Goal: Information Seeking & Learning: Learn about a topic

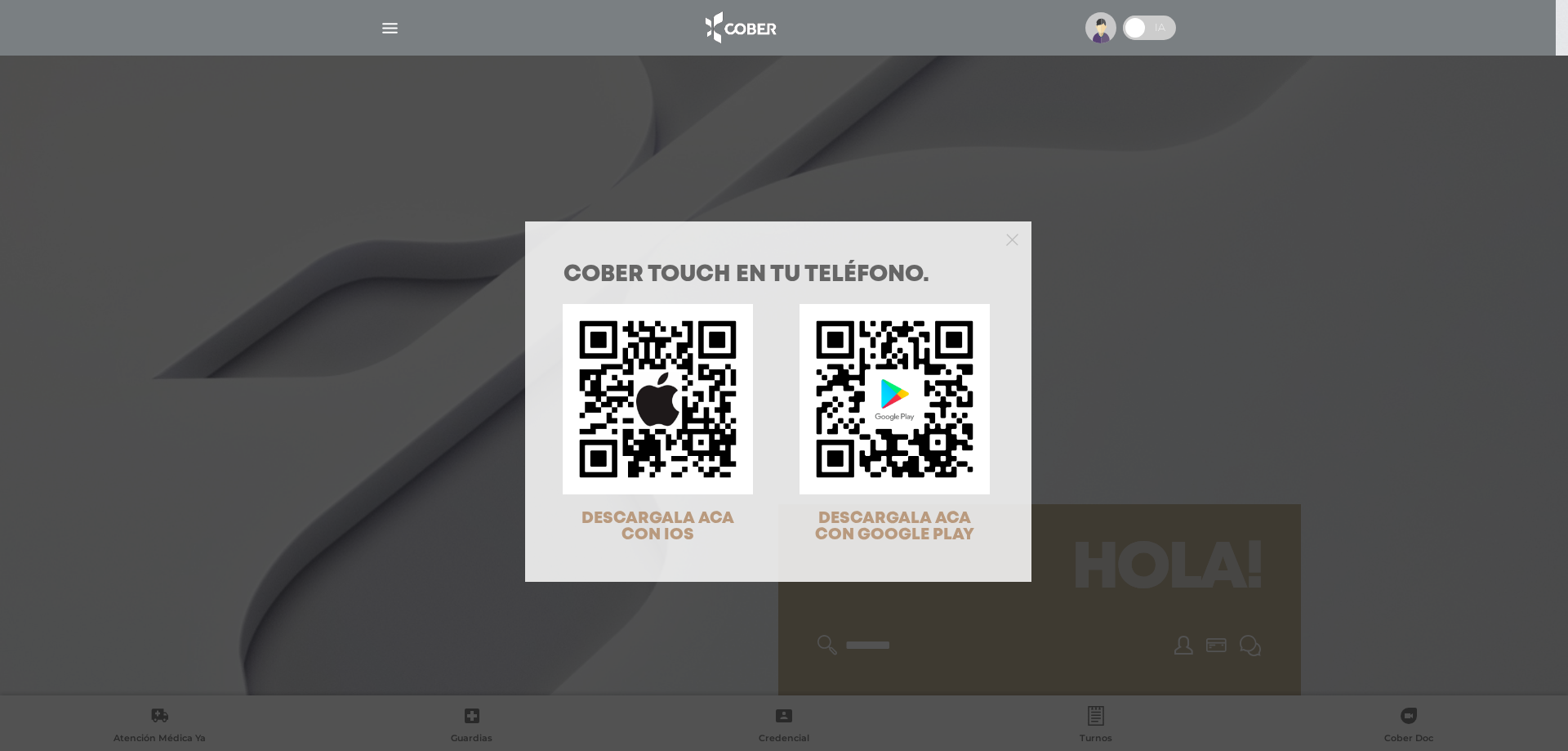
click at [1018, 105] on div "COBER TOUCH en tu teléfono. DESCARGALA ACA CON IOS DESCARGALA ACA CON GOOGLE PL…" at bounding box center [784, 375] width 1568 height 751
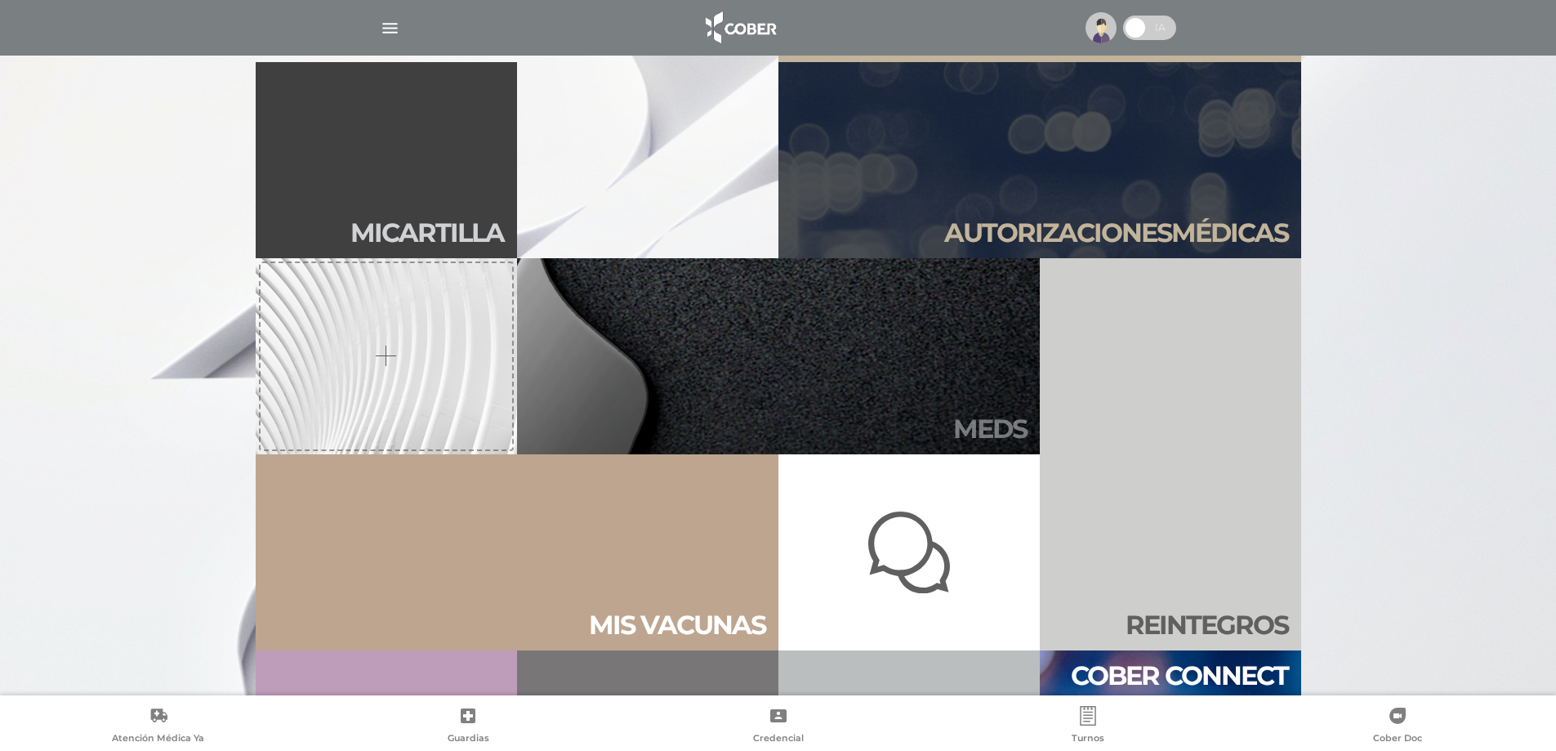
scroll to position [653, 0]
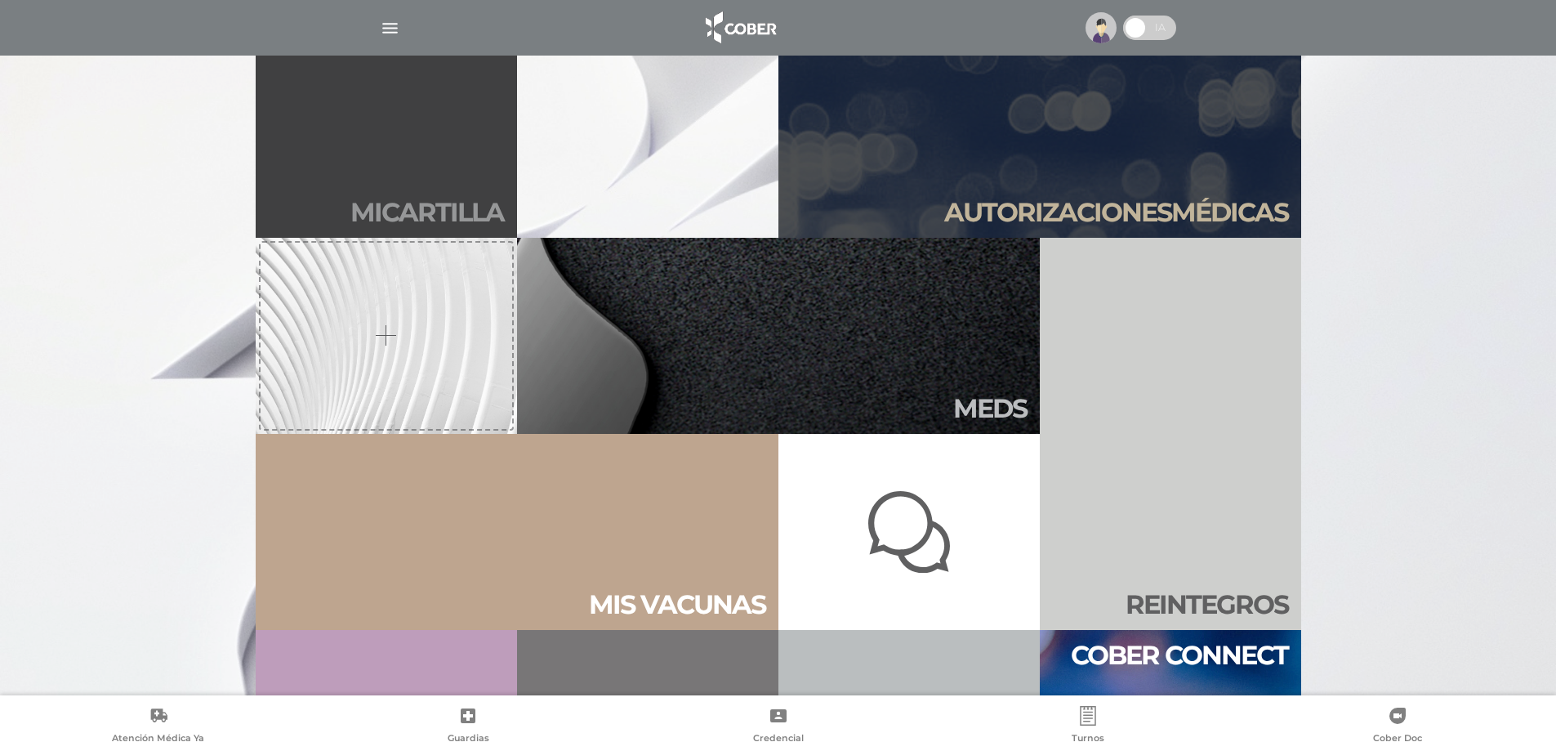
click at [429, 175] on link "Mi car tilla" at bounding box center [386, 140] width 261 height 196
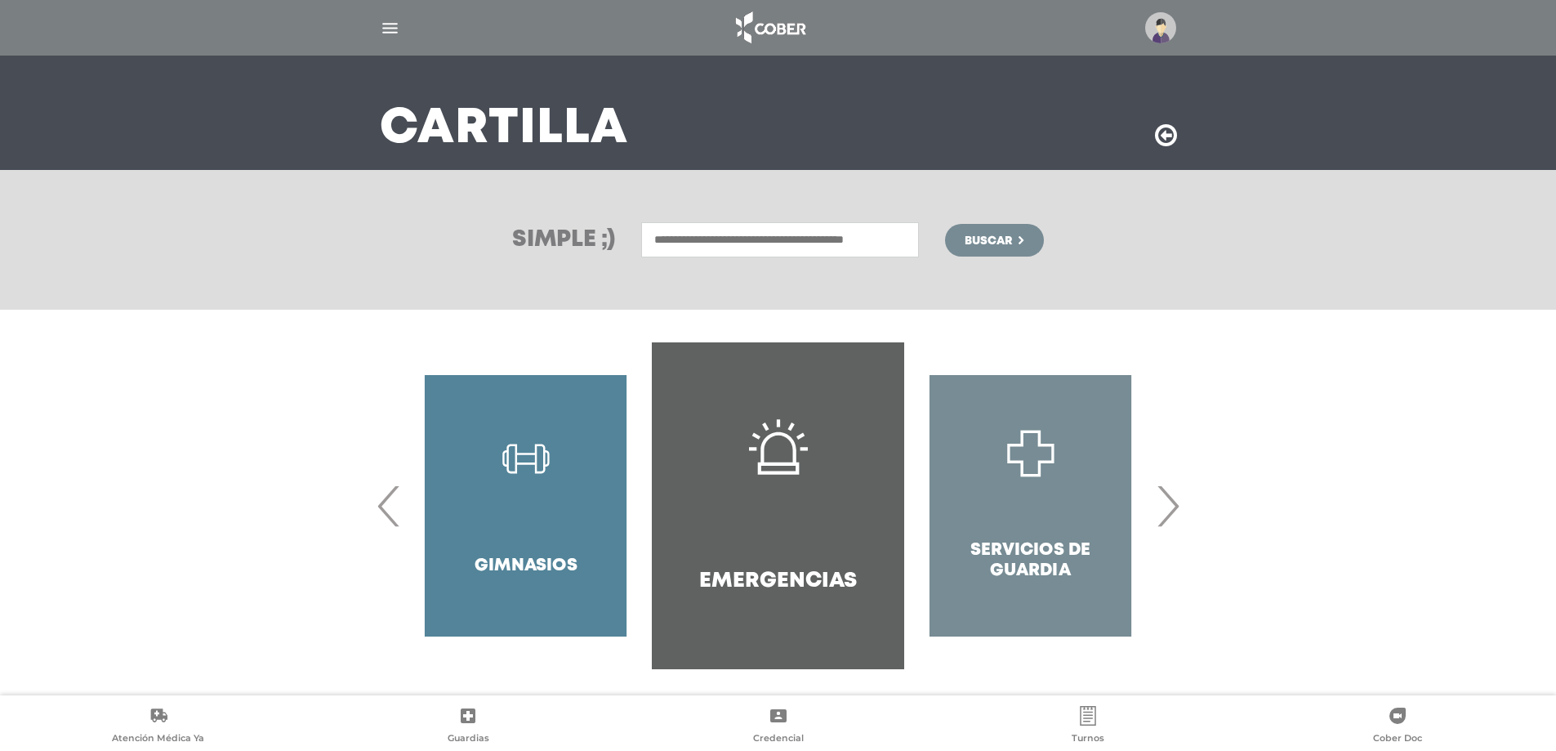
scroll to position [88, 0]
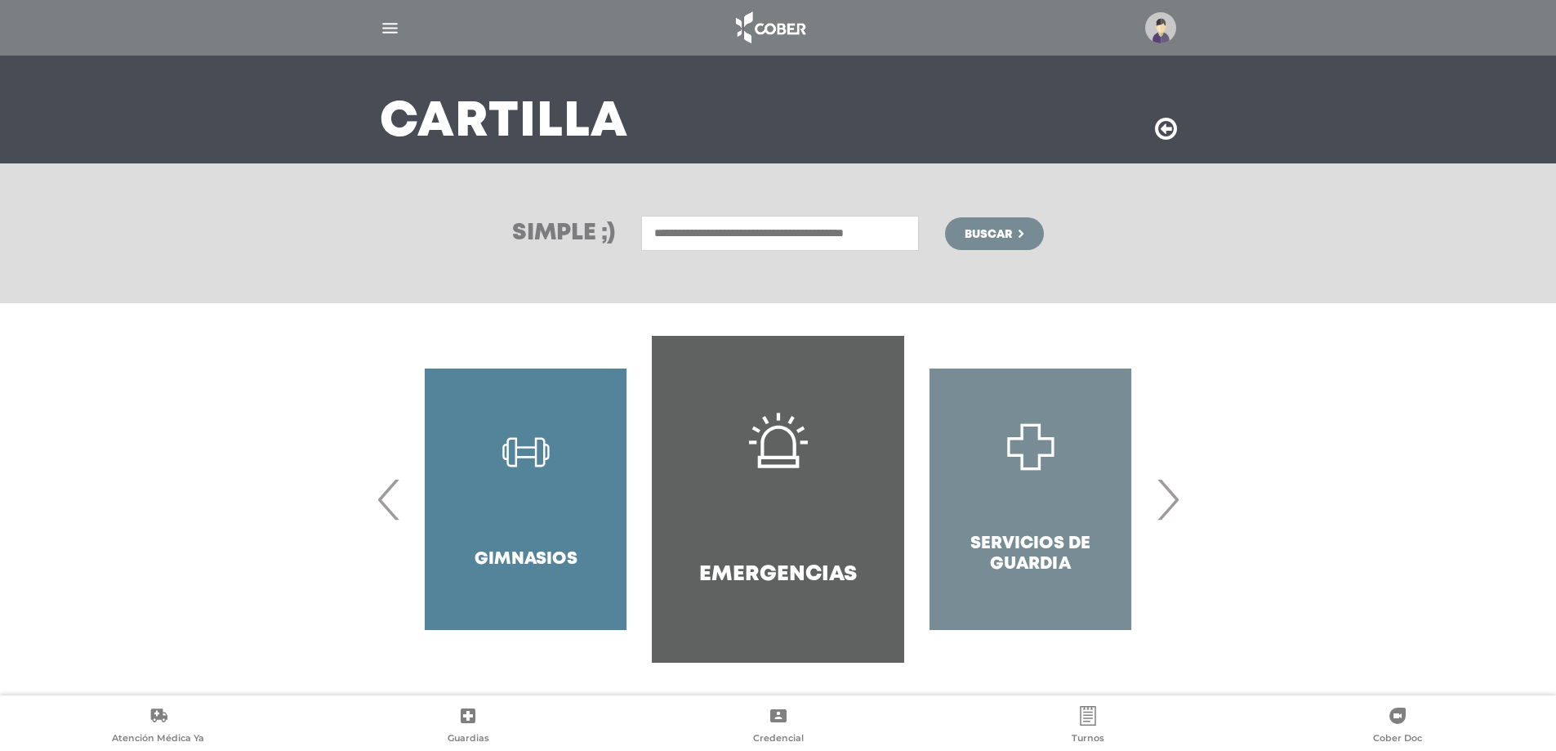
click at [1172, 501] on span "›" at bounding box center [1168, 499] width 32 height 88
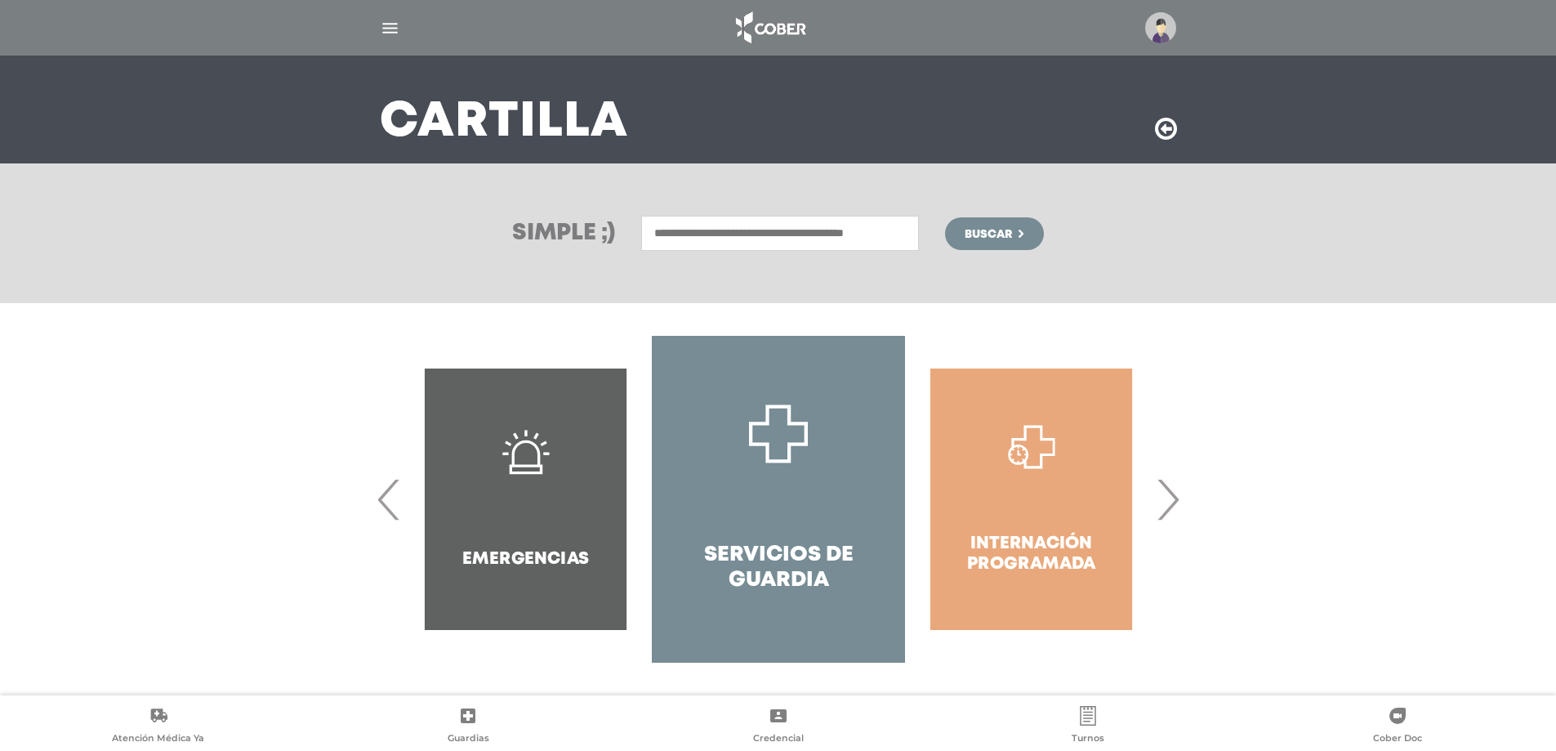
click at [1172, 501] on span "›" at bounding box center [1168, 499] width 32 height 88
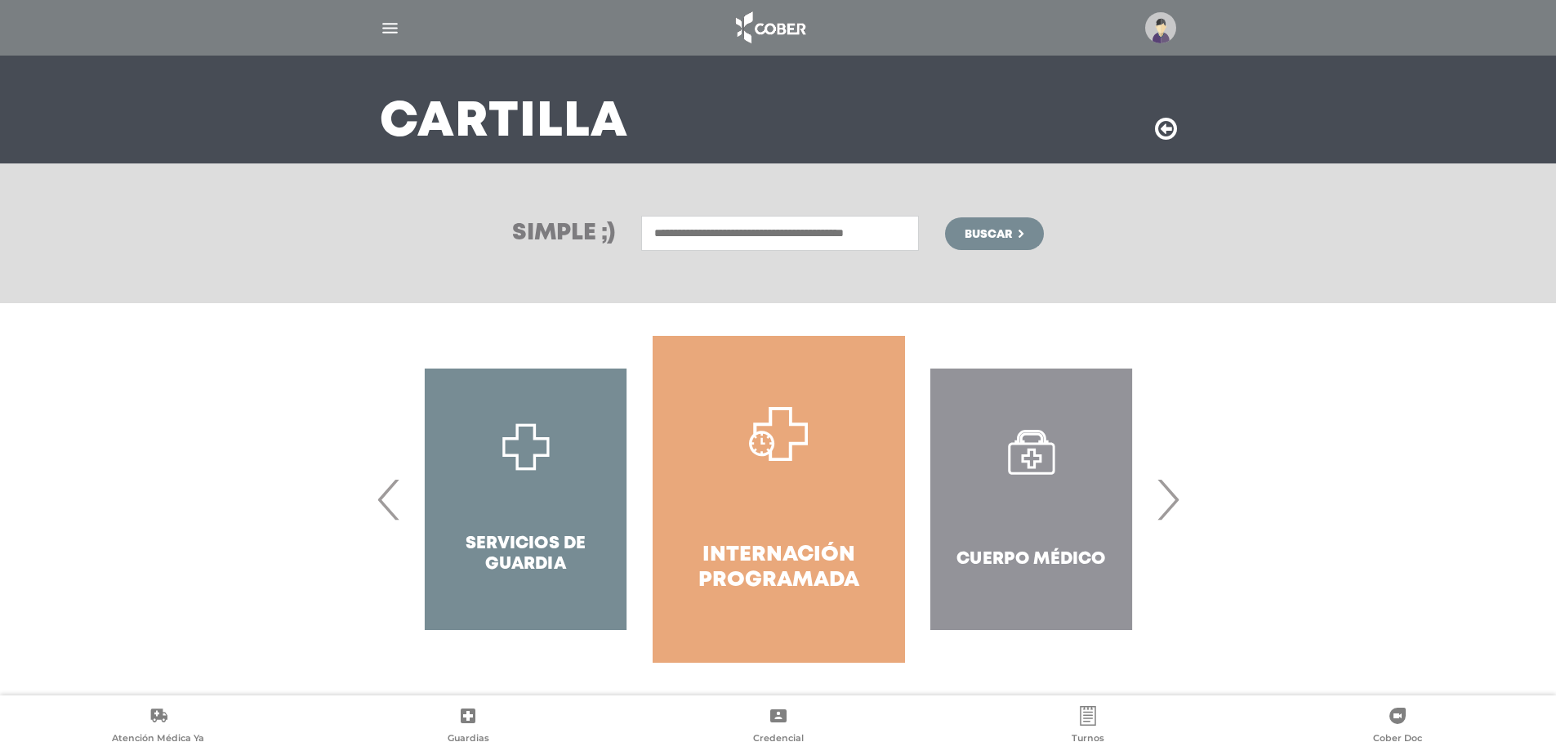
click at [1172, 501] on span "›" at bounding box center [1168, 499] width 32 height 88
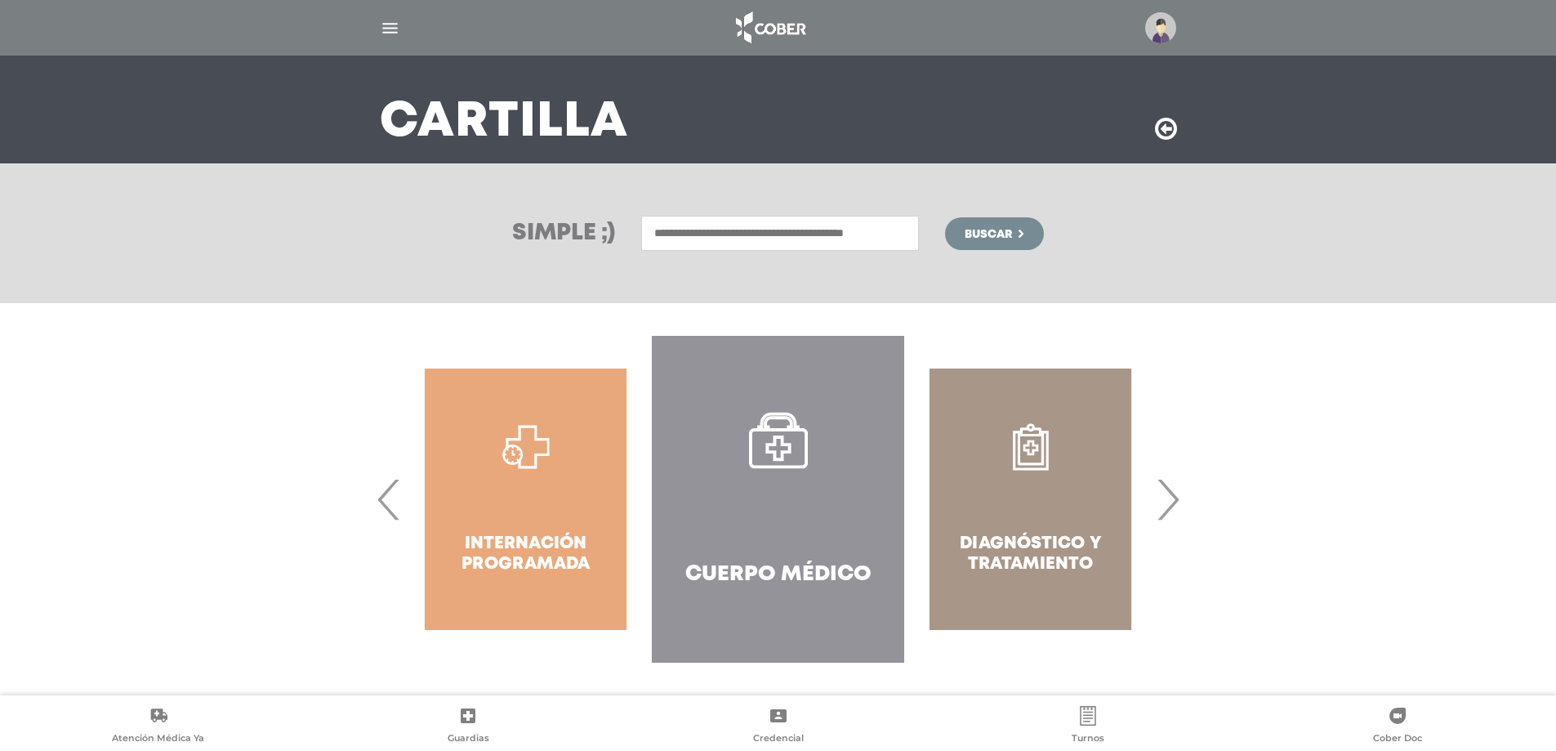
click at [738, 501] on link "Cuerpo Médico" at bounding box center [778, 499] width 252 height 327
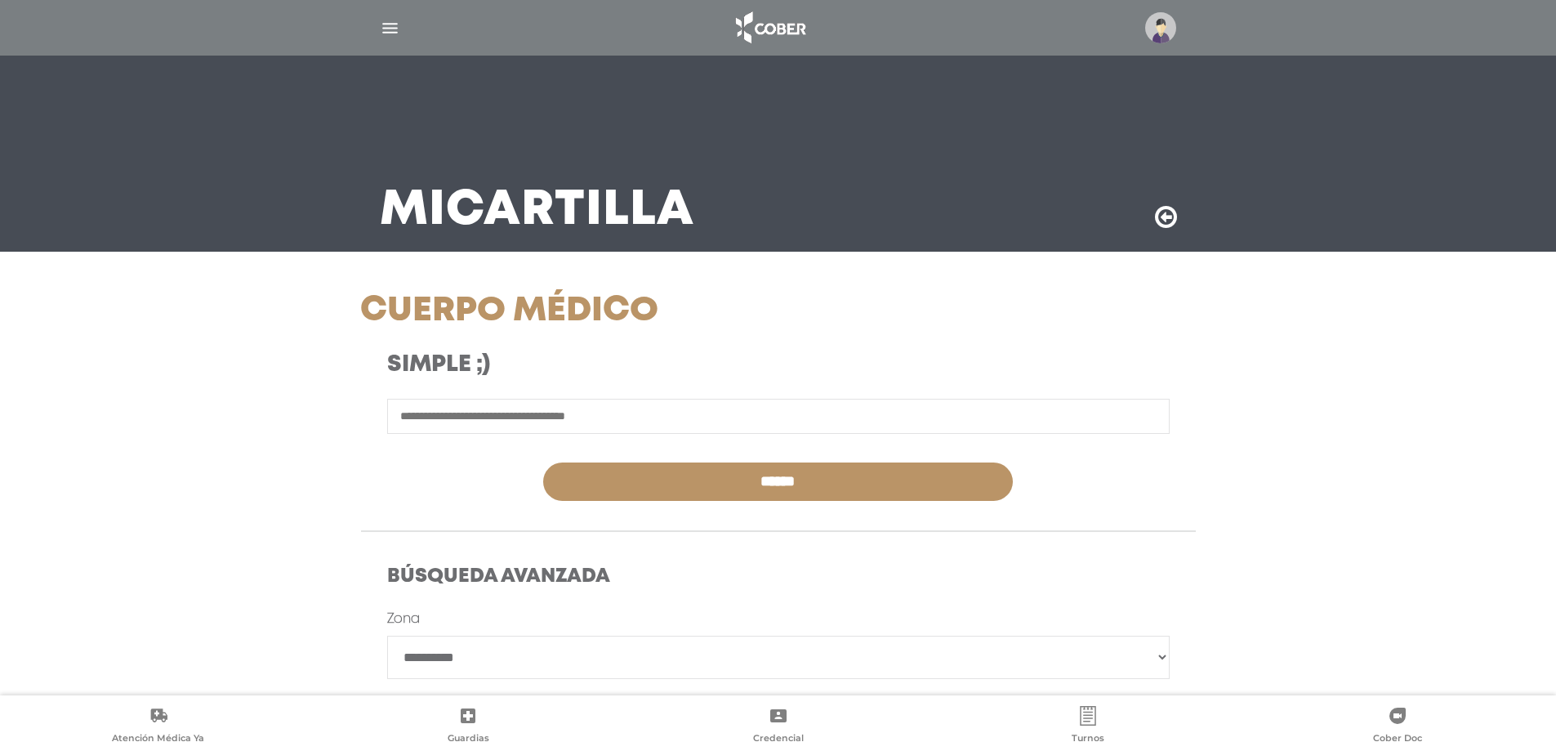
click at [569, 417] on input "text" at bounding box center [778, 416] width 782 height 35
type input "**********"
click at [693, 490] on input "******" at bounding box center [778, 481] width 470 height 38
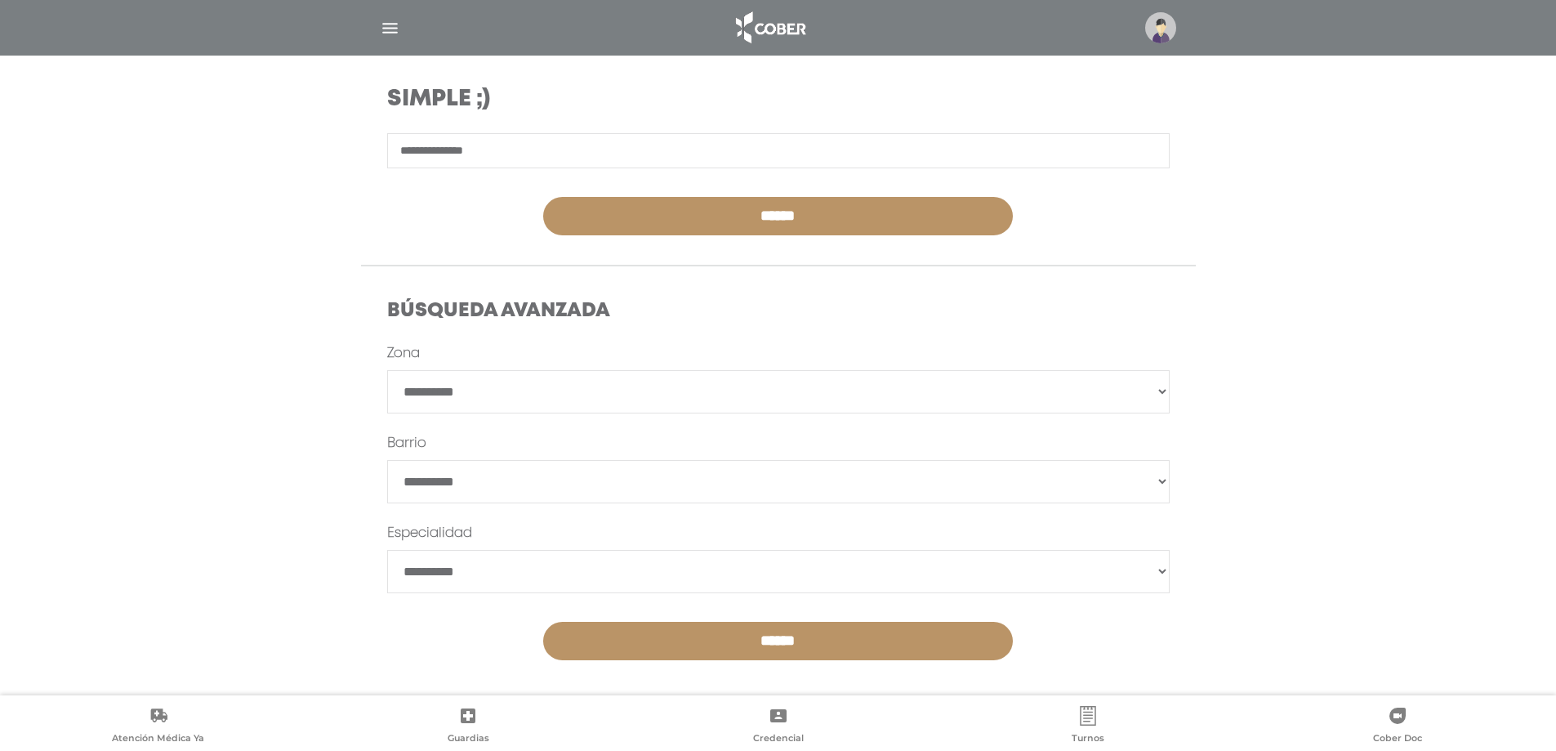
scroll to position [271, 0]
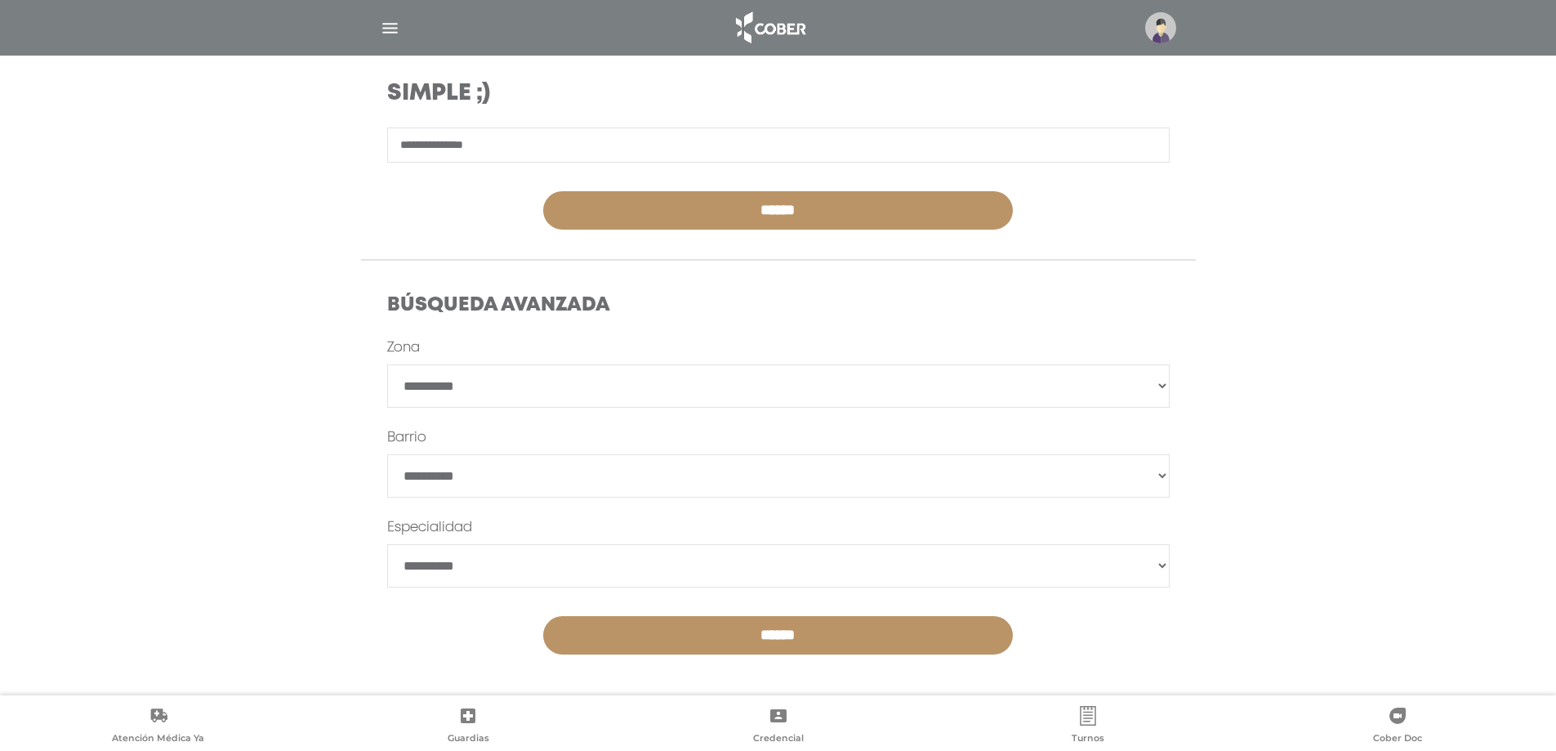
click at [419, 386] on select "**********" at bounding box center [778, 385] width 782 height 43
select select "*********"
click at [387, 364] on select "**********" at bounding box center [778, 385] width 782 height 43
click at [467, 474] on select "******" at bounding box center [778, 475] width 782 height 43
select select "**********"
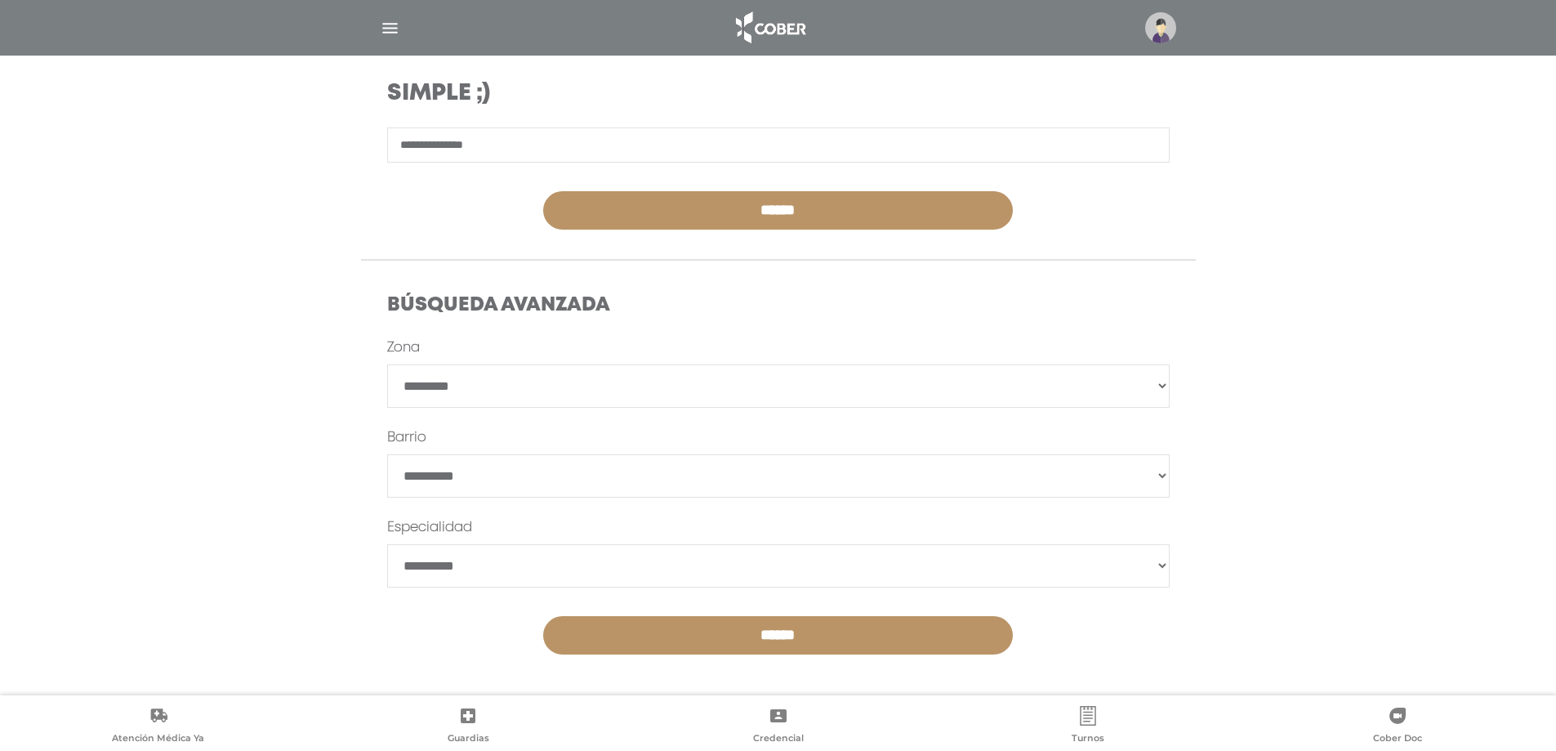
click at [387, 454] on select "******" at bounding box center [778, 475] width 782 height 43
click at [494, 564] on select "**********" at bounding box center [778, 565] width 782 height 43
select select "**********"
click at [387, 544] on select "**********" at bounding box center [778, 565] width 782 height 43
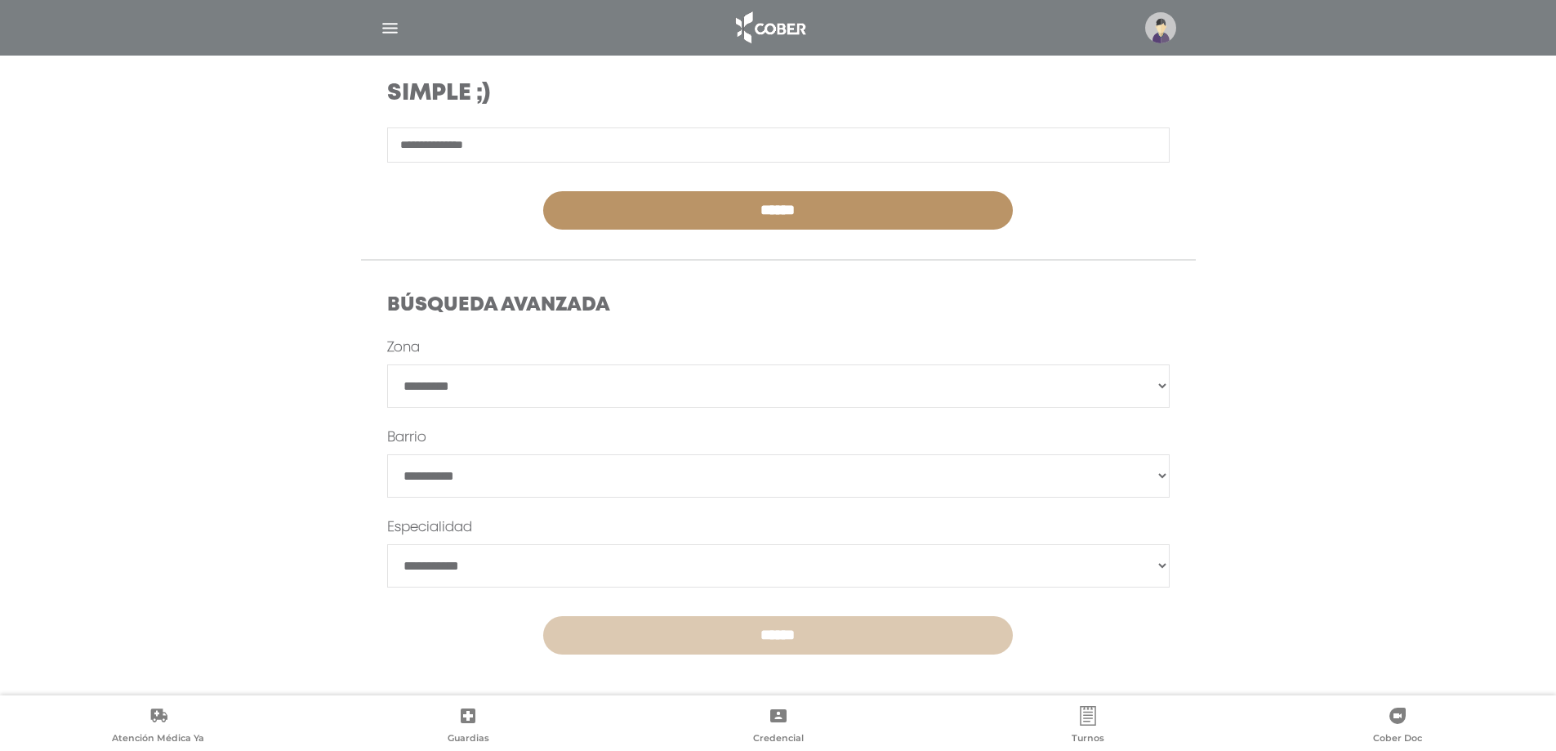
click at [662, 626] on input "******" at bounding box center [778, 635] width 470 height 38
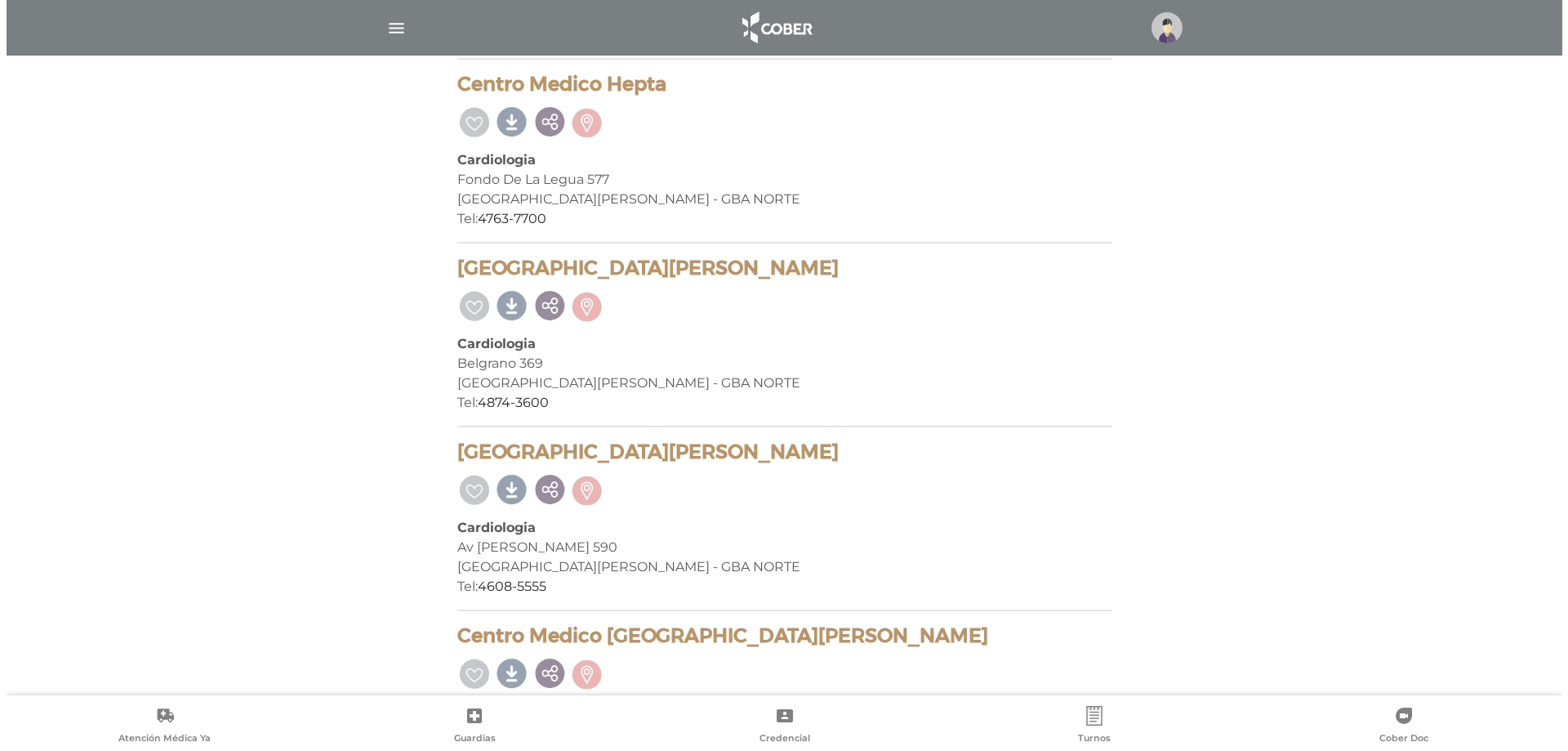
scroll to position [508, 0]
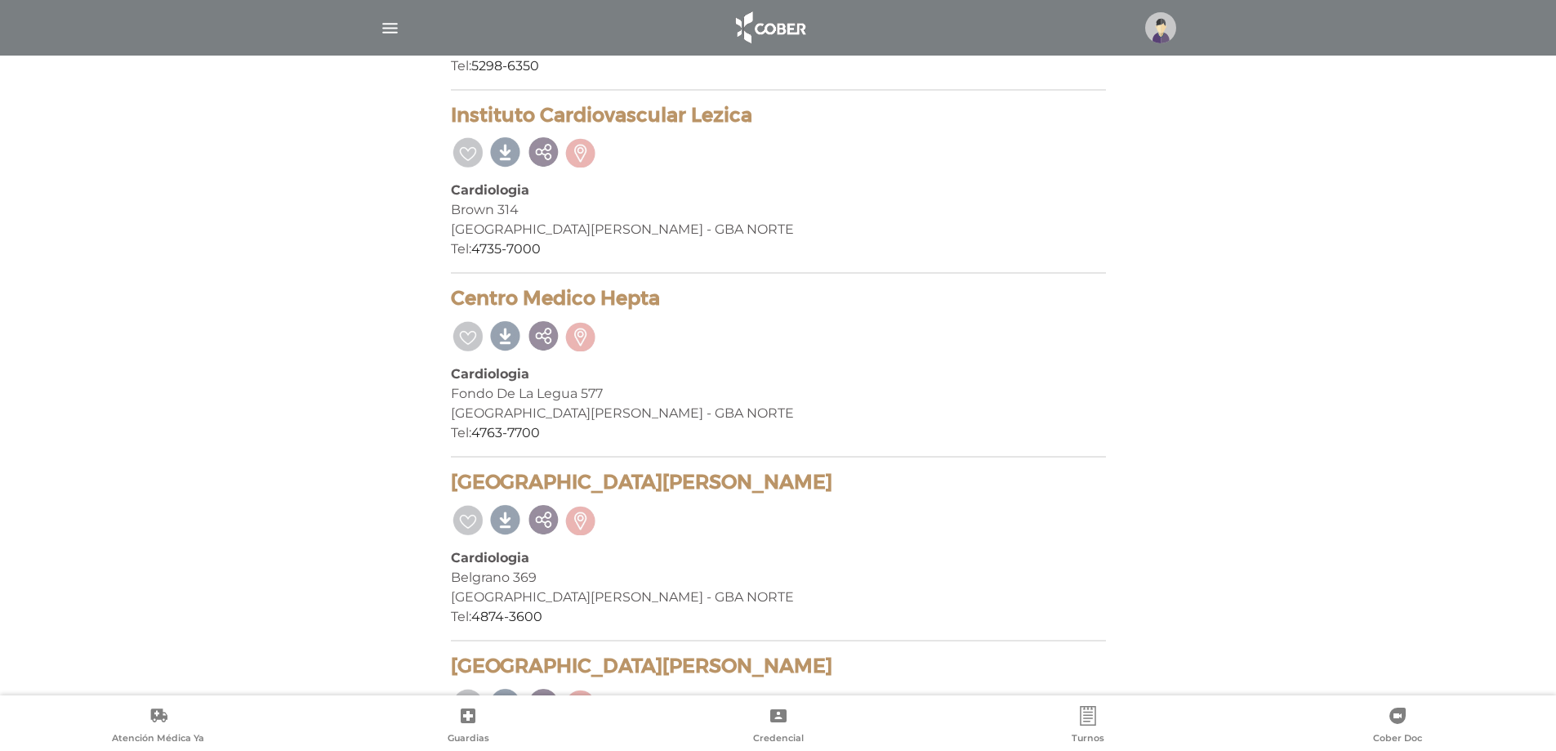
click at [390, 31] on img "button" at bounding box center [390, 28] width 20 height 20
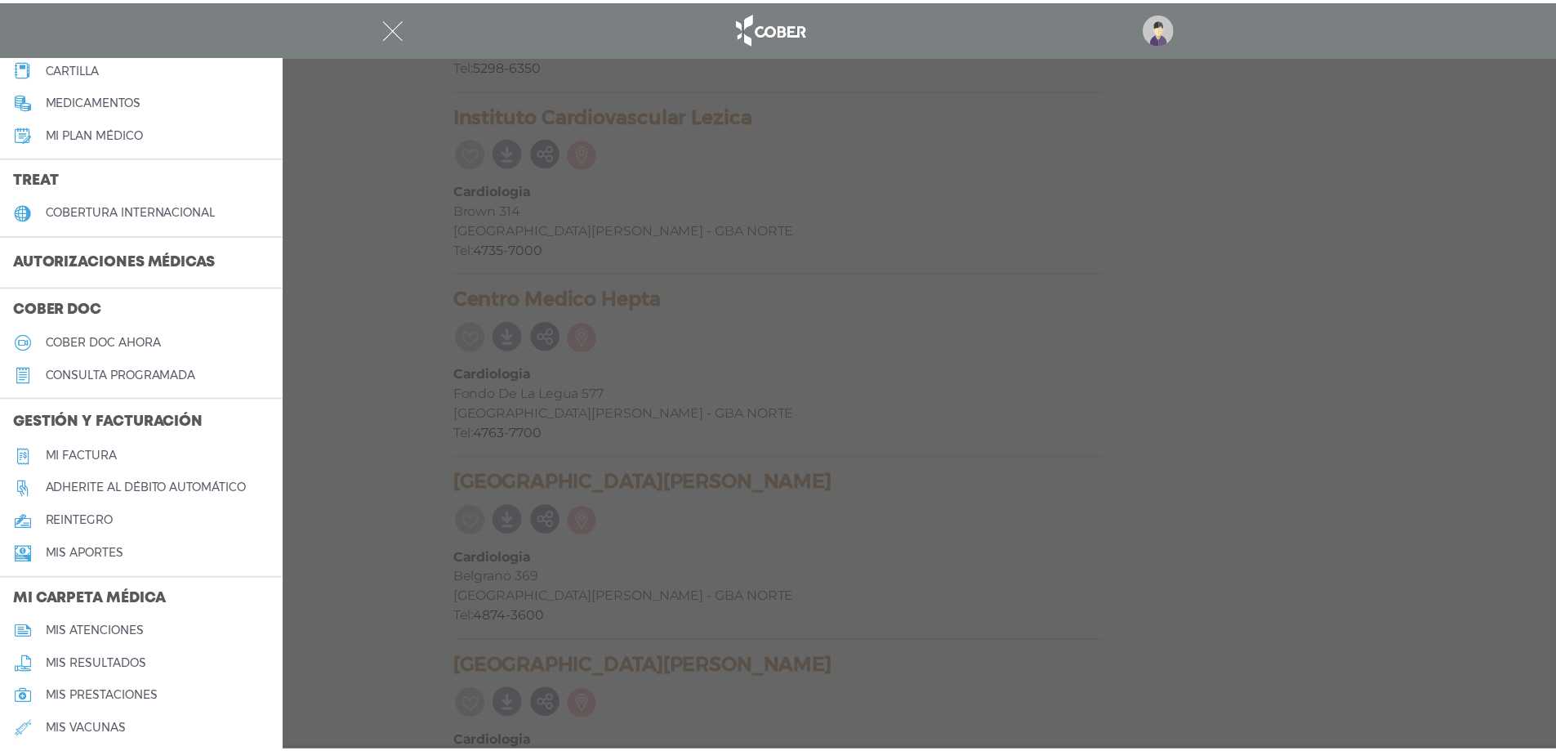
scroll to position [327, 0]
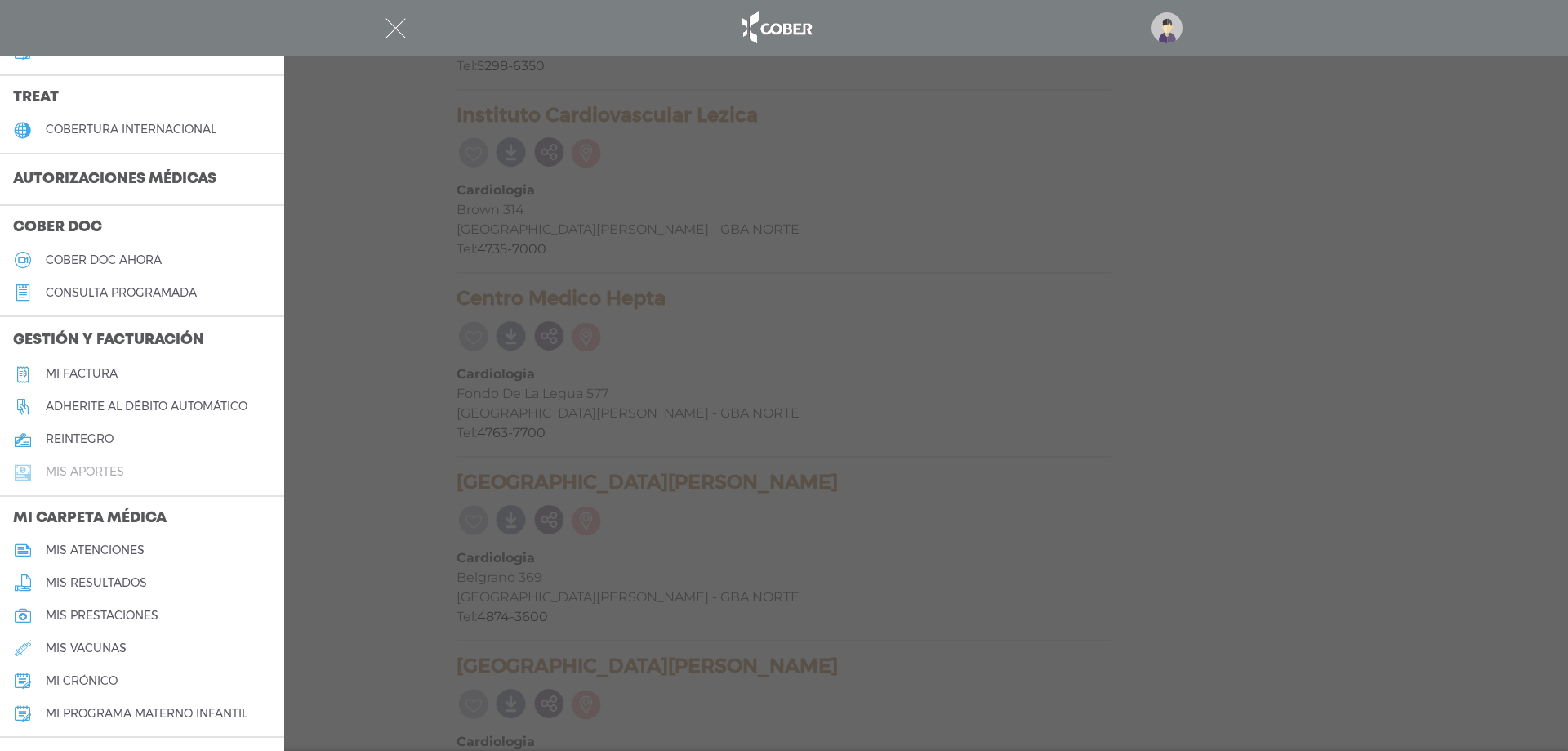
click at [105, 479] on link "Mis aportes" at bounding box center [142, 472] width 284 height 33
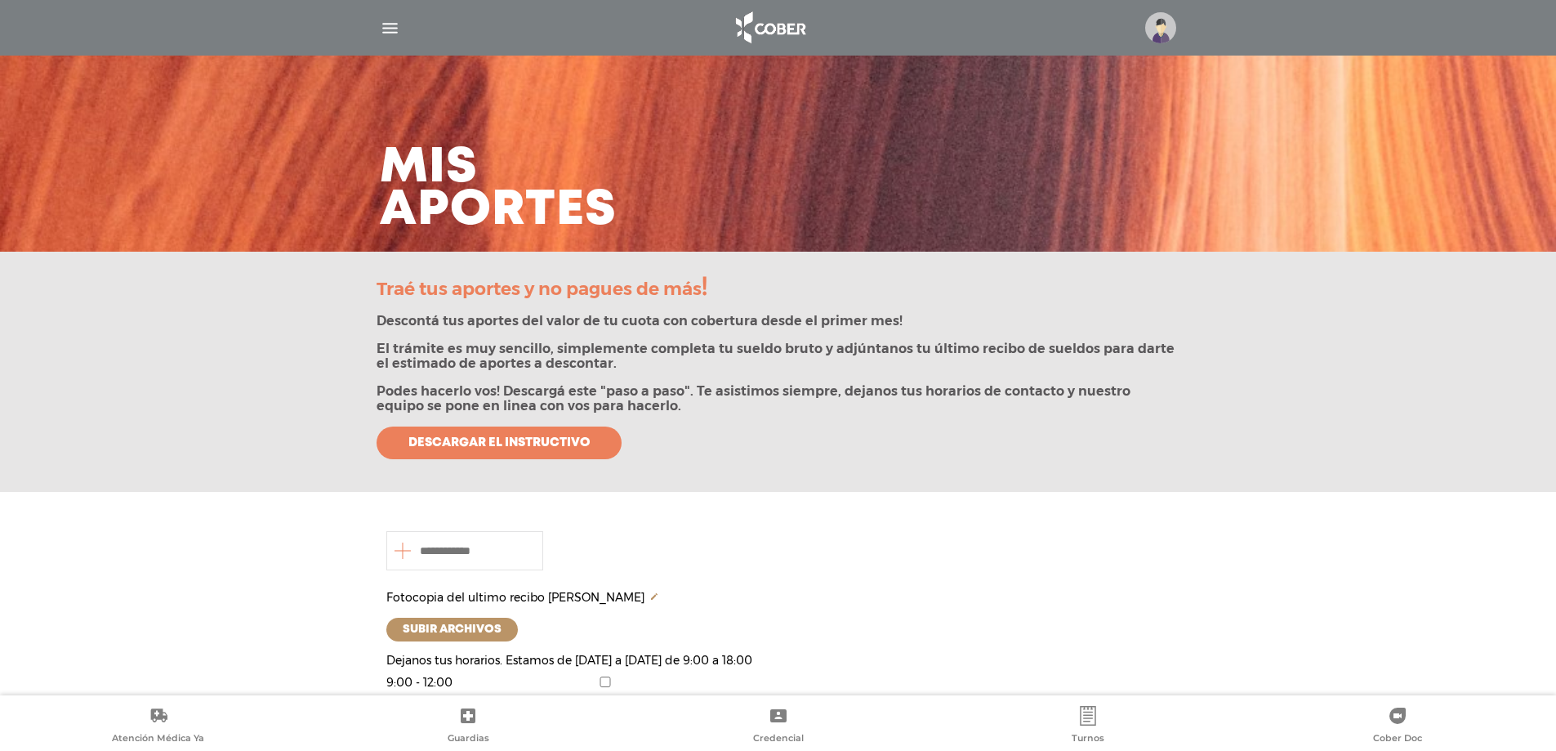
click at [433, 552] on input "number" at bounding box center [464, 550] width 157 height 39
type input "*******"
click at [392, 32] on img "button" at bounding box center [390, 28] width 20 height 20
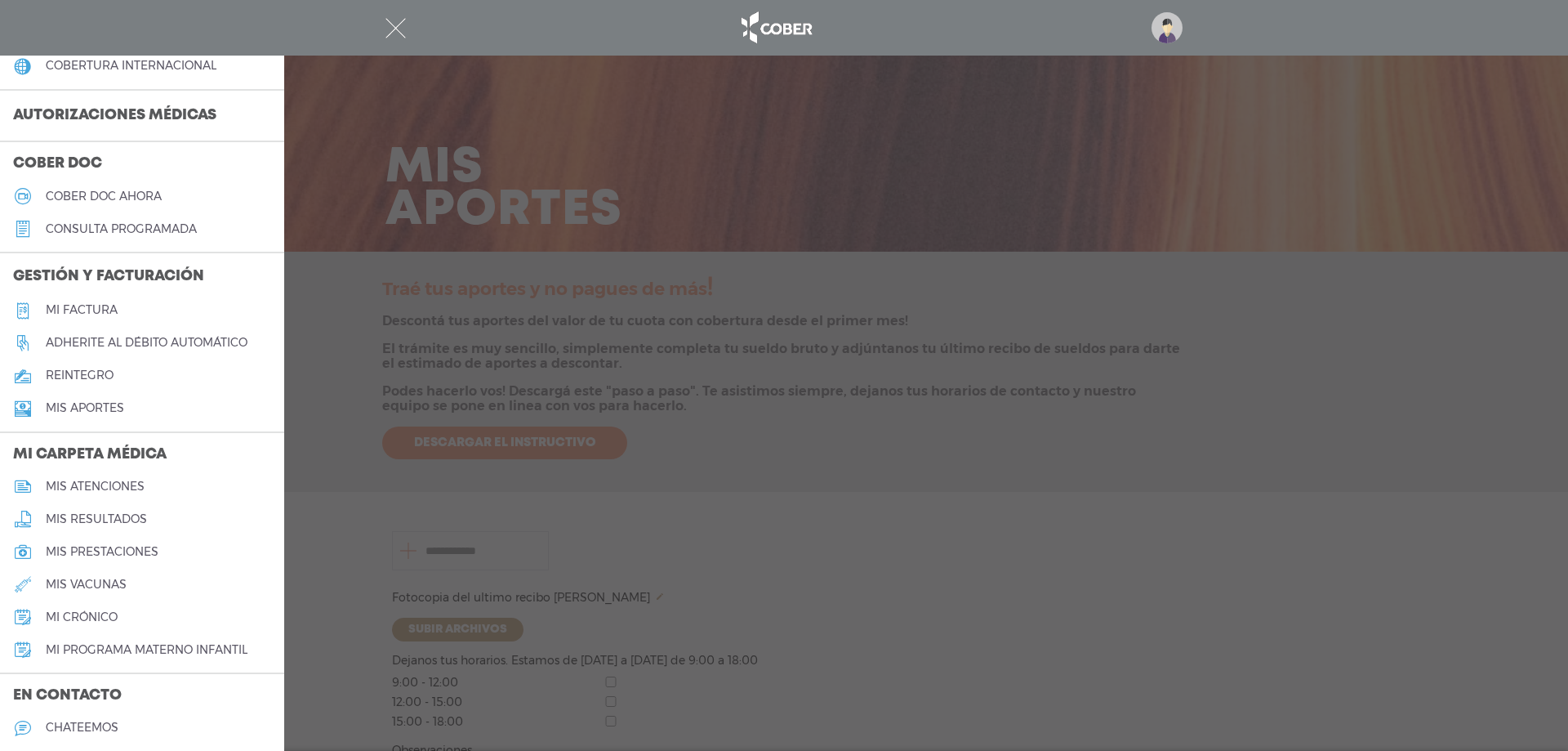
scroll to position [408, 0]
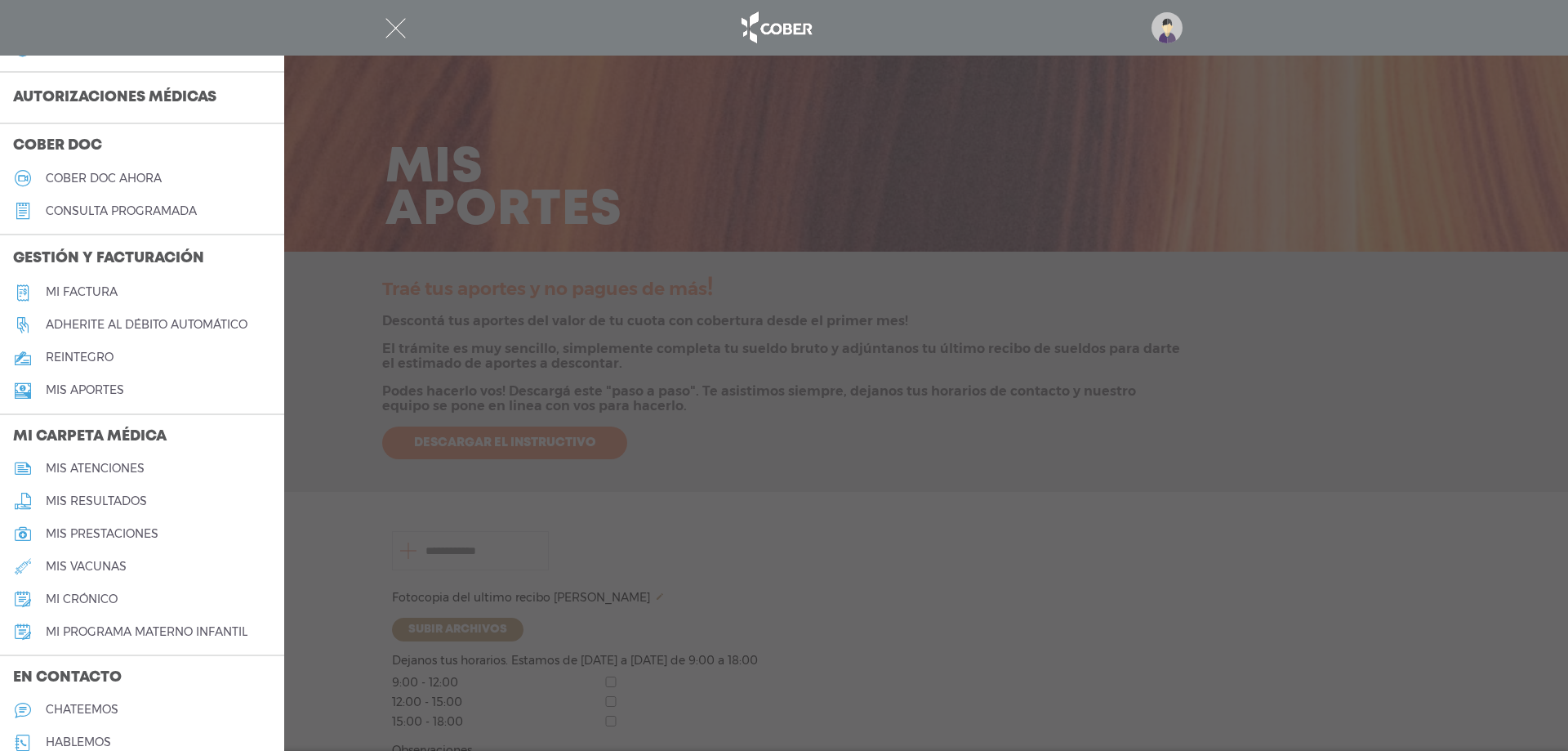
click at [133, 505] on h5 "mis resultados" at bounding box center [96, 501] width 101 height 14
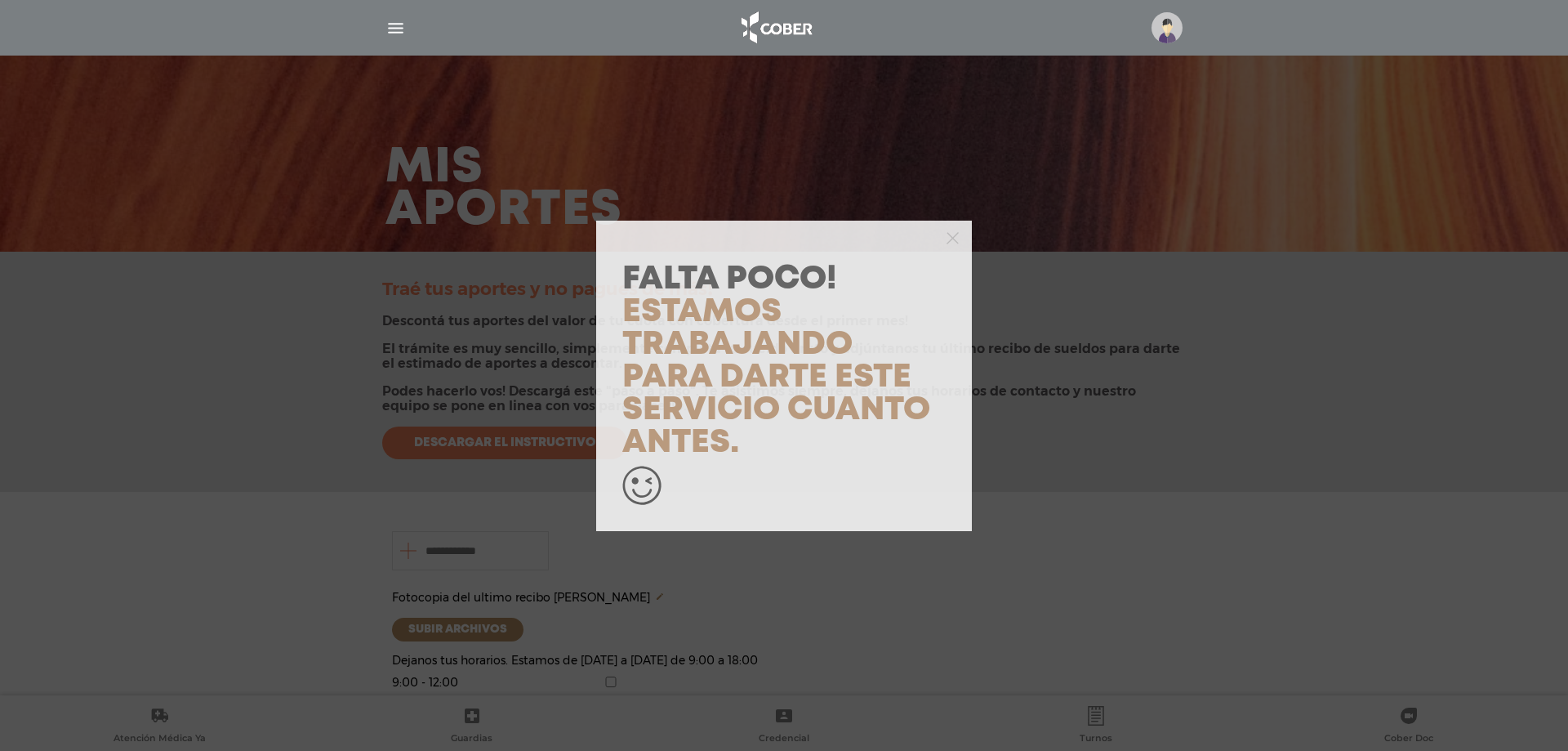
click at [62, 43] on div "Falta Poco! Estamos trabajando para darte este servicio cuanto antes." at bounding box center [784, 375] width 1568 height 751
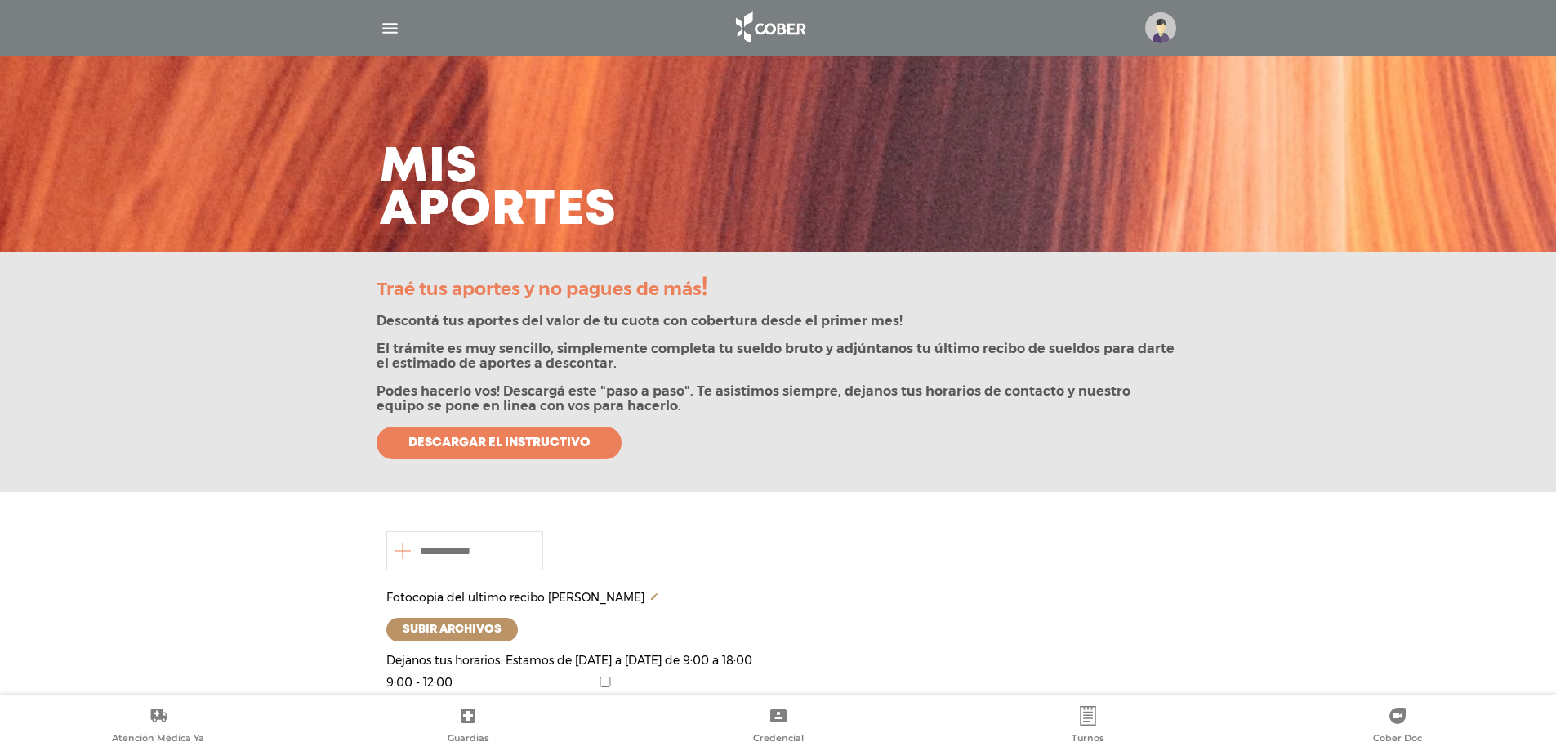
click at [396, 29] on img "button" at bounding box center [390, 28] width 20 height 20
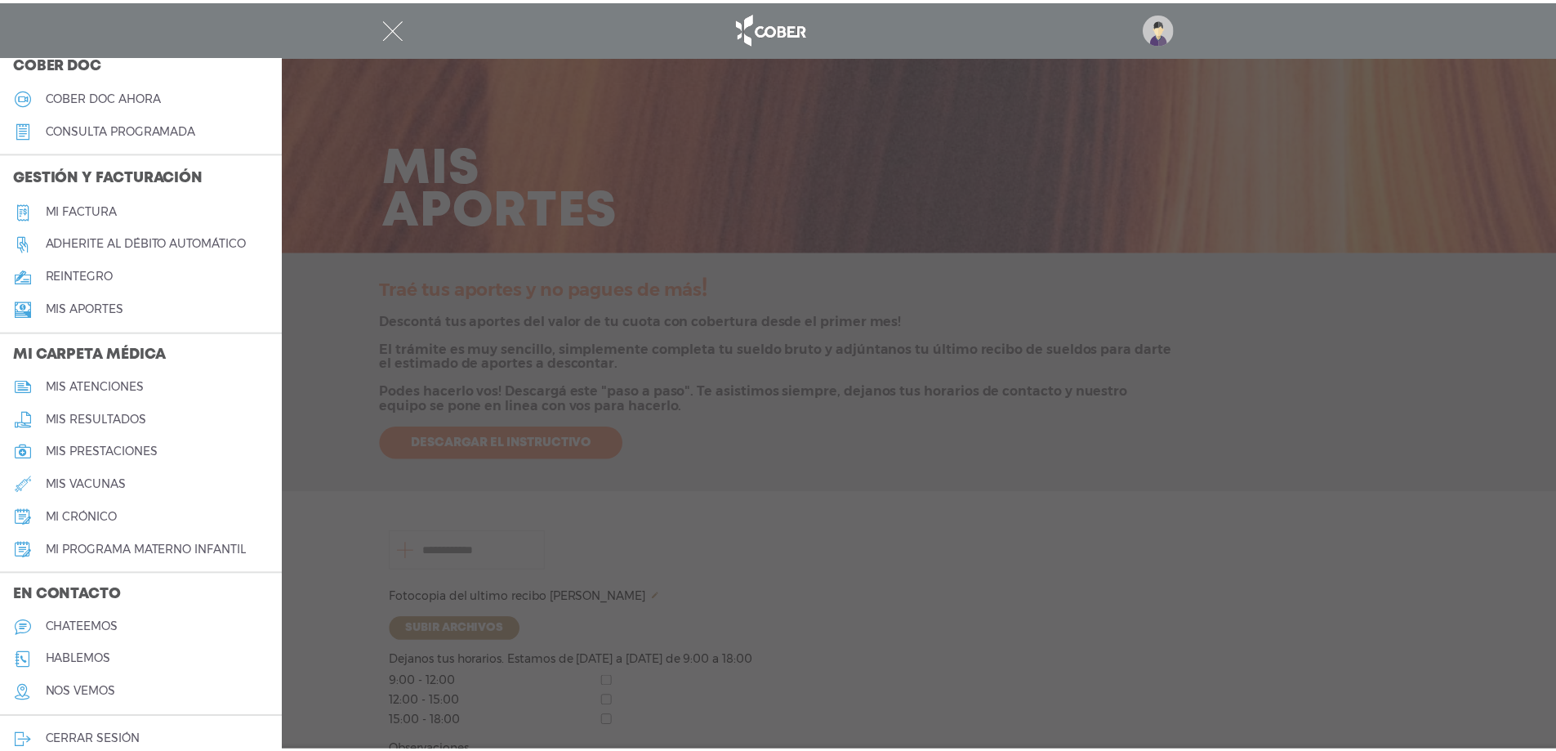
scroll to position [510, 0]
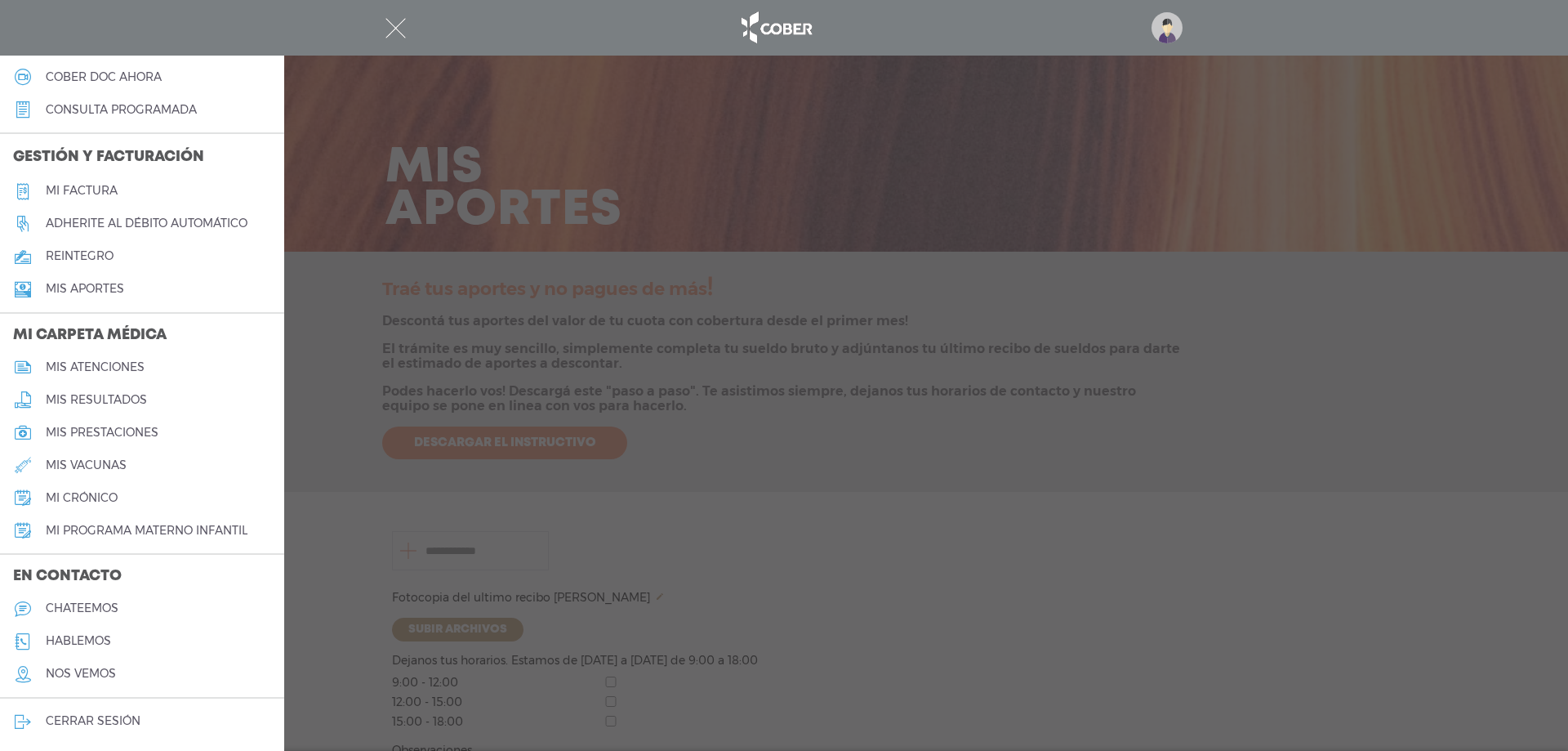
click at [398, 33] on img "button" at bounding box center [395, 28] width 20 height 20
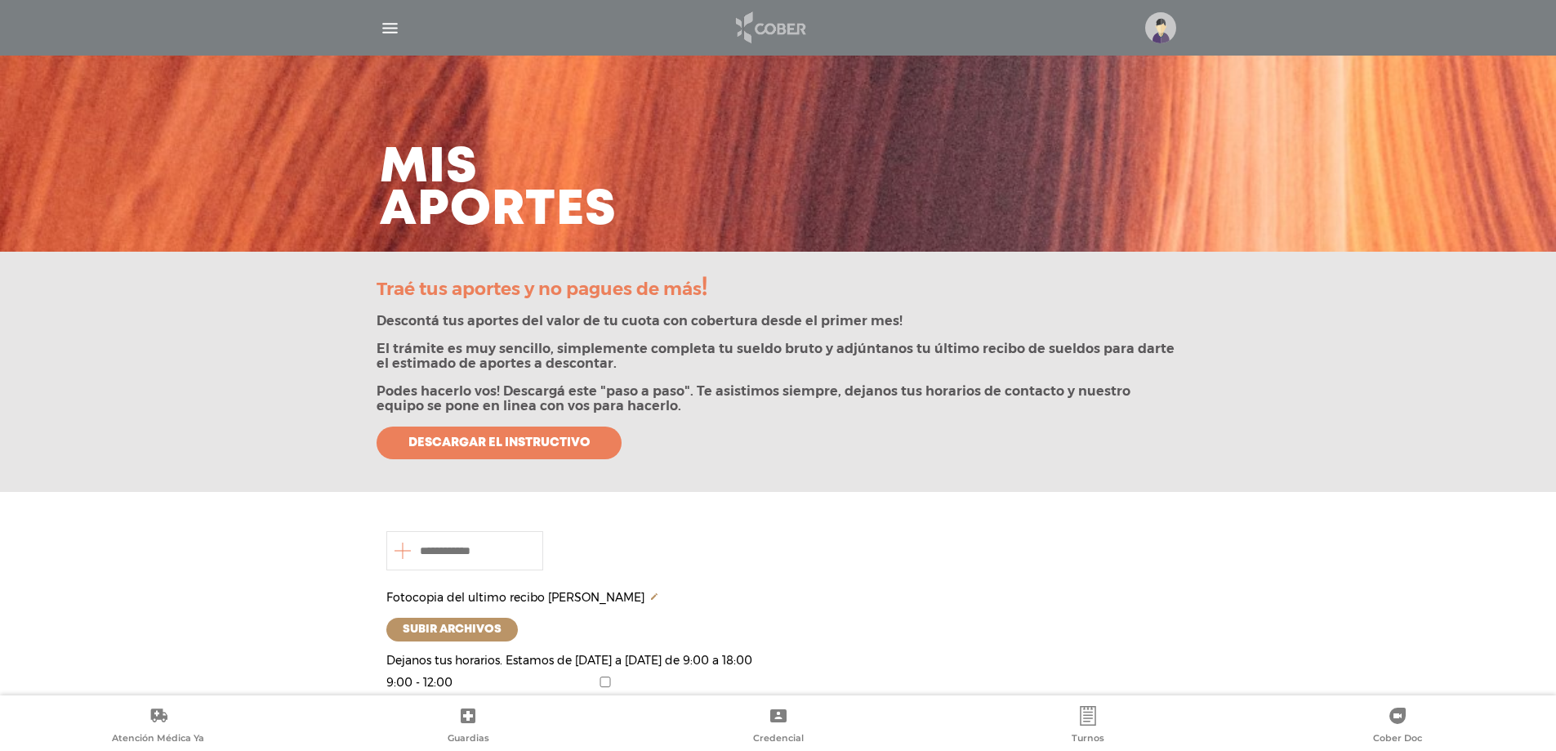
click at [759, 25] on img at bounding box center [770, 27] width 86 height 39
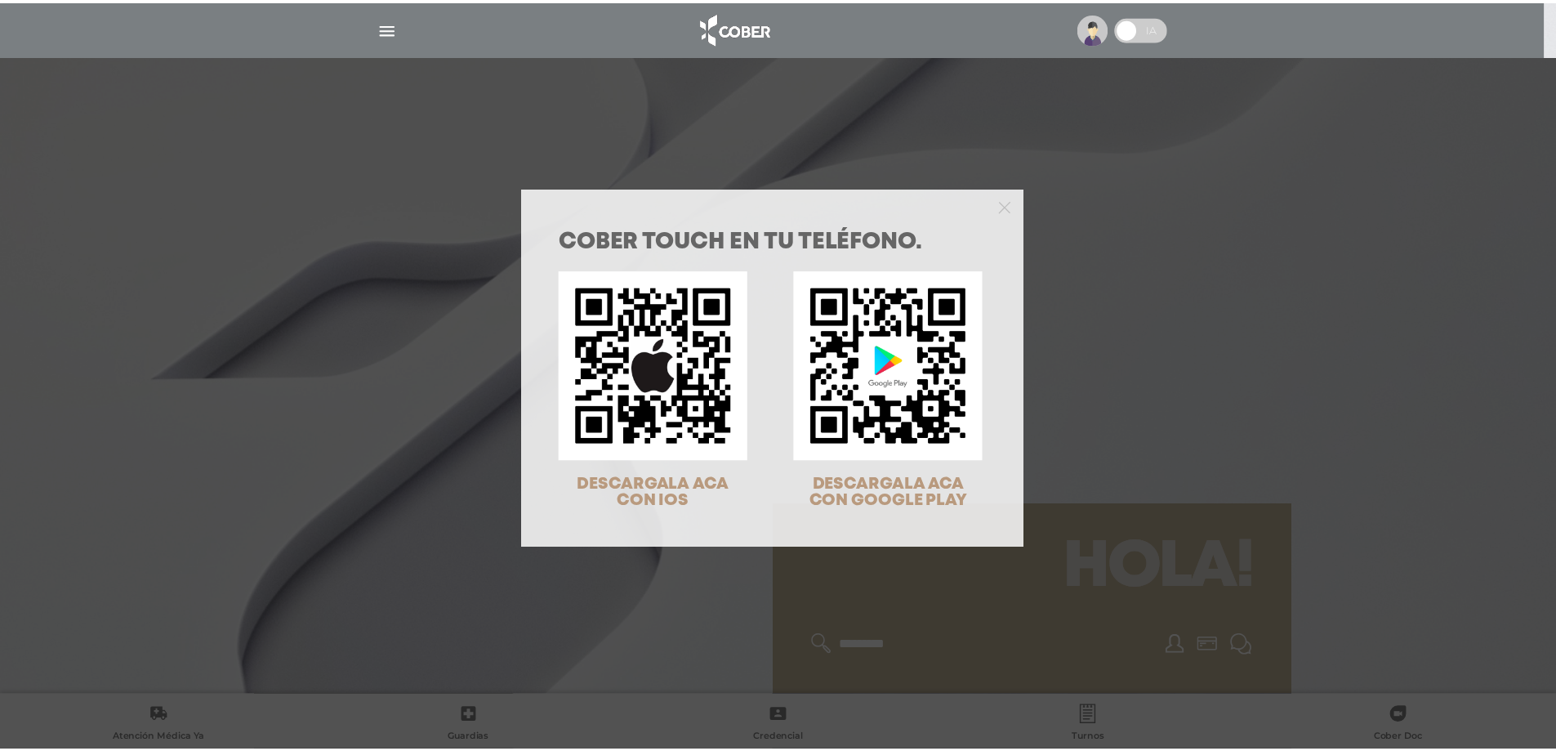
scroll to position [52, 0]
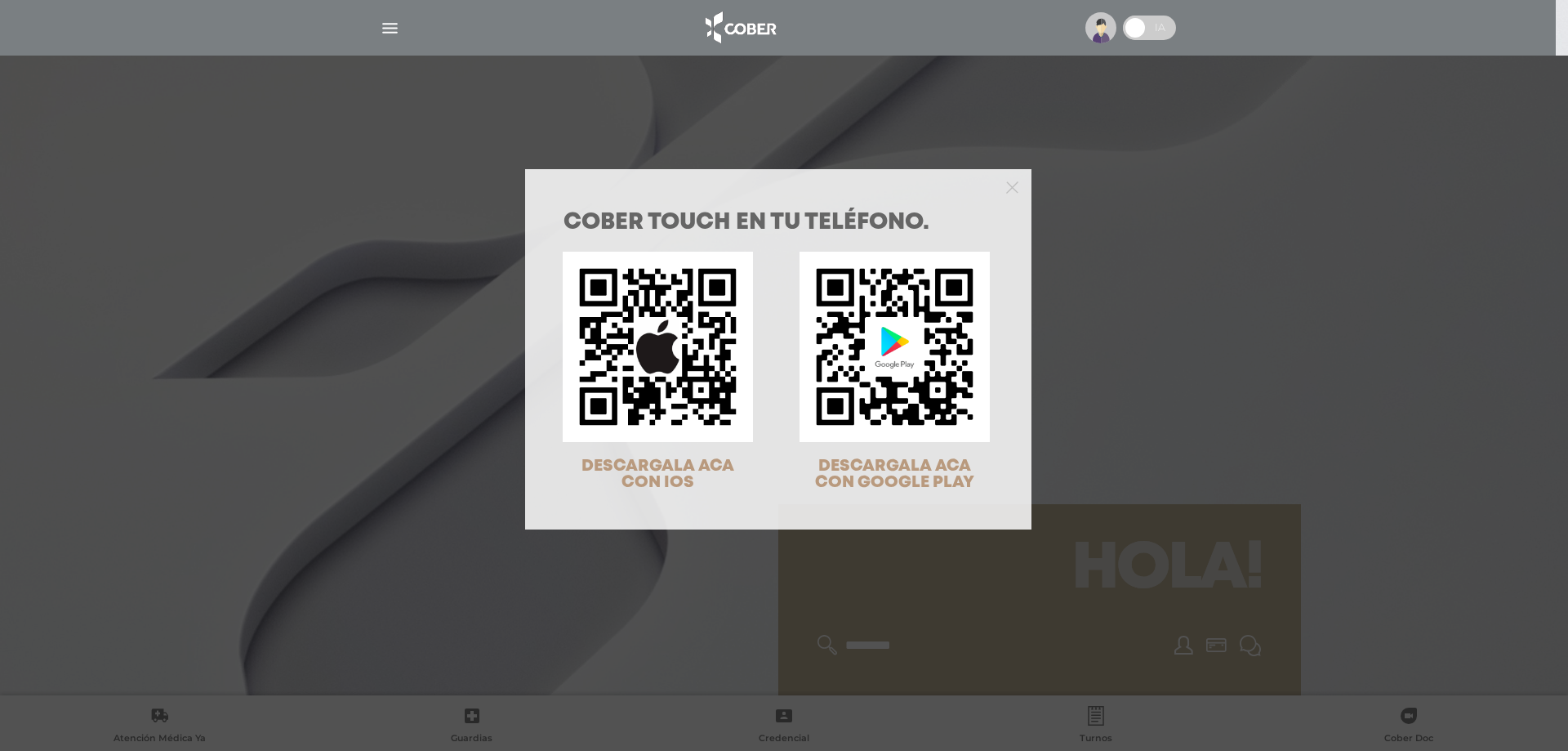
click at [198, 402] on div "COBER TOUCH en tu teléfono. DESCARGALA ACA CON IOS DESCARGALA ACA CON GOOGLE PL…" at bounding box center [784, 375] width 1568 height 751
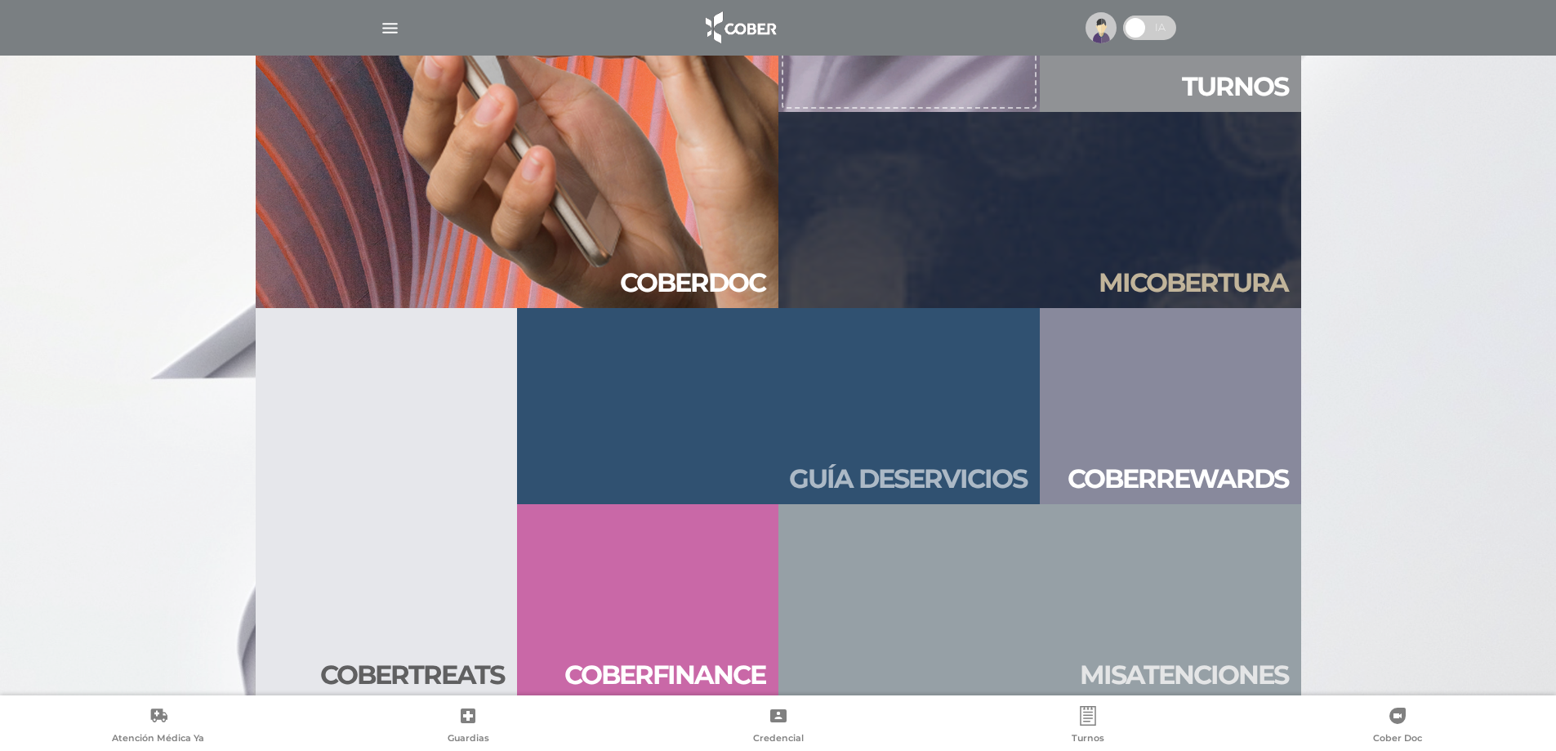
scroll to position [1764, 0]
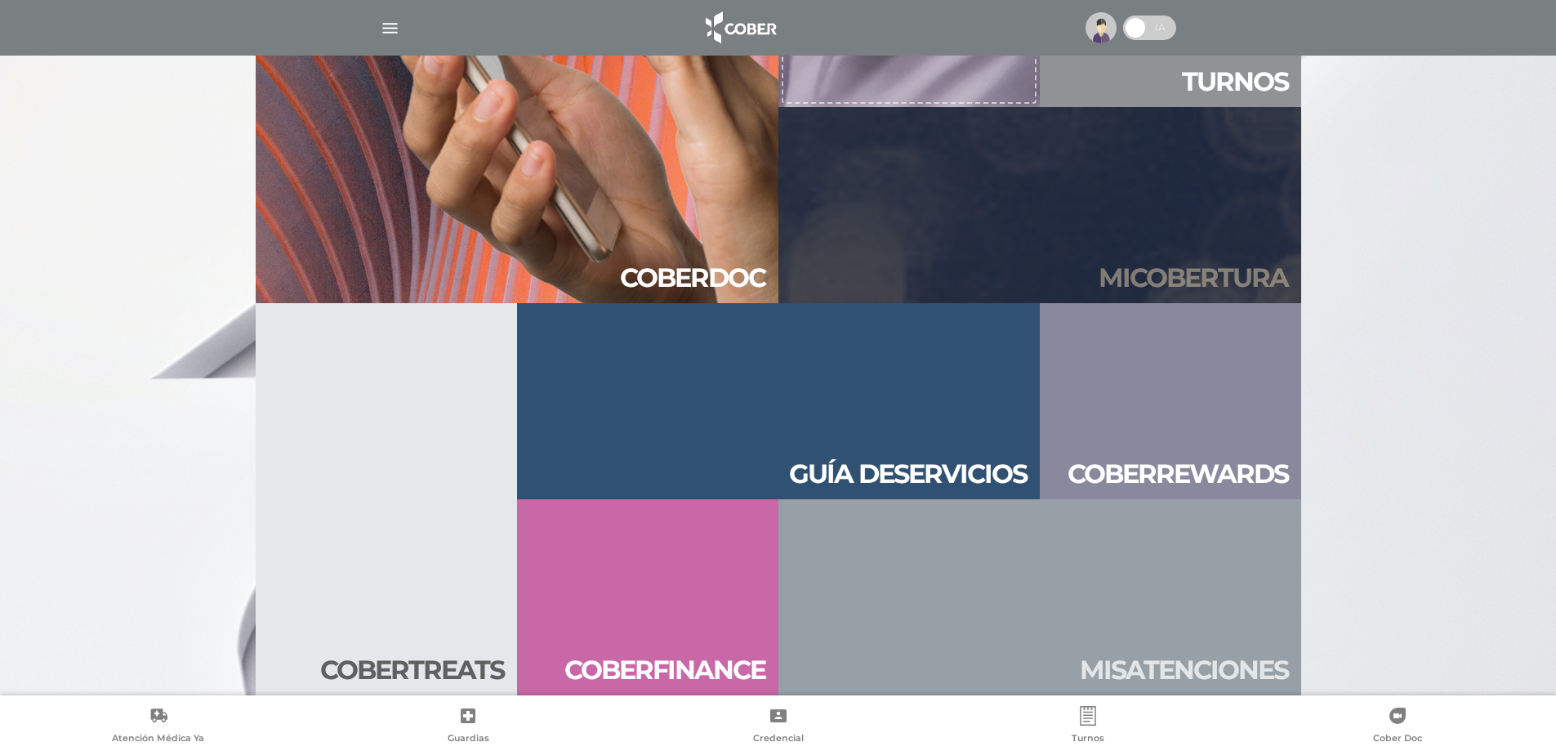
click at [1190, 286] on h2 "Mi cober tura" at bounding box center [1192, 277] width 189 height 31
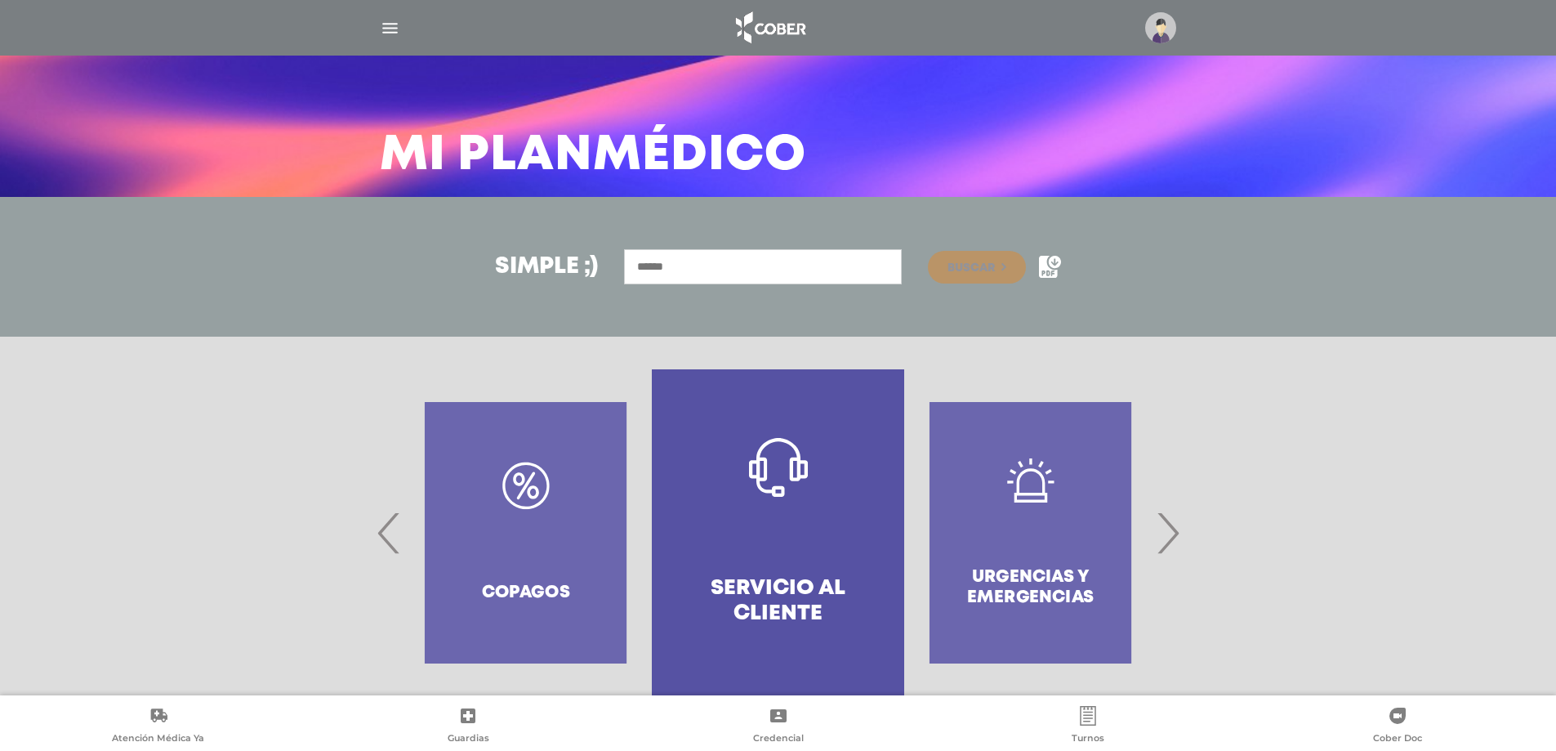
scroll to position [82, 0]
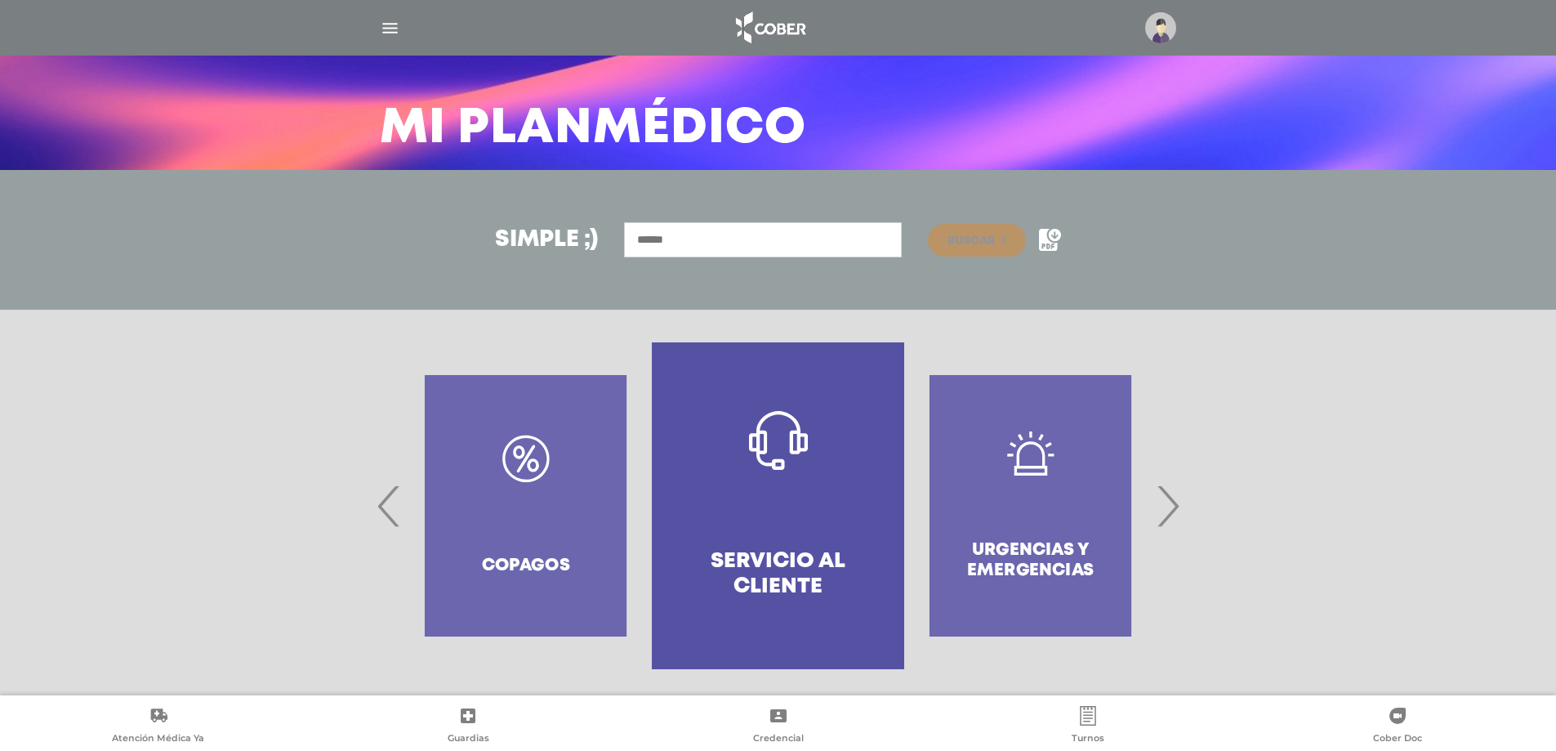
click at [1167, 505] on span "›" at bounding box center [1168, 505] width 32 height 88
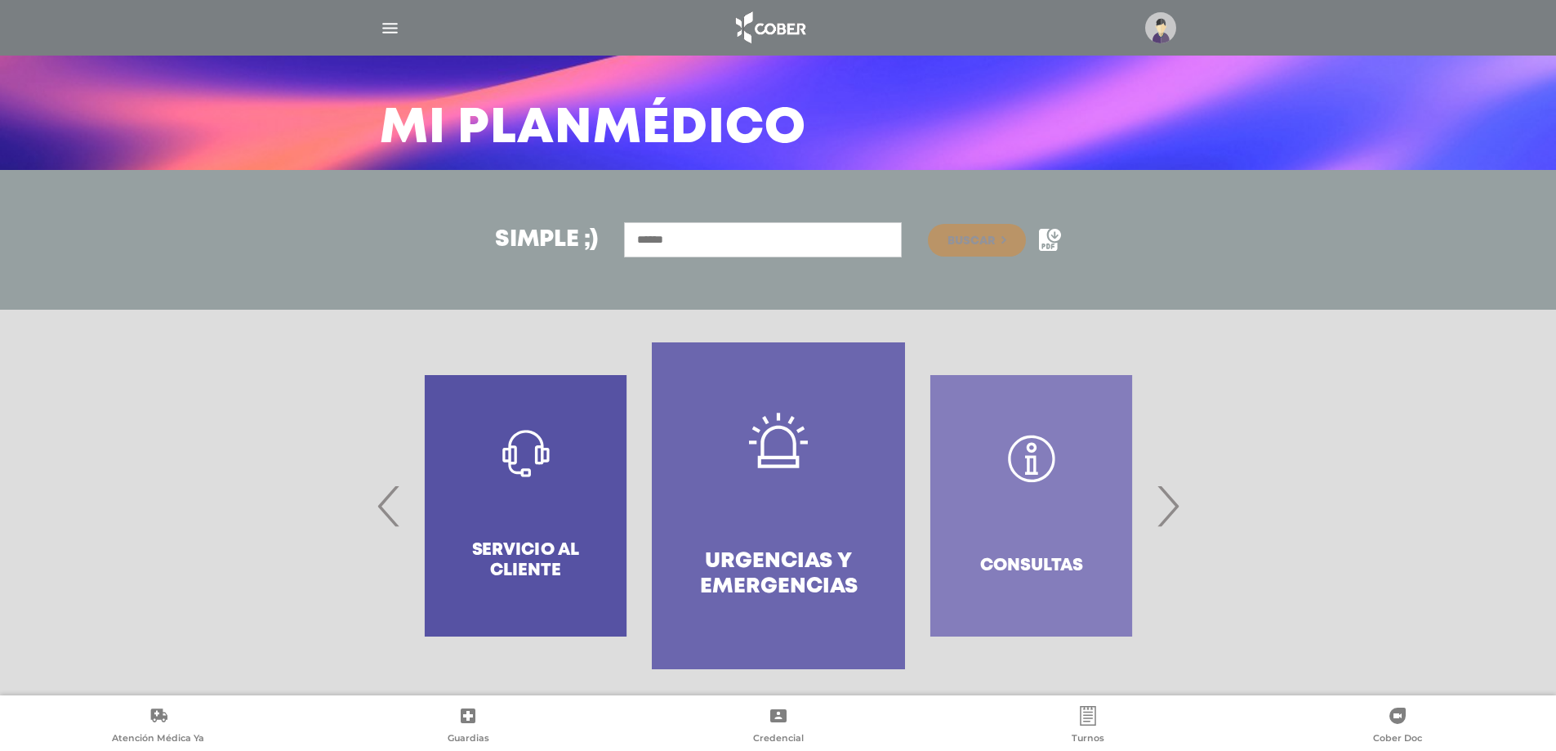
click at [1167, 505] on span "›" at bounding box center [1168, 505] width 32 height 88
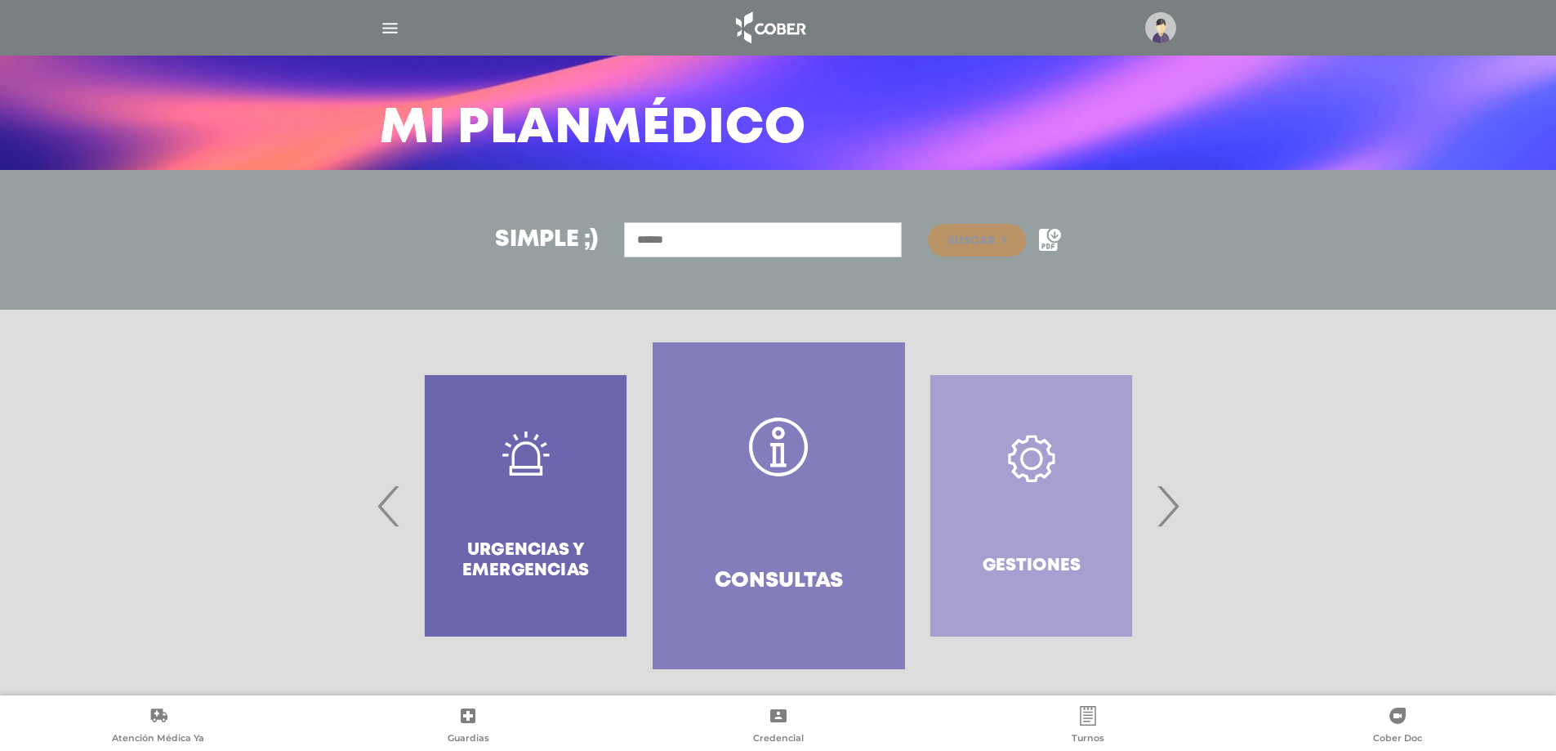
click at [1167, 505] on span "›" at bounding box center [1168, 505] width 32 height 88
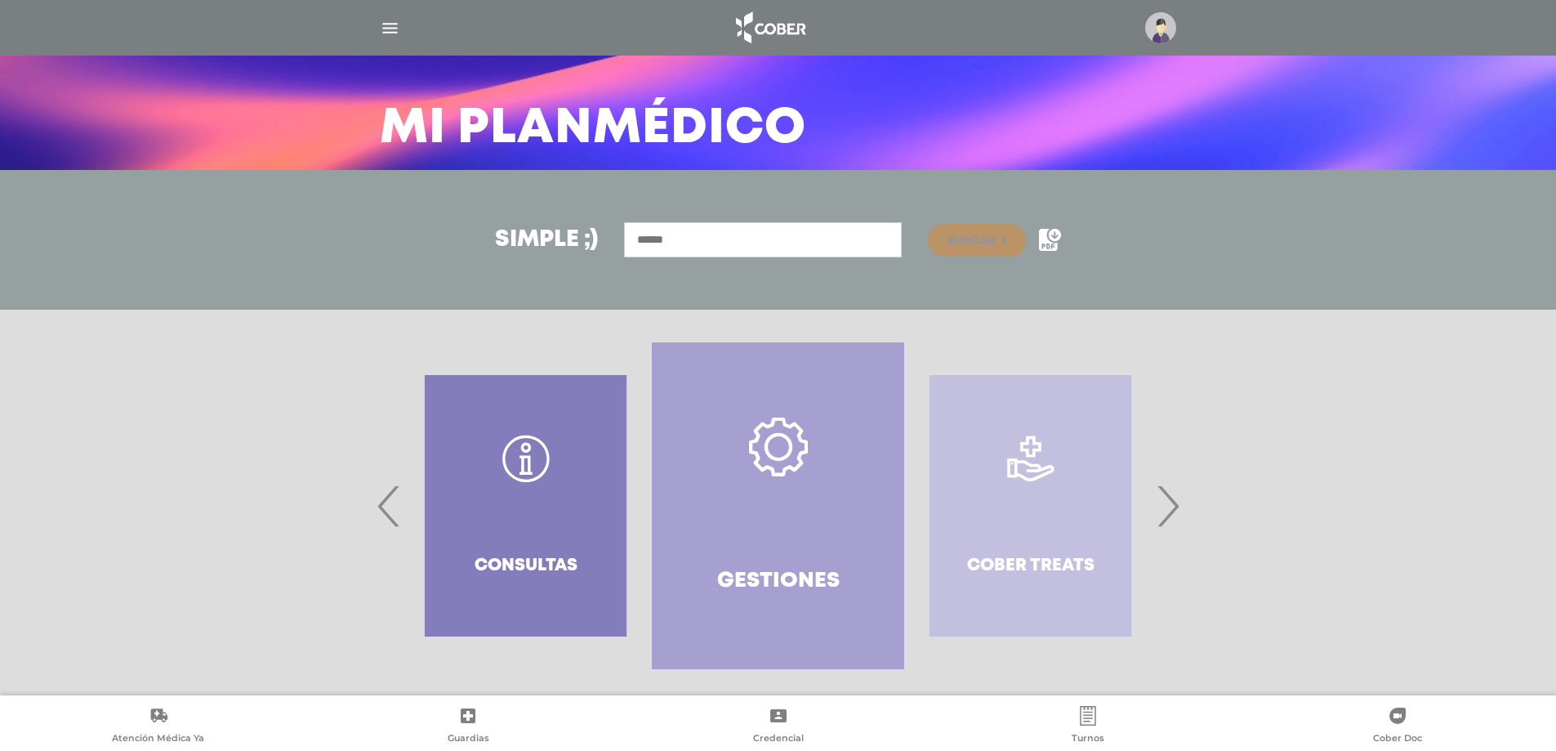
click at [1167, 505] on span "›" at bounding box center [1168, 505] width 32 height 88
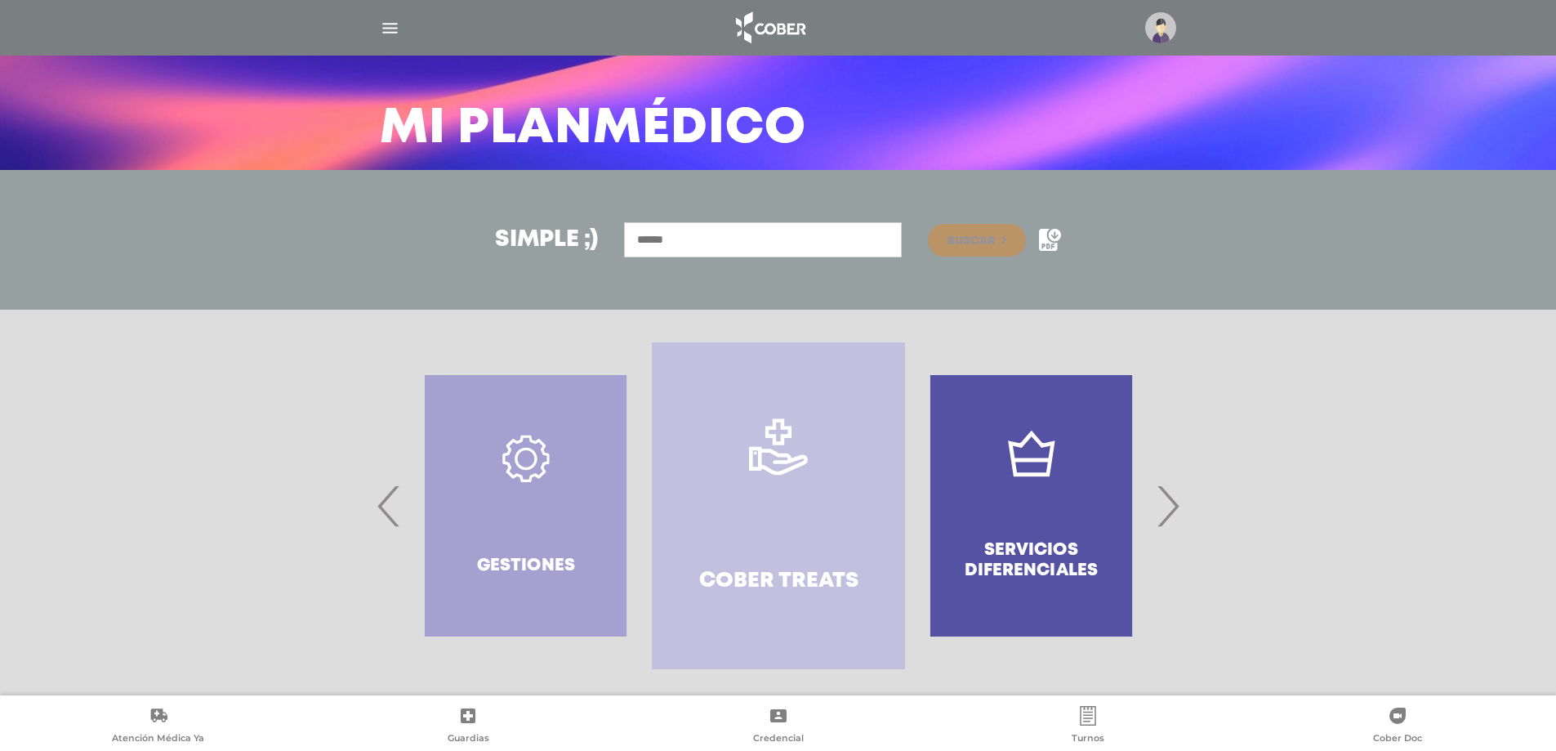
click at [1167, 505] on span "›" at bounding box center [1168, 505] width 32 height 88
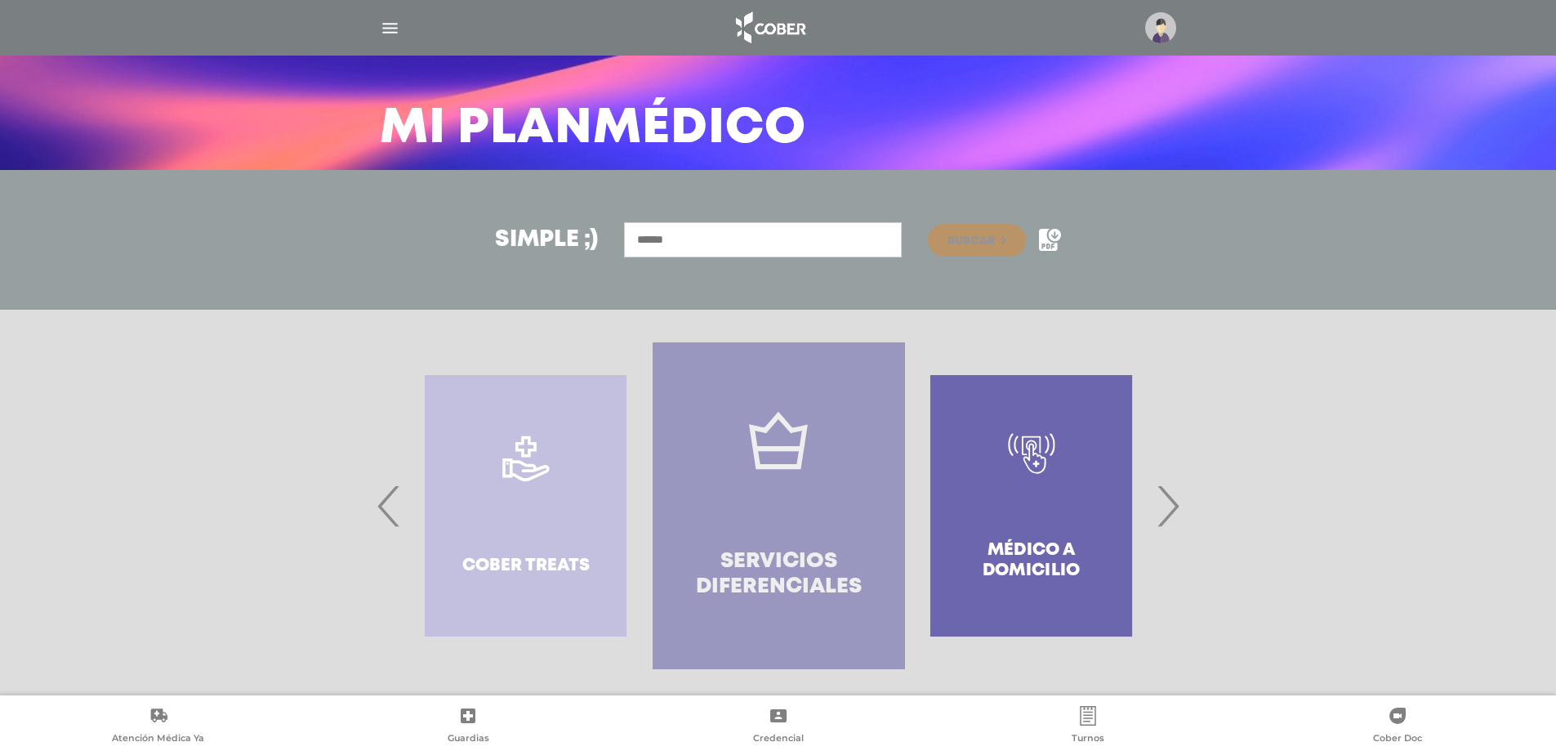
click at [795, 538] on link "Servicios diferenciales" at bounding box center [779, 505] width 252 height 327
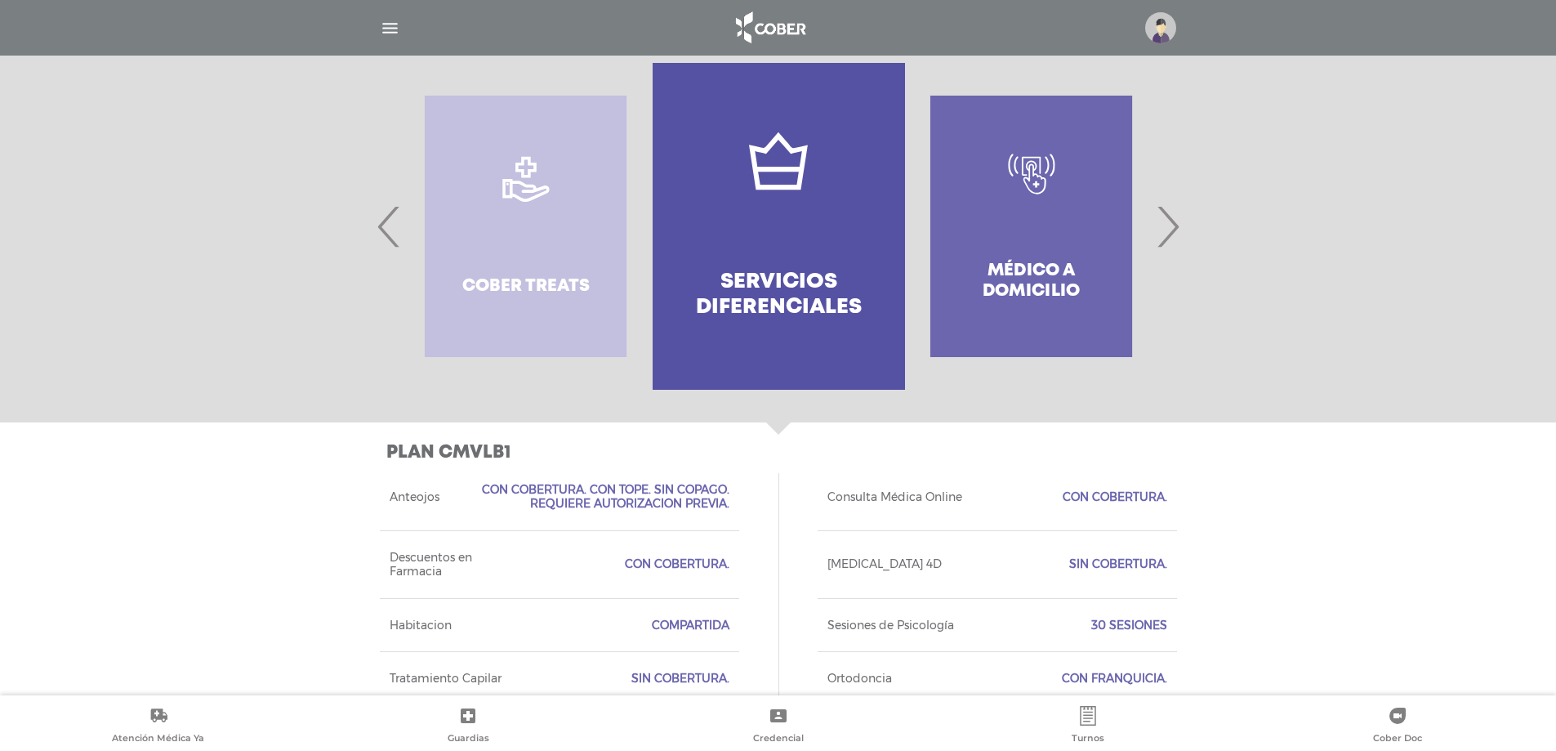
scroll to position [349, 0]
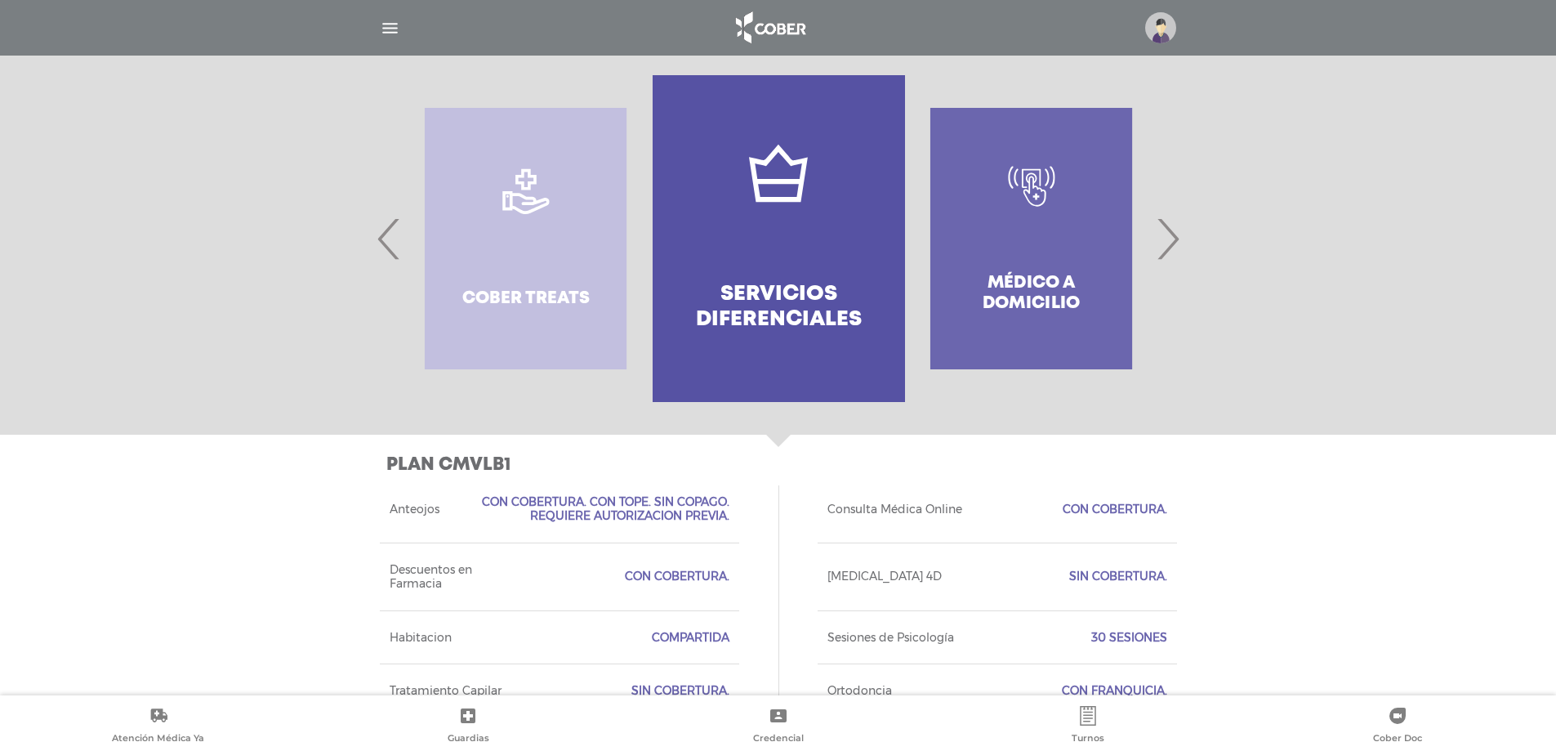
click at [1169, 231] on span "›" at bounding box center [1168, 238] width 32 height 88
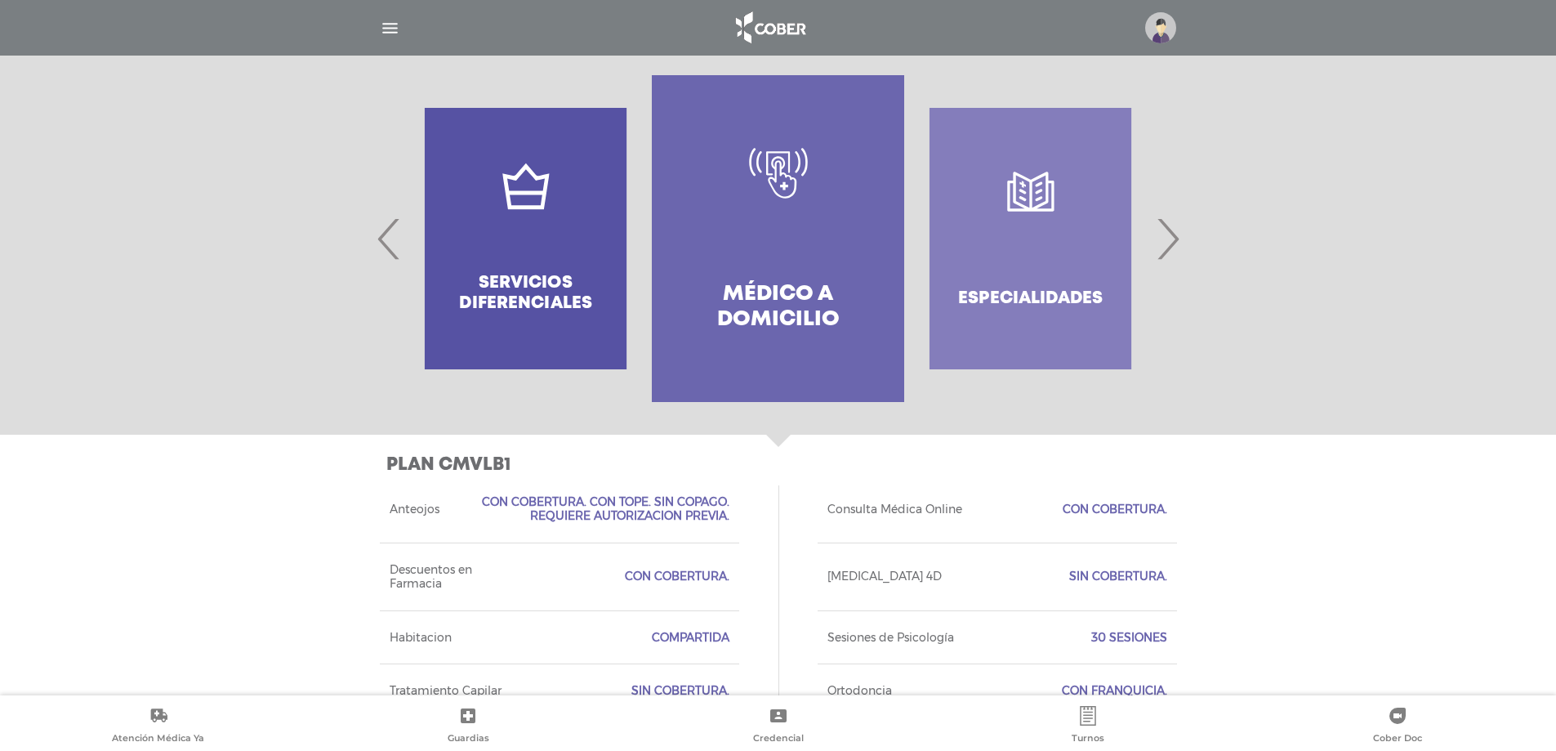
click at [1169, 231] on span "›" at bounding box center [1168, 238] width 32 height 88
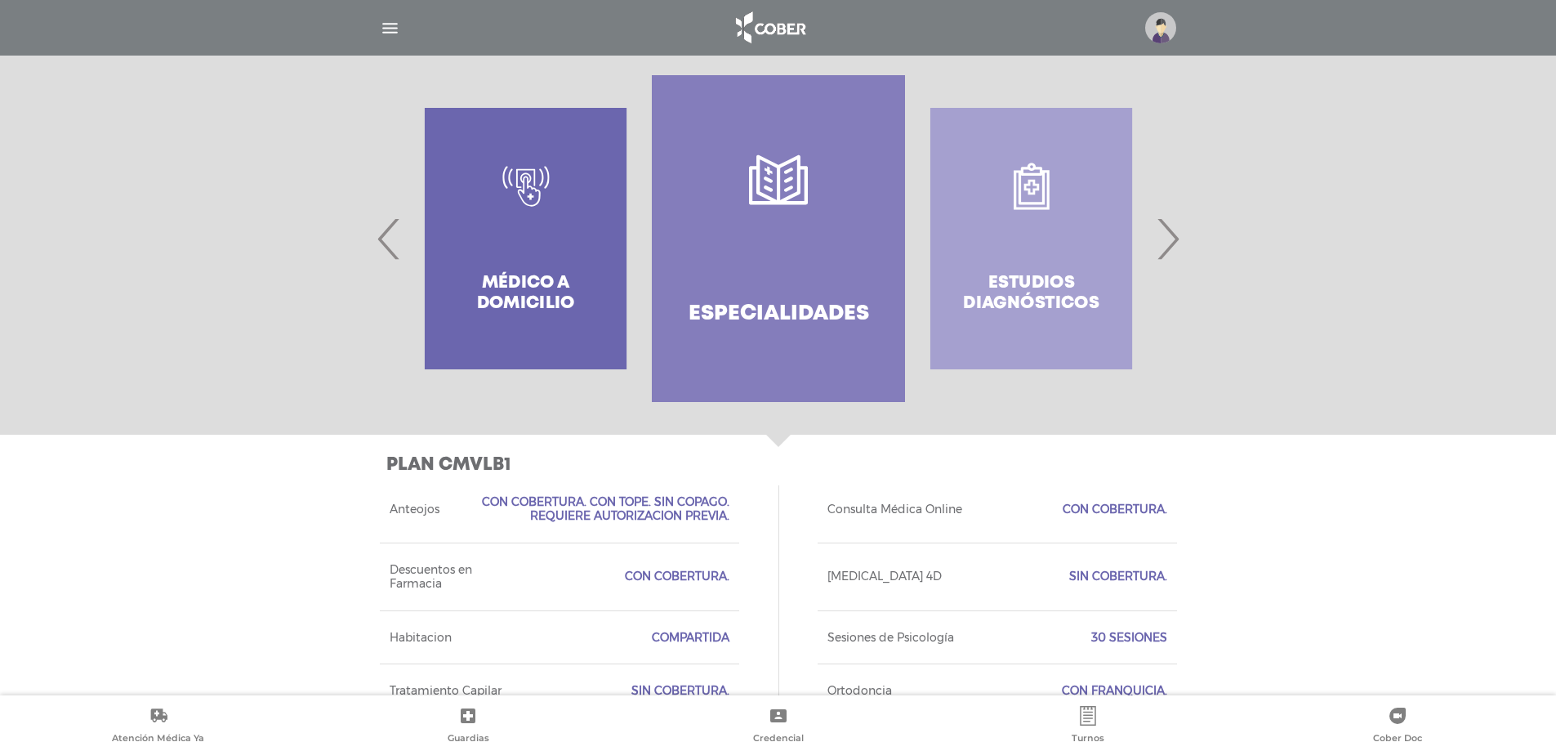
click at [1169, 231] on span "›" at bounding box center [1168, 238] width 32 height 88
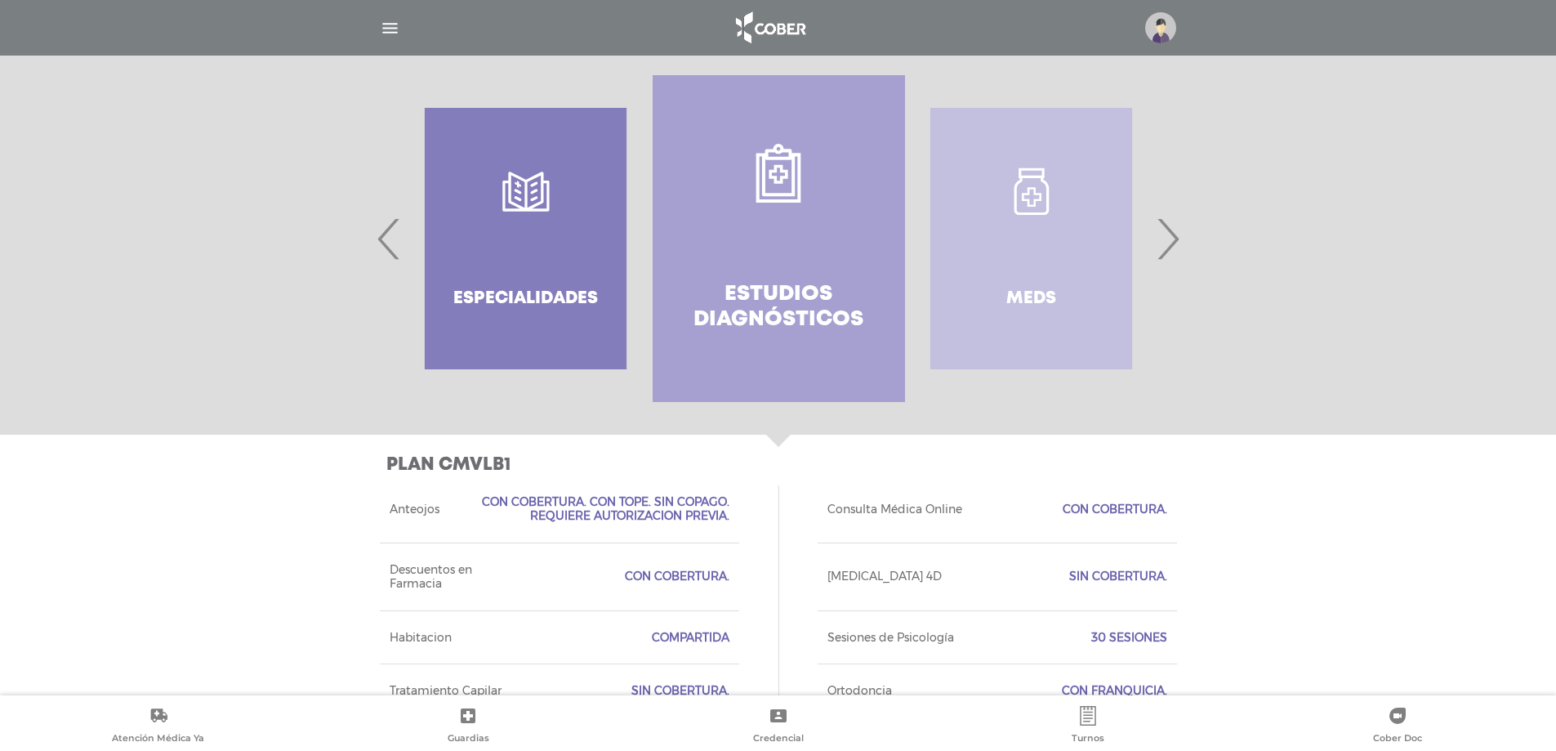
click at [1169, 231] on span "›" at bounding box center [1168, 238] width 32 height 88
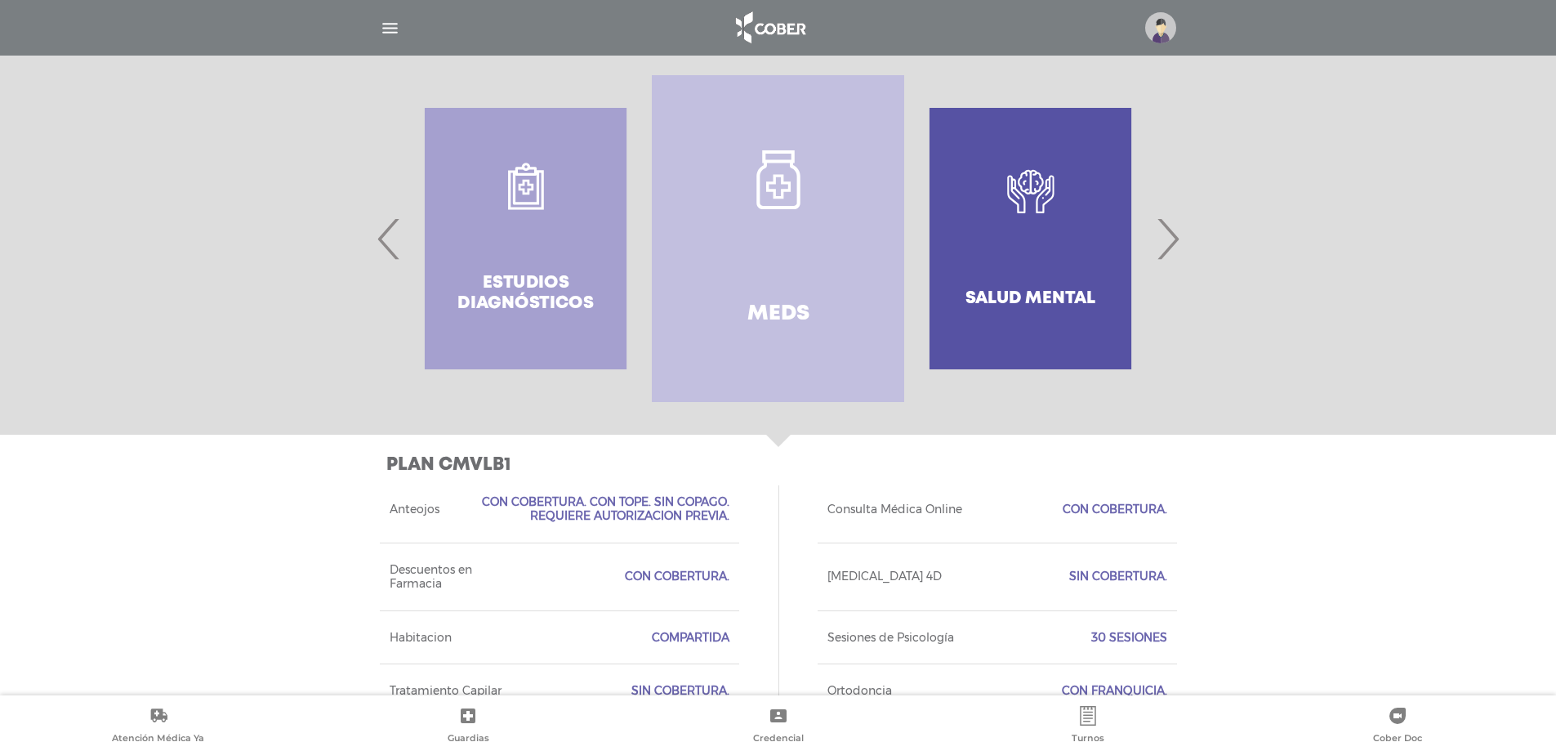
click at [1160, 234] on span "›" at bounding box center [1168, 238] width 32 height 88
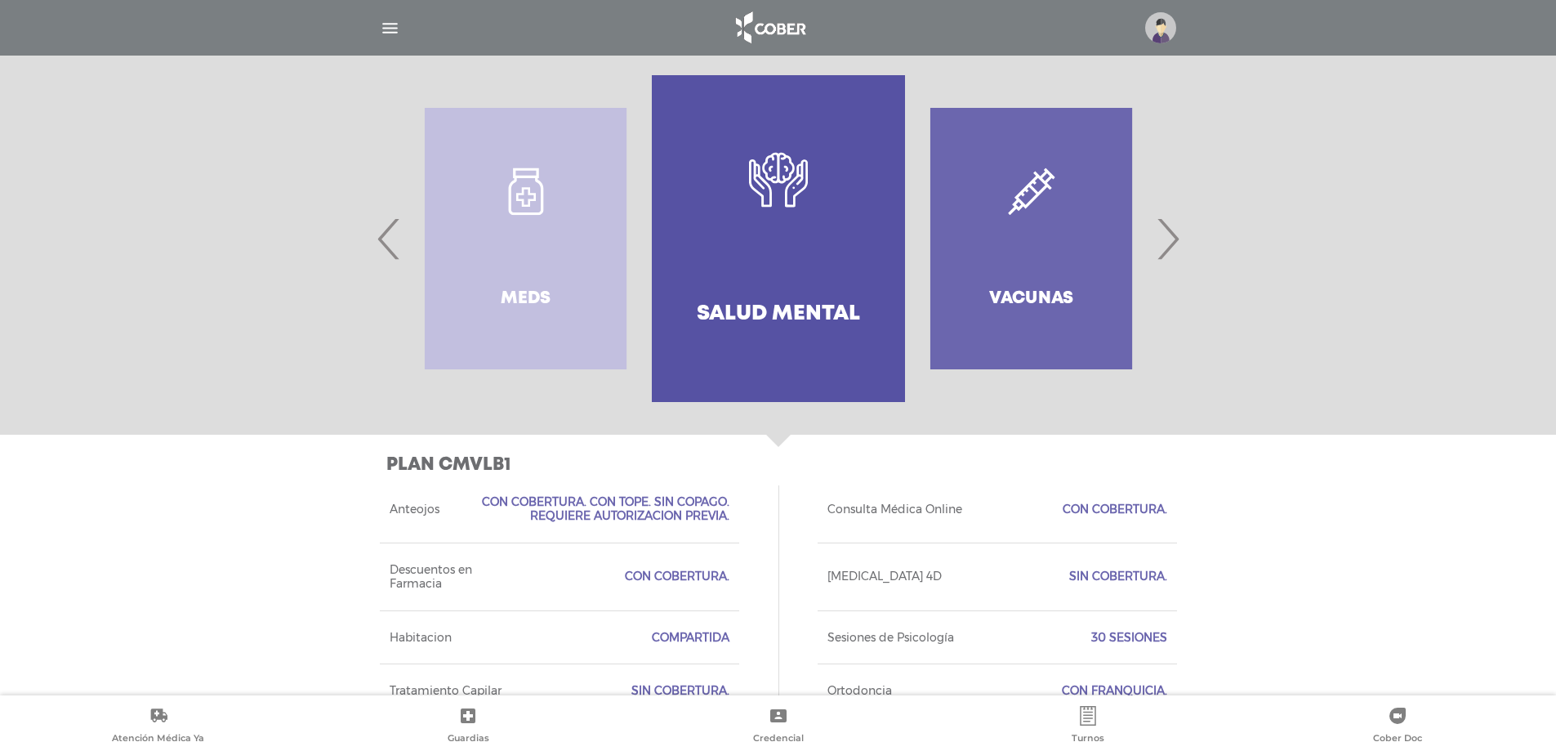
click at [1160, 234] on span "›" at bounding box center [1168, 238] width 32 height 88
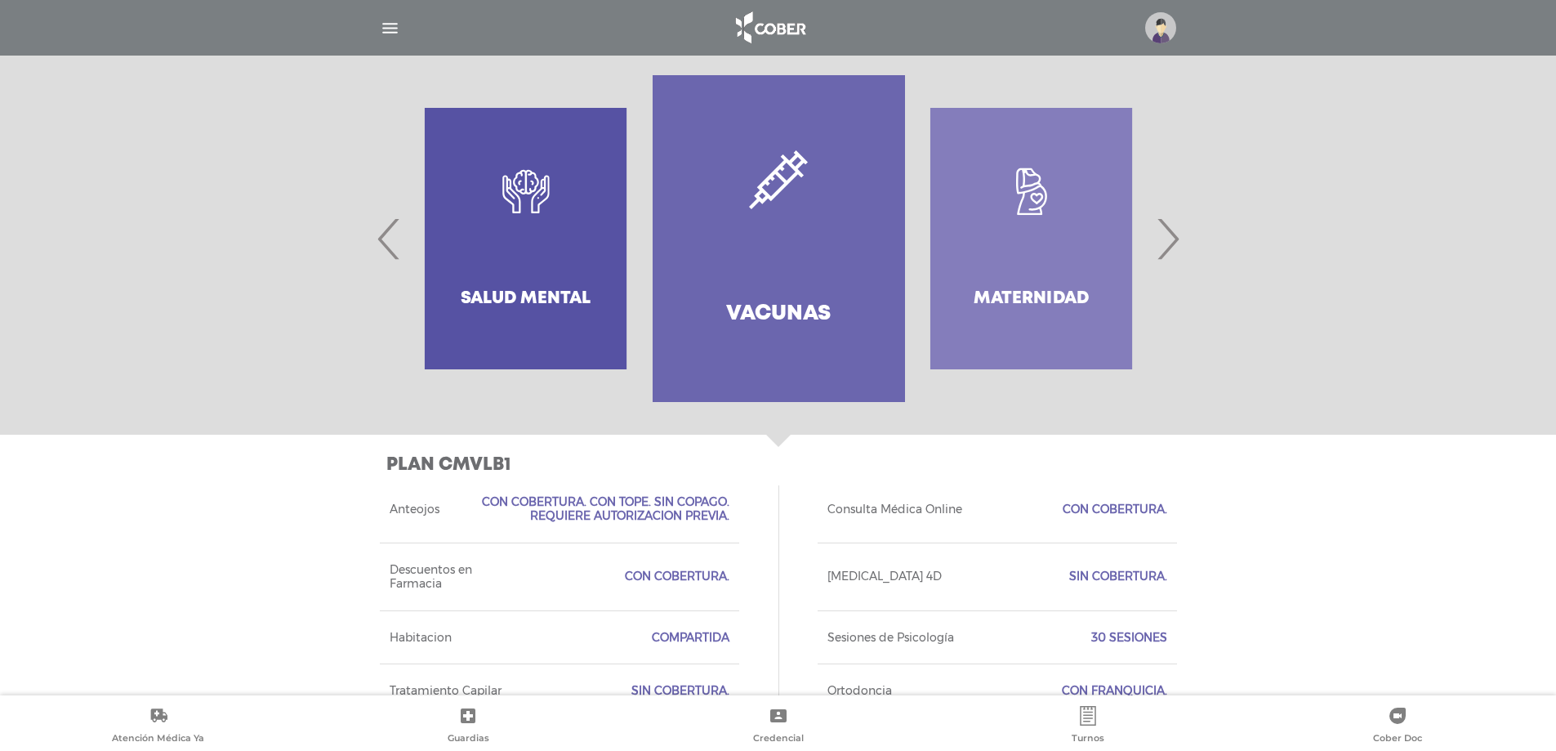
click at [1160, 234] on span "›" at bounding box center [1168, 238] width 32 height 88
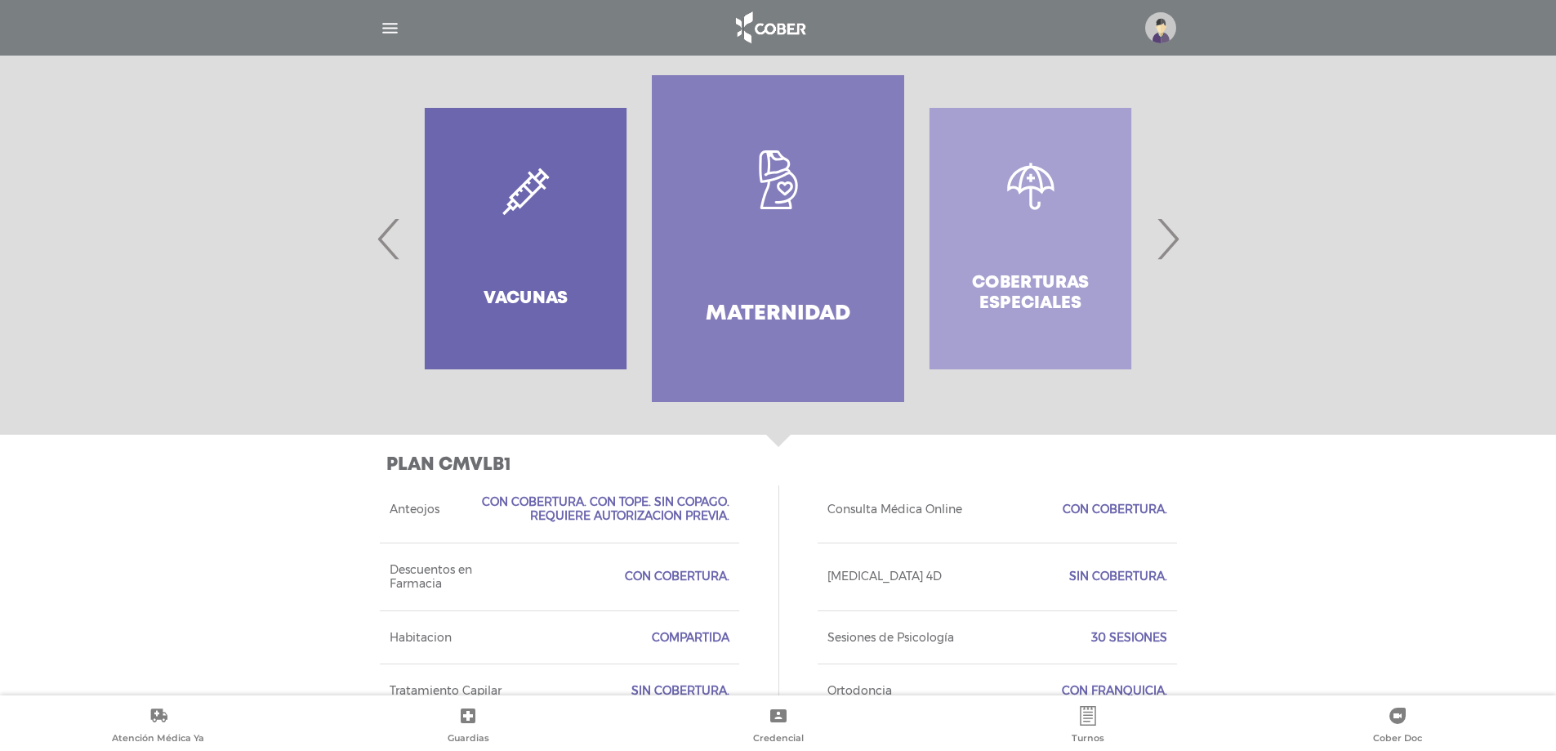
click at [1160, 234] on span "›" at bounding box center [1168, 238] width 32 height 88
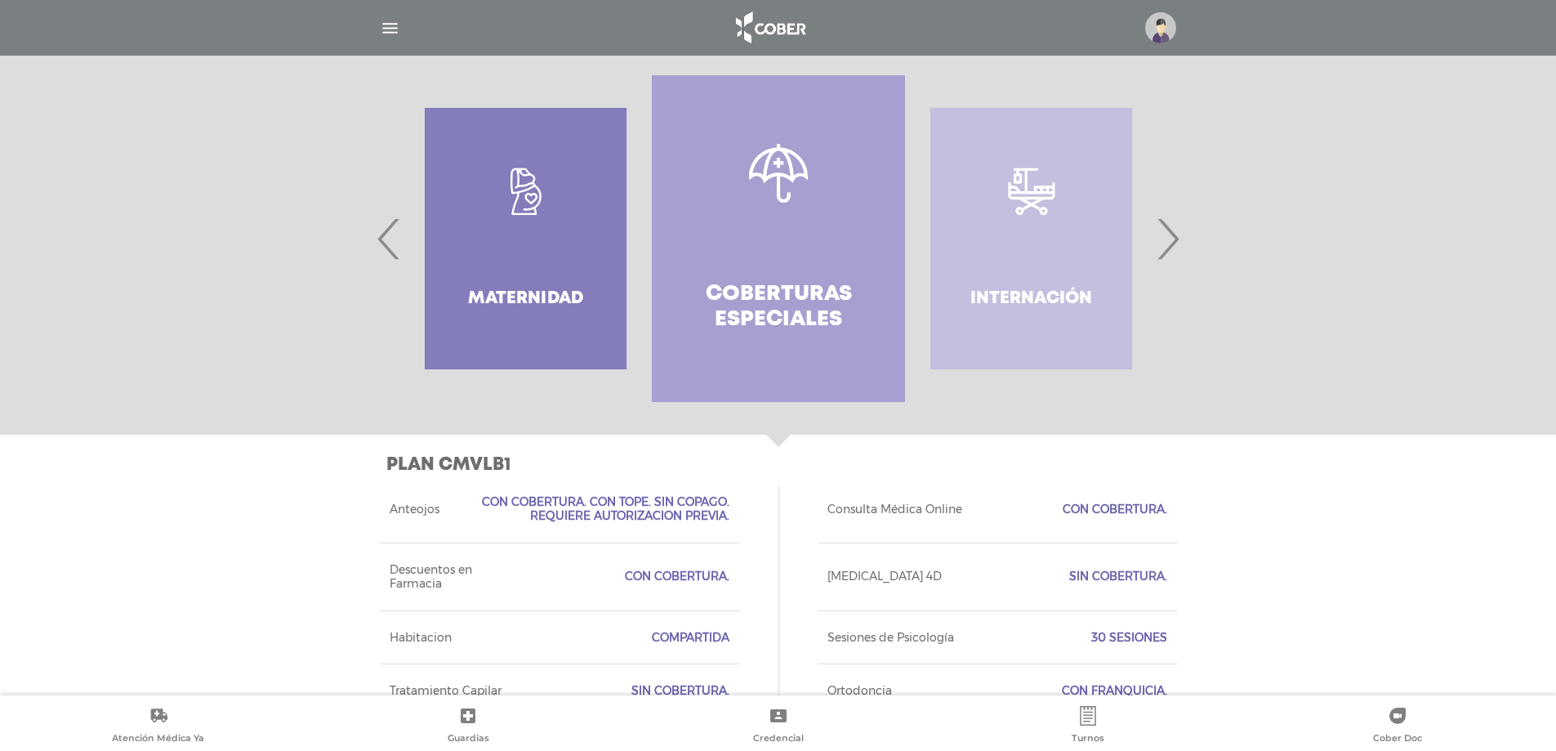
click at [1160, 234] on span "›" at bounding box center [1168, 238] width 32 height 88
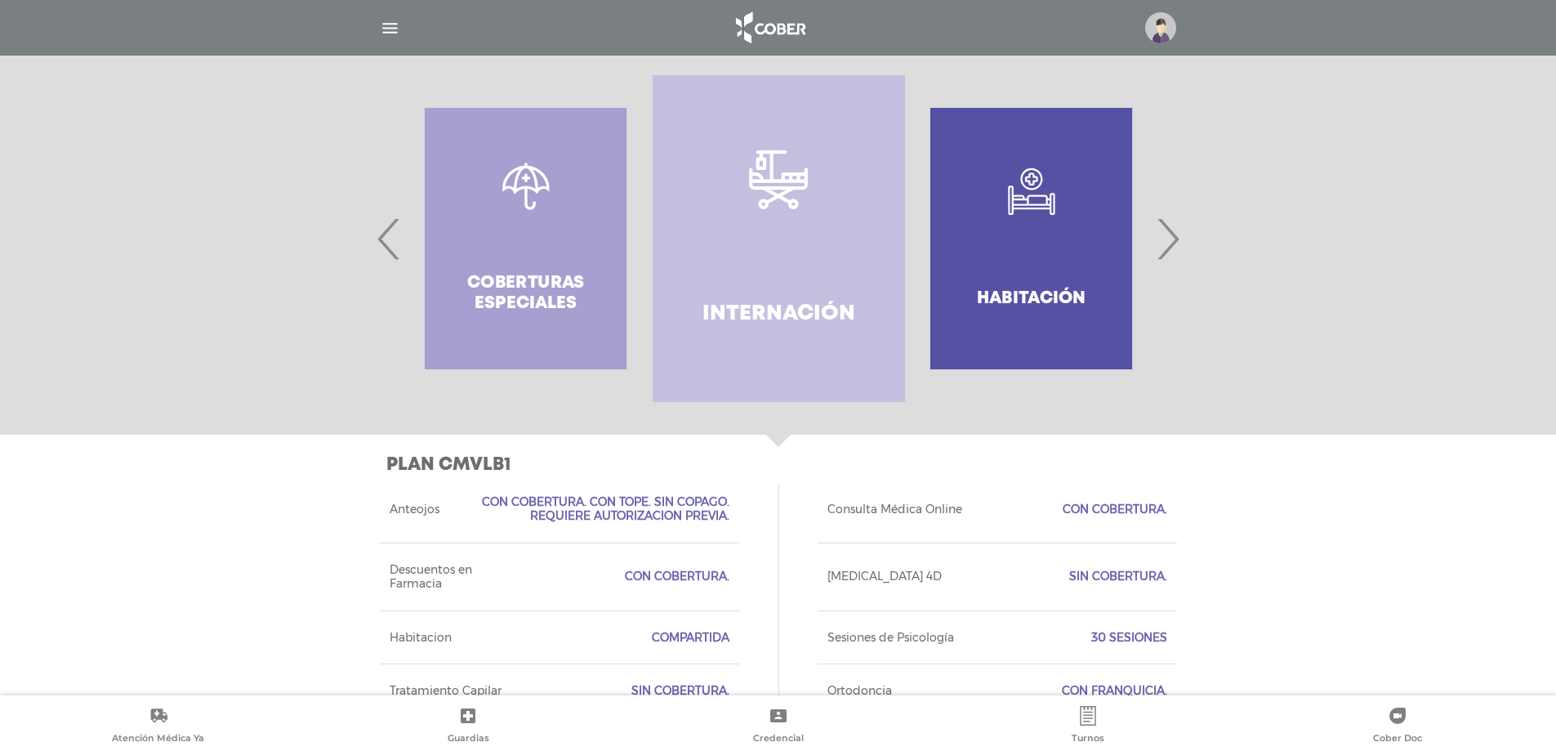
click at [1160, 234] on span "›" at bounding box center [1168, 238] width 32 height 88
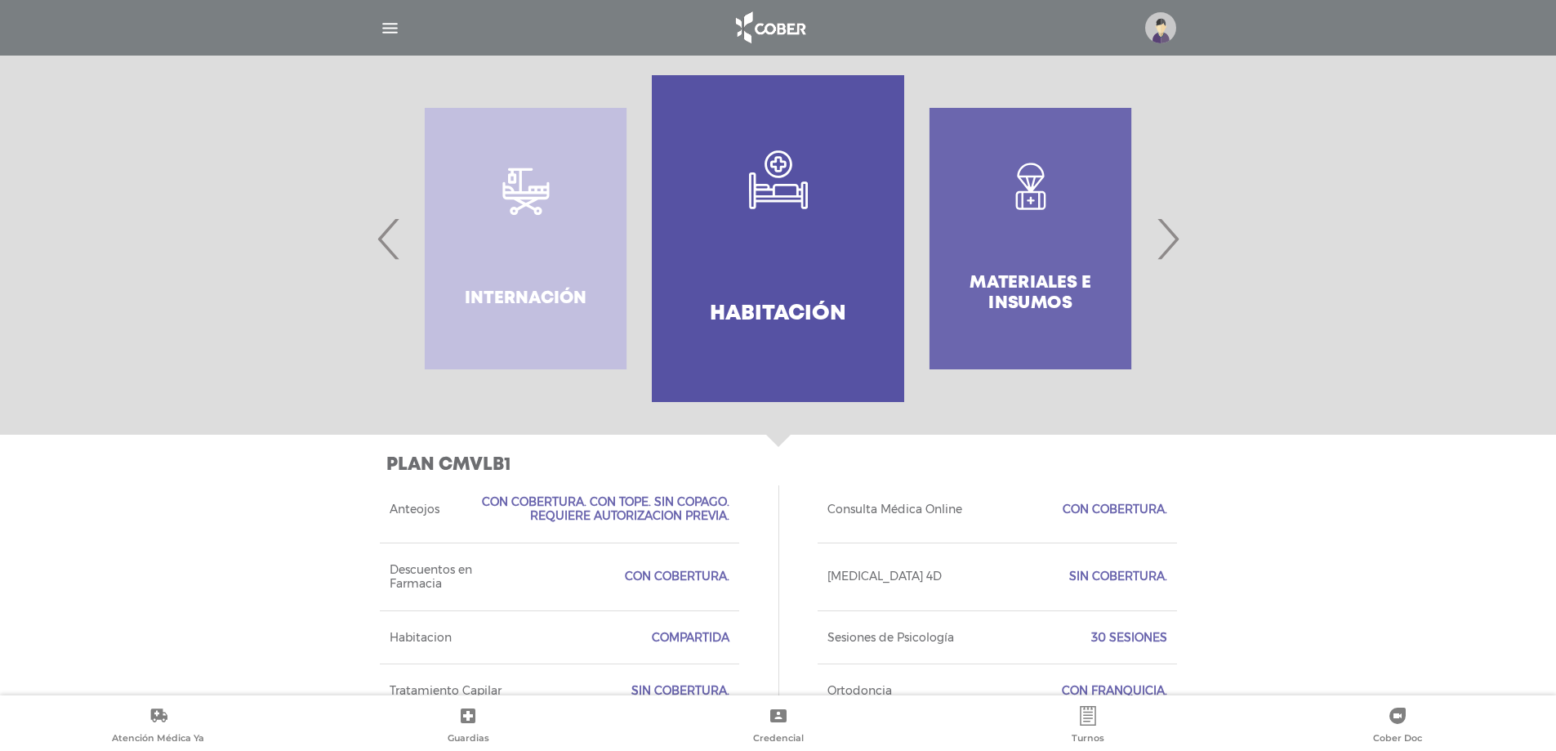
click at [1160, 234] on span "›" at bounding box center [1168, 238] width 32 height 88
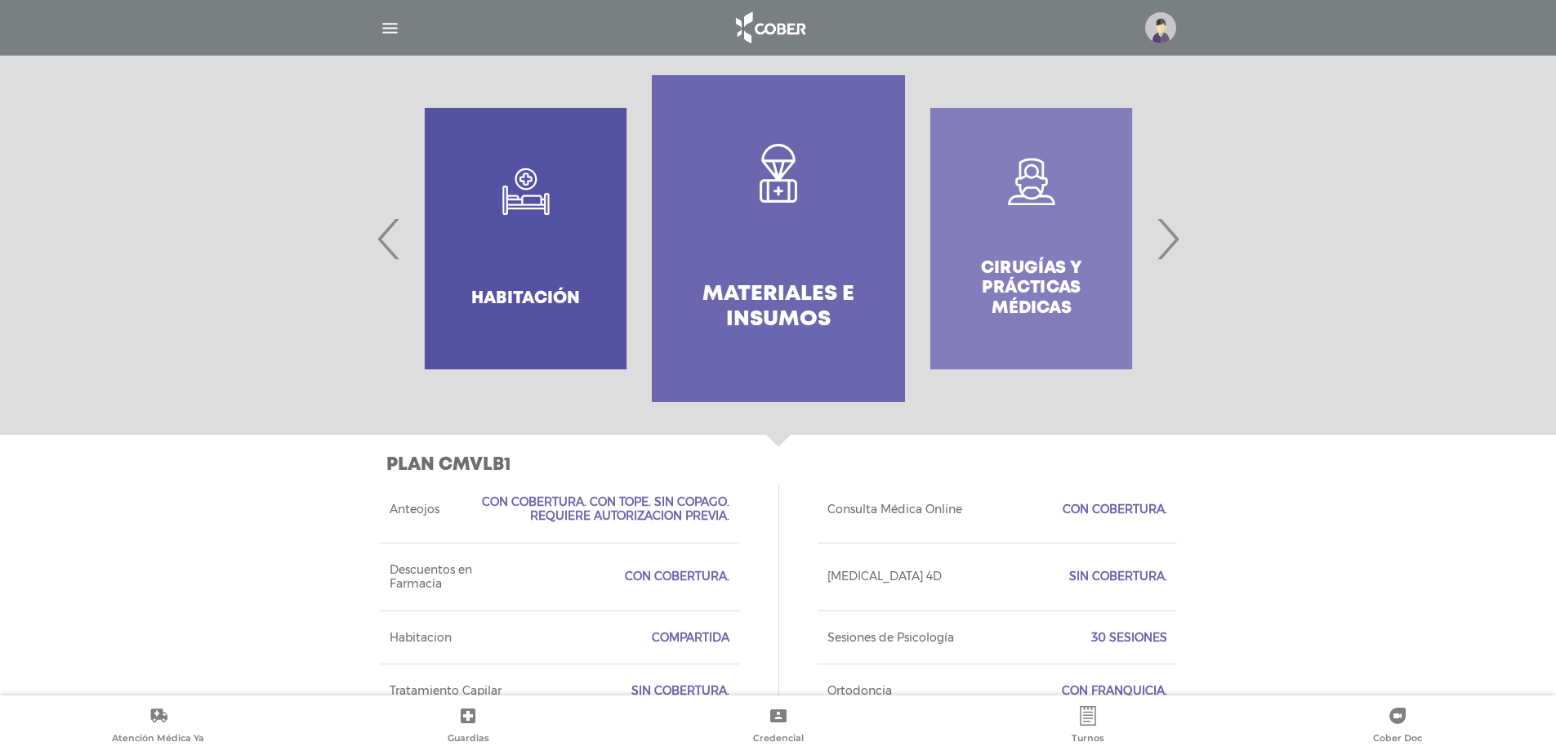
click at [738, 255] on link "Materiales e Insumos" at bounding box center [778, 238] width 252 height 327
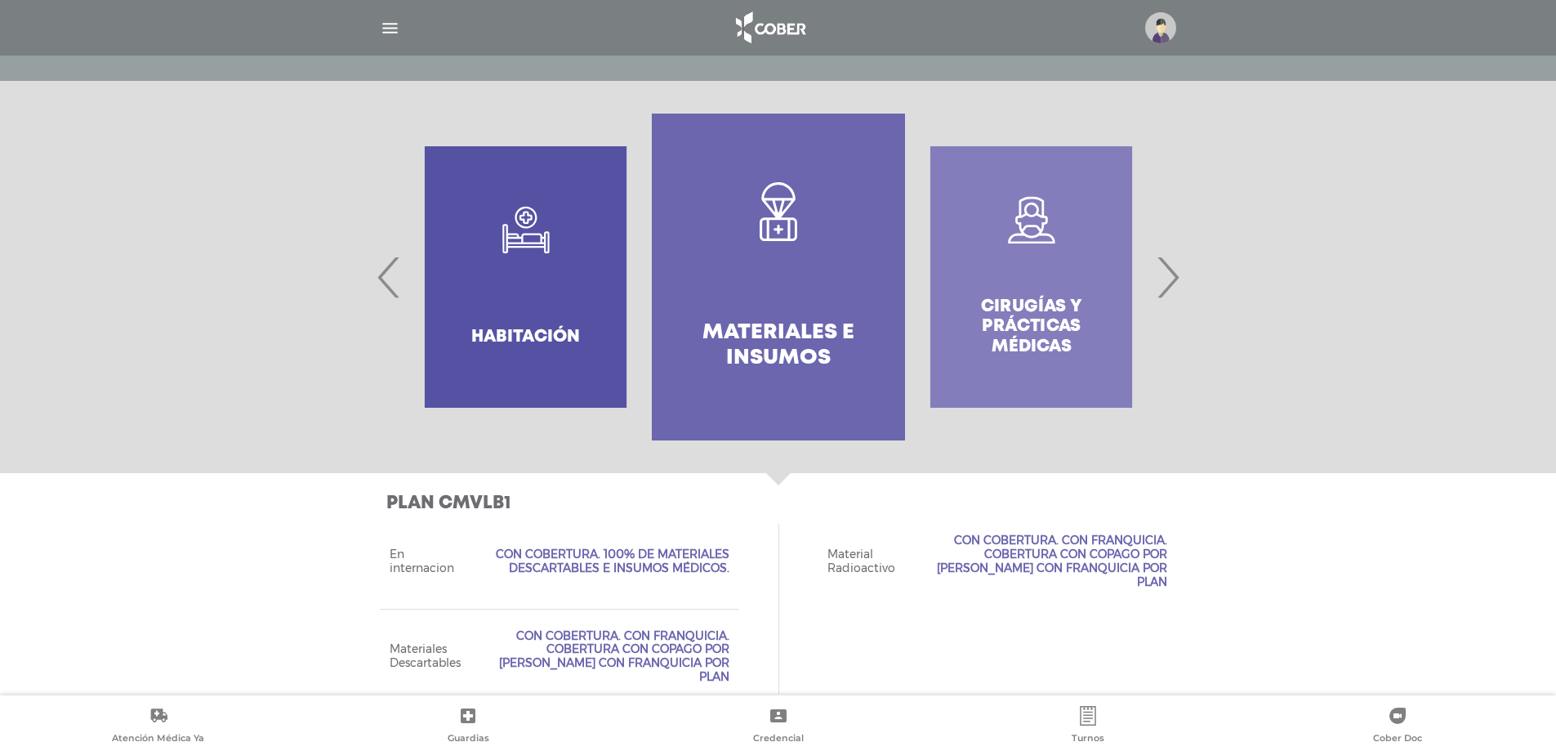
click at [1165, 275] on span "›" at bounding box center [1168, 277] width 32 height 88
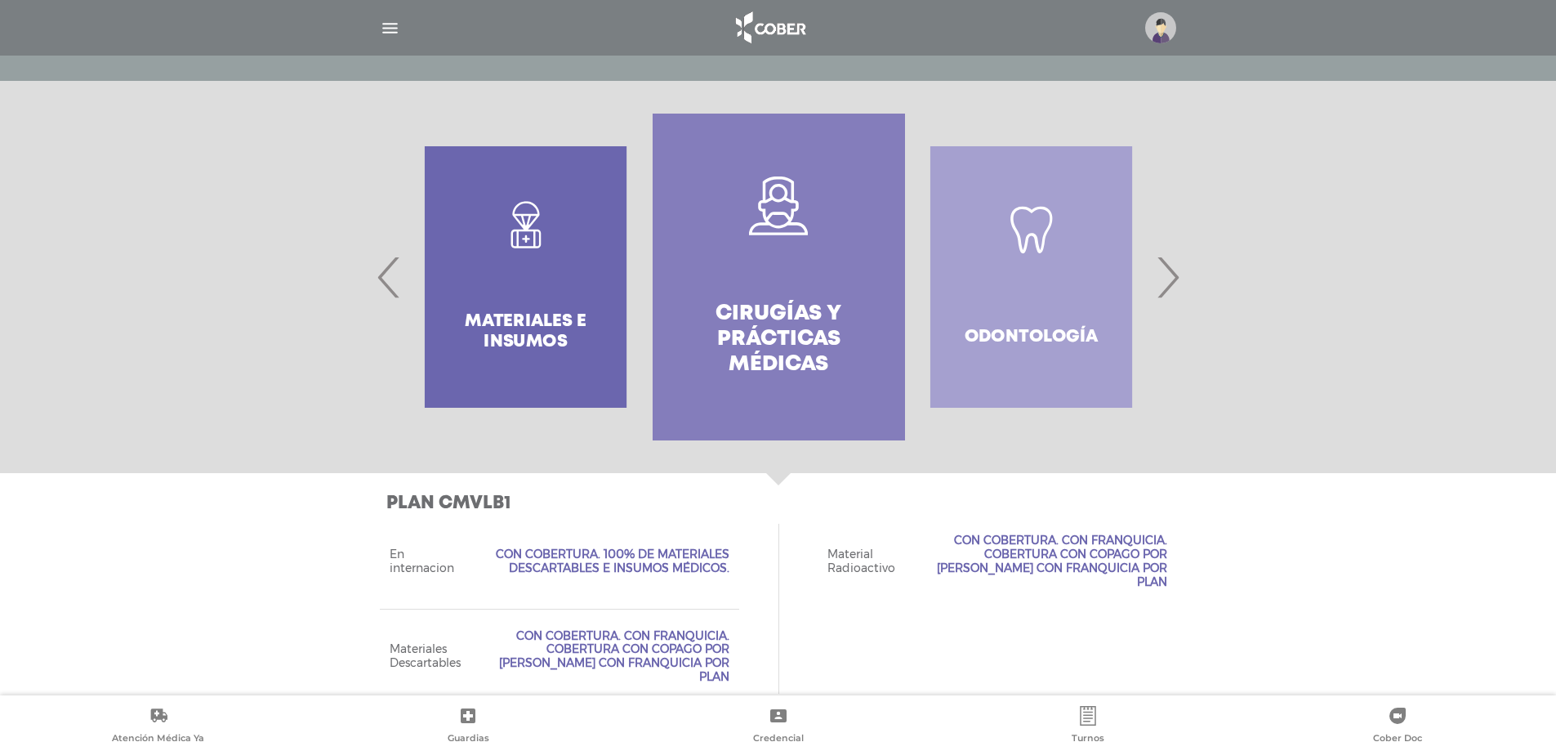
click at [1165, 275] on span "›" at bounding box center [1168, 277] width 32 height 88
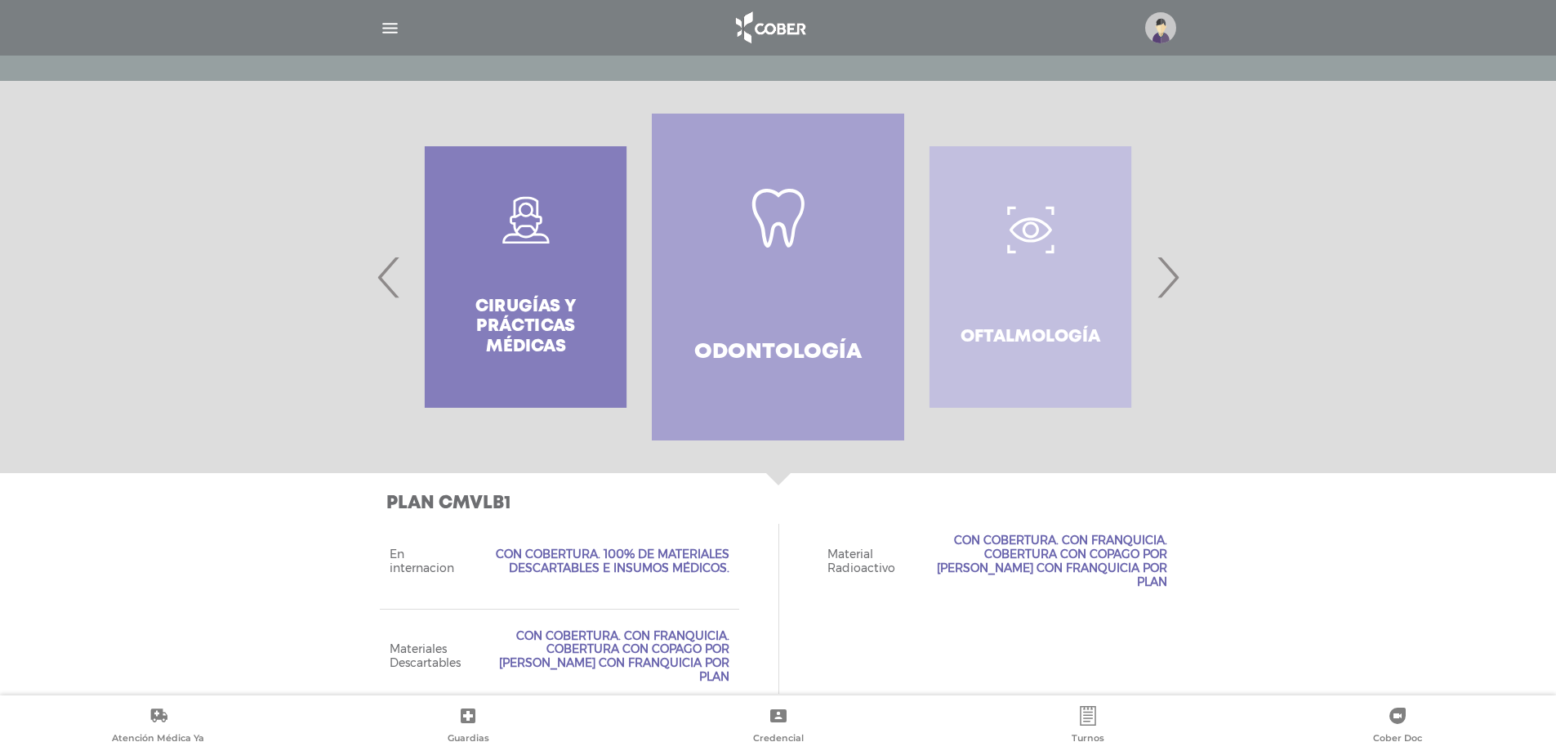
click at [1165, 275] on span "›" at bounding box center [1168, 277] width 32 height 88
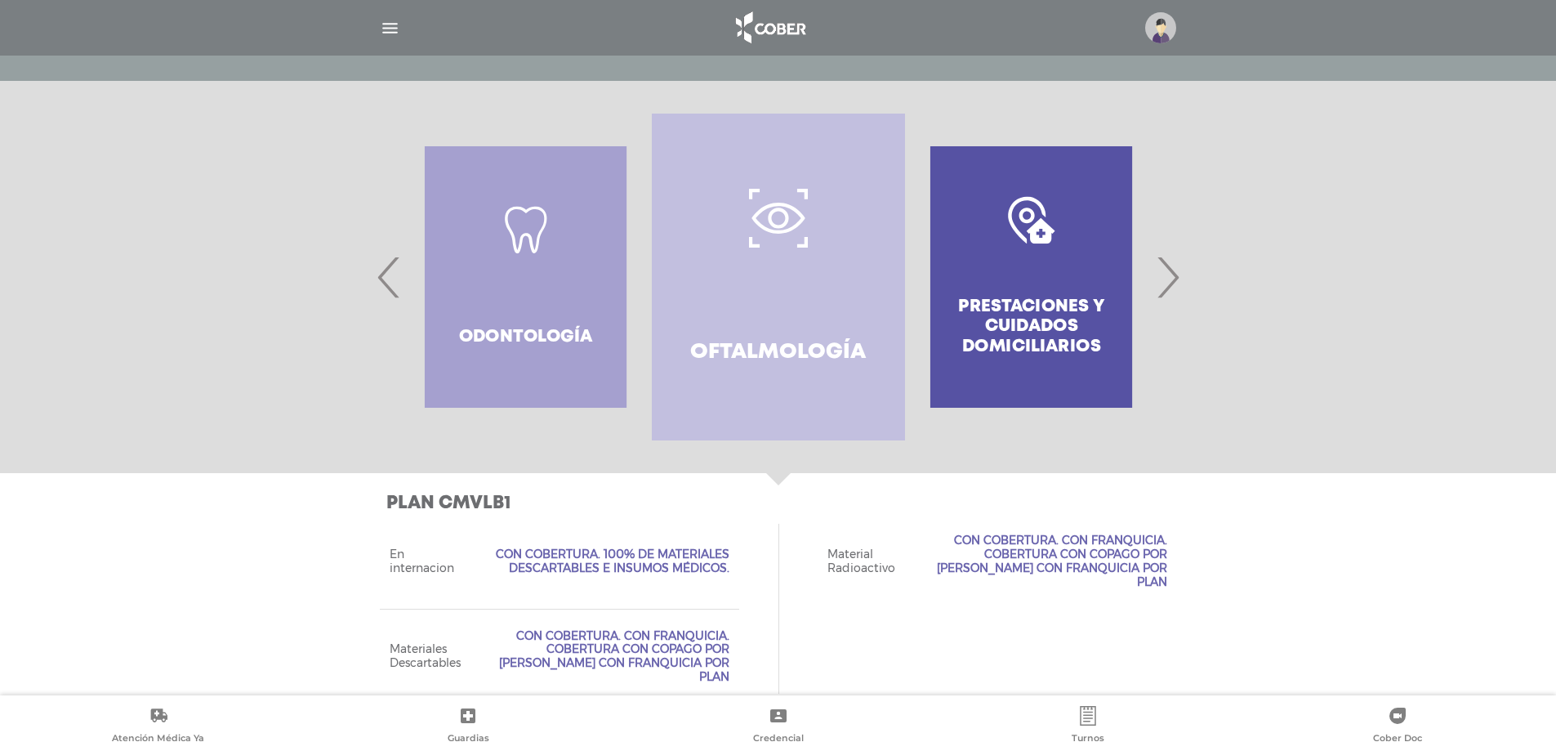
click at [1165, 275] on span "›" at bounding box center [1168, 277] width 32 height 88
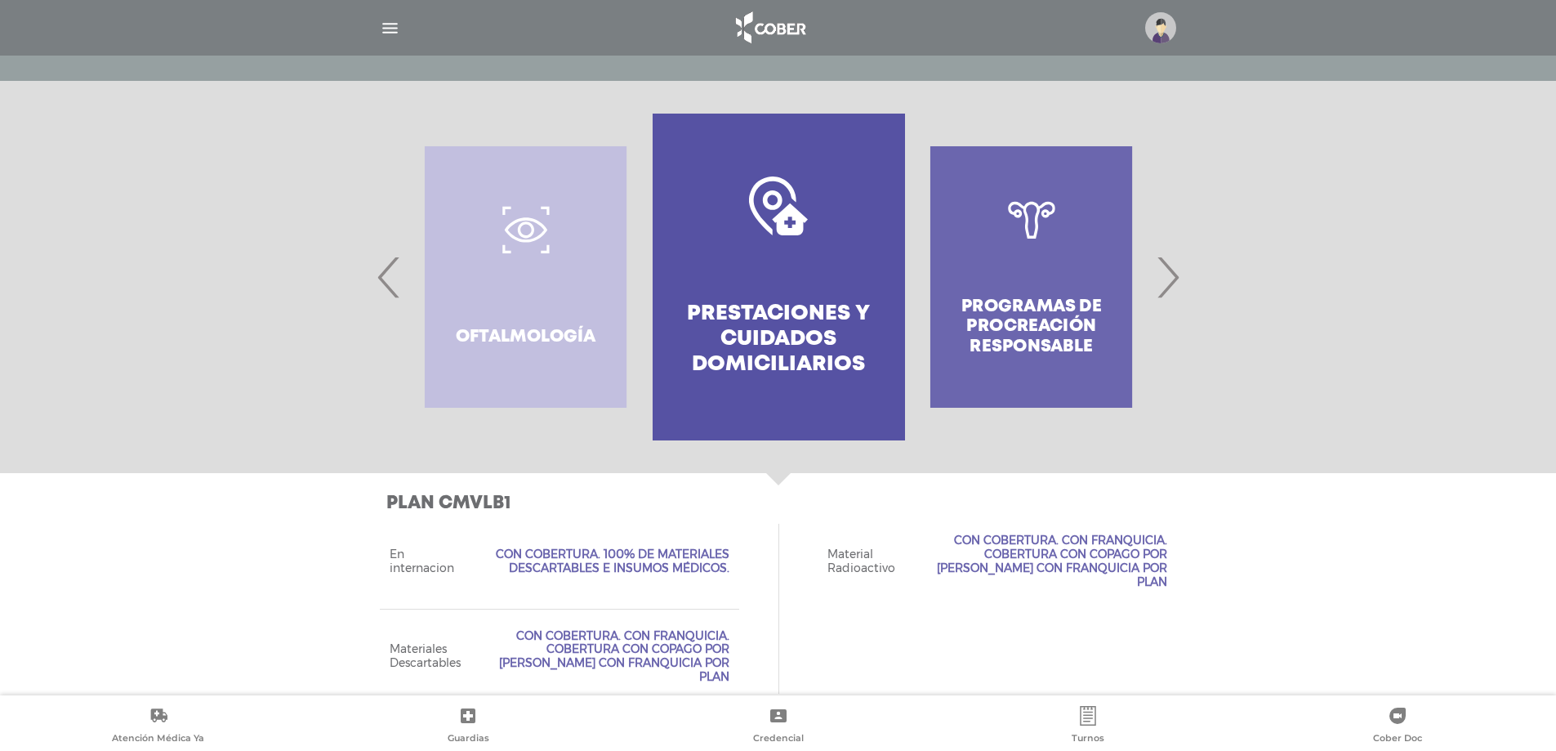
click at [1165, 275] on span "›" at bounding box center [1168, 277] width 32 height 88
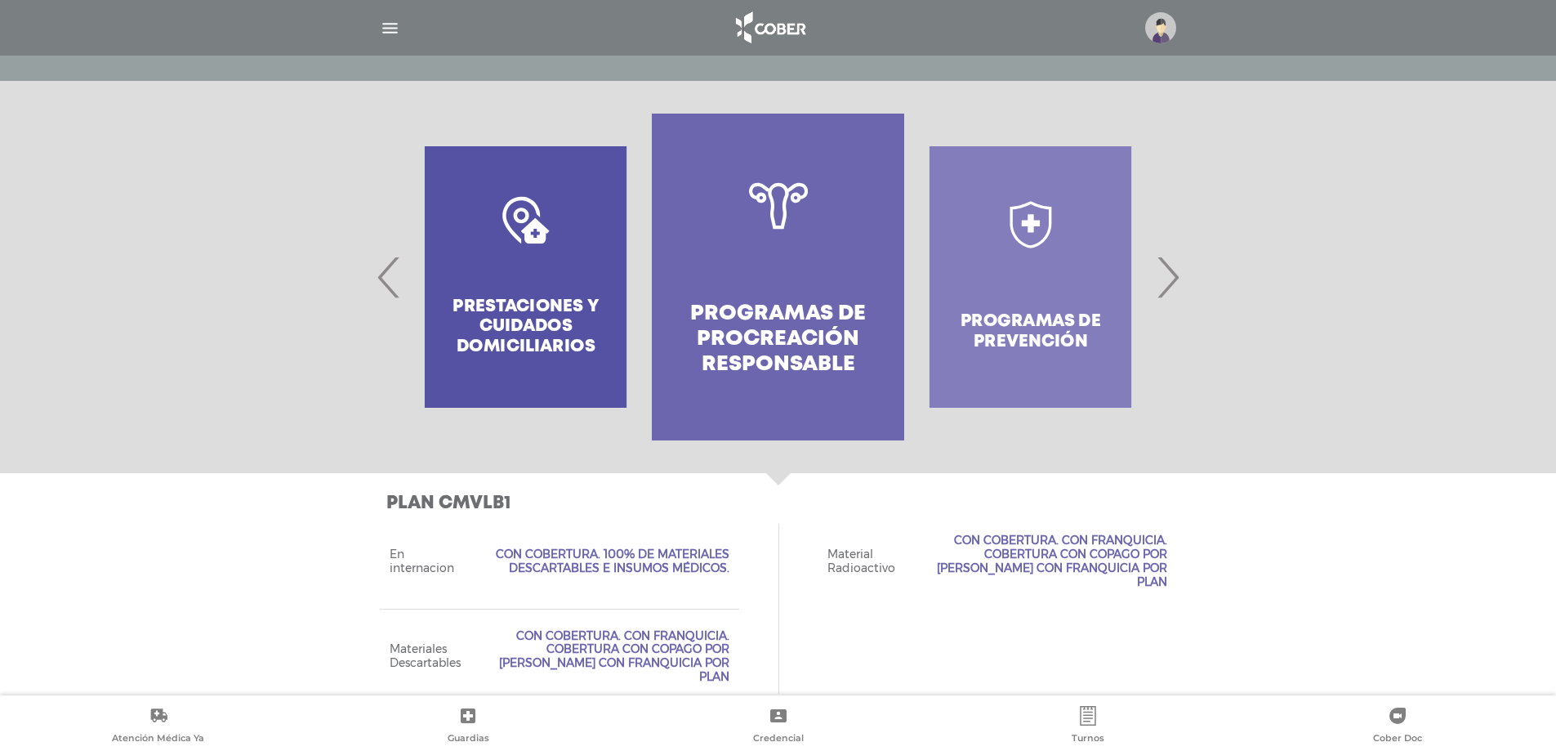
click at [1165, 275] on span "›" at bounding box center [1168, 277] width 32 height 88
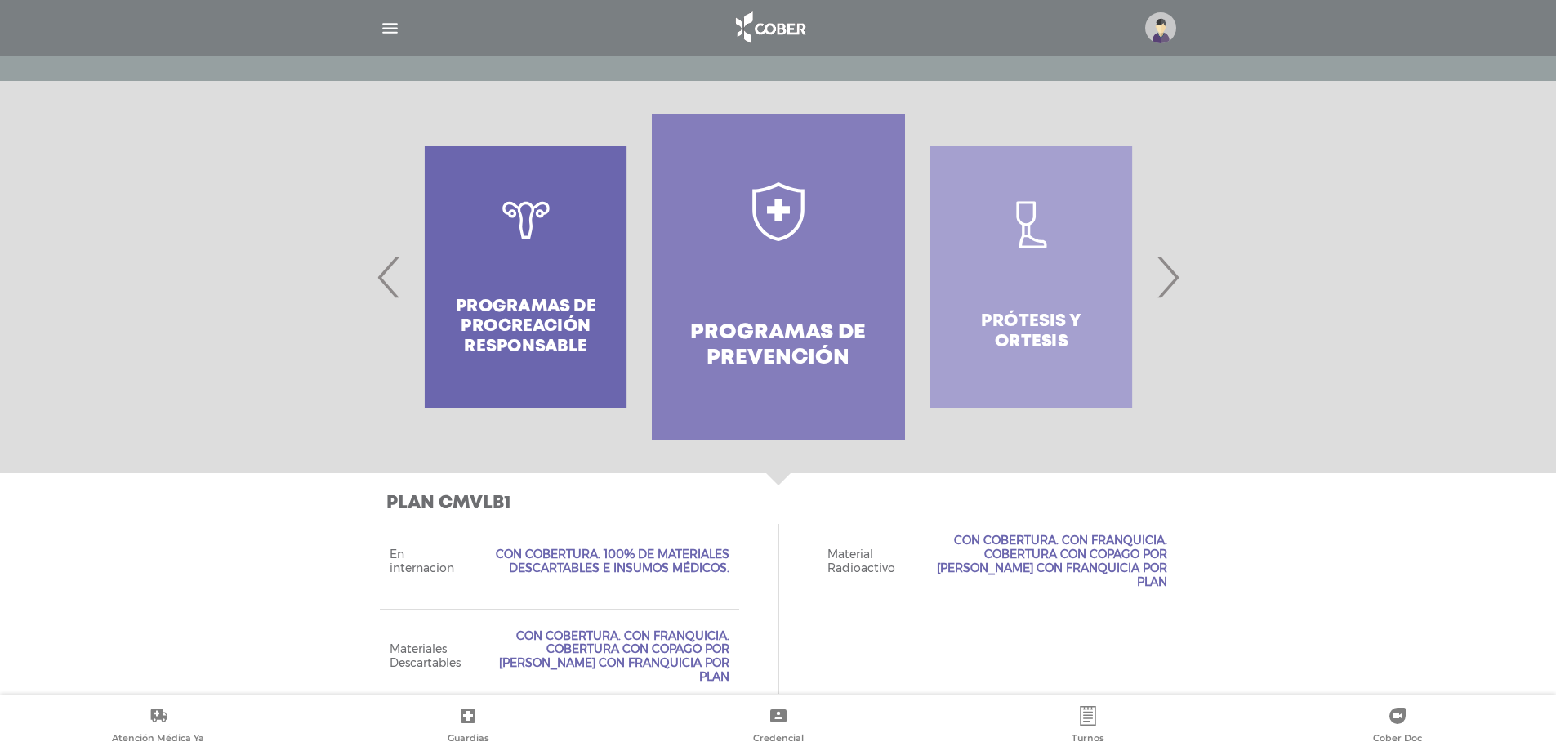
click at [1165, 275] on span "›" at bounding box center [1168, 277] width 32 height 88
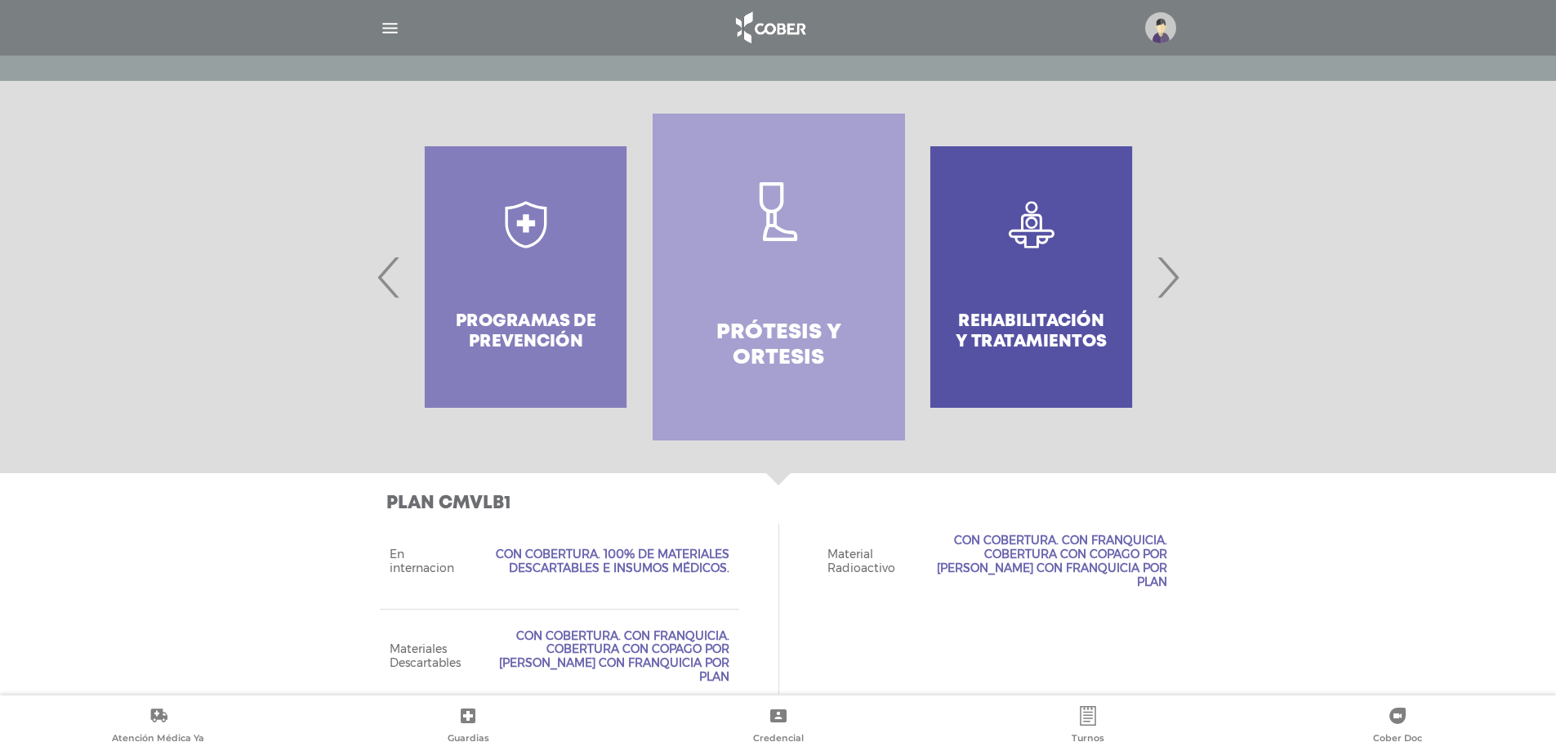
click at [1165, 275] on span "›" at bounding box center [1168, 277] width 32 height 88
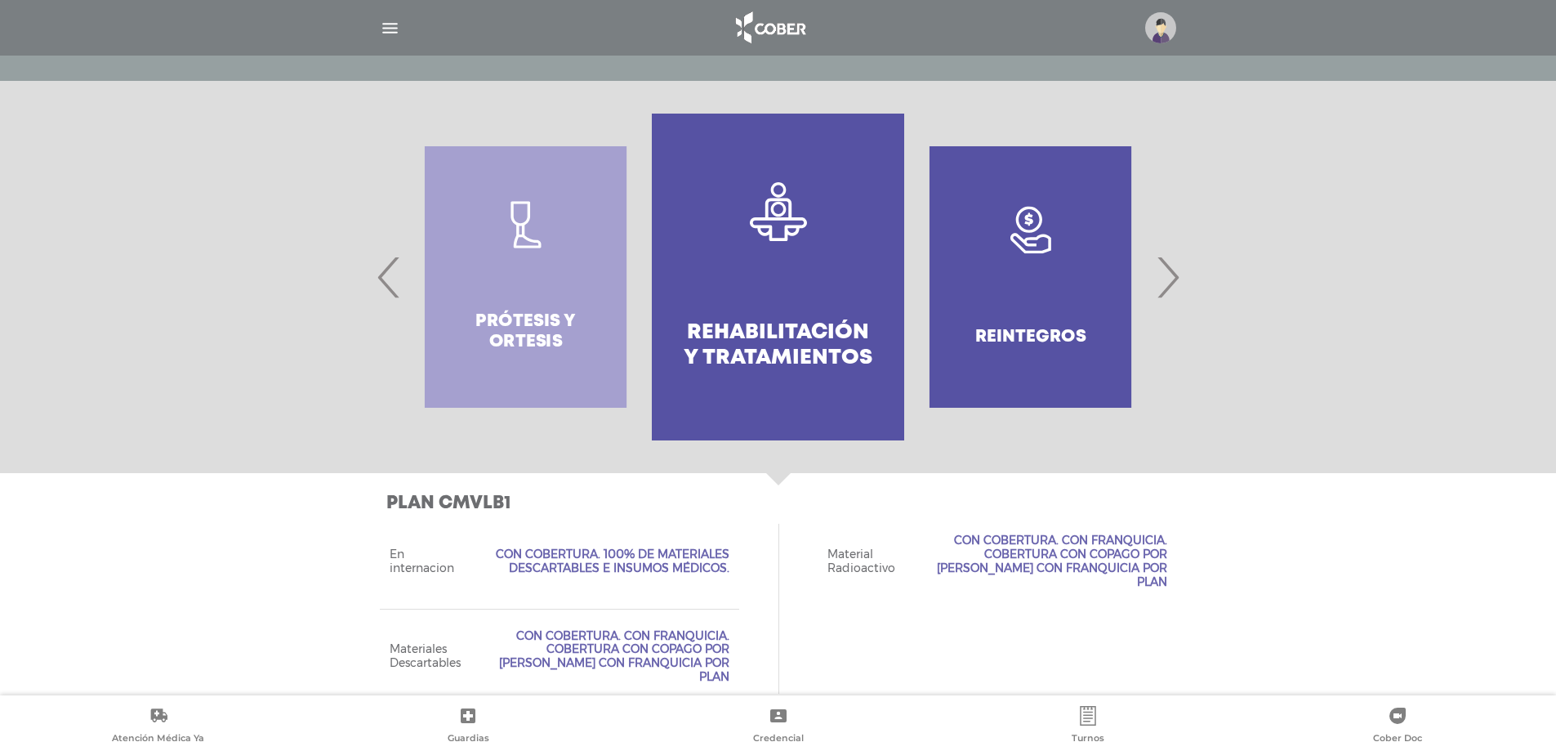
click at [1165, 275] on span "›" at bounding box center [1168, 277] width 32 height 88
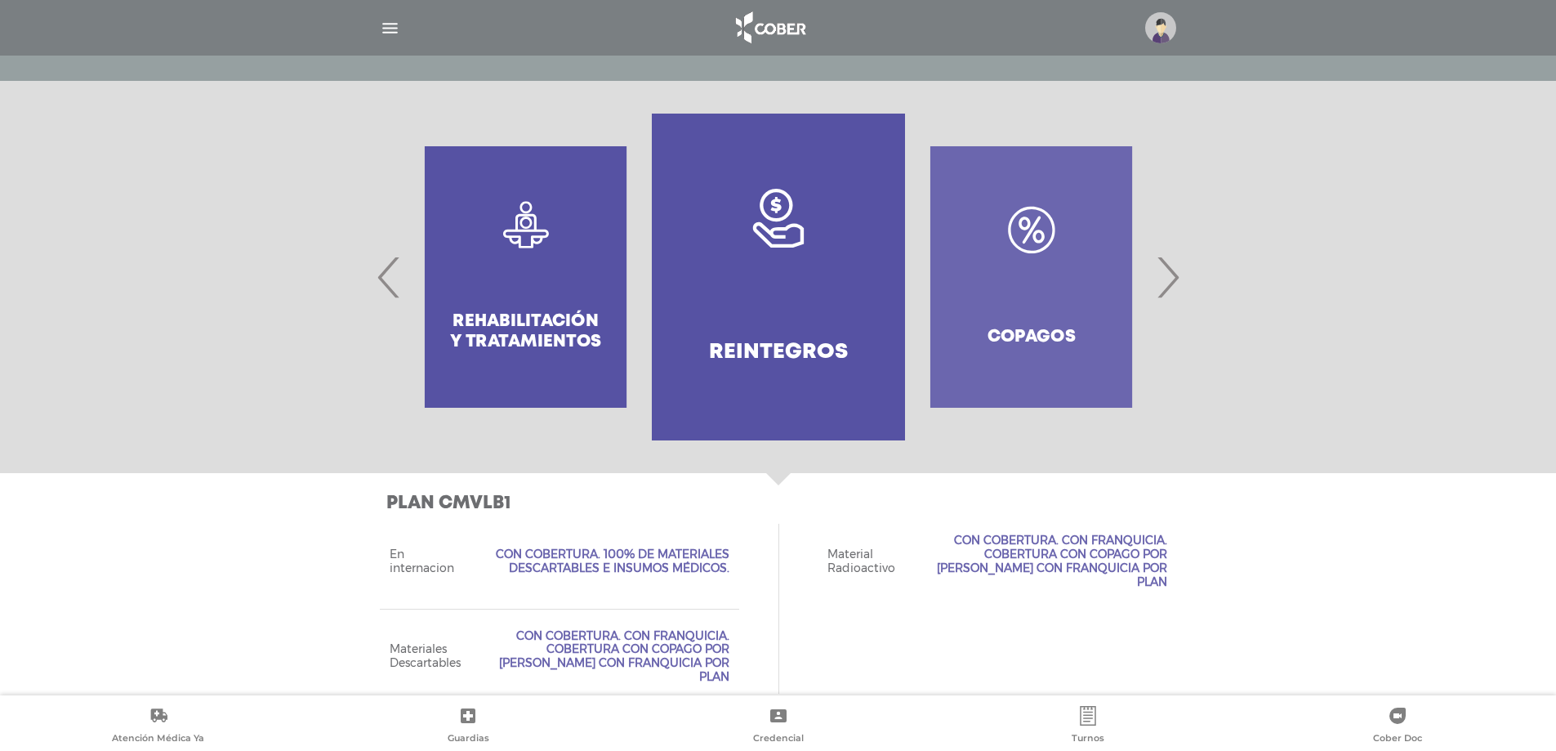
click at [1165, 275] on span "›" at bounding box center [1168, 277] width 32 height 88
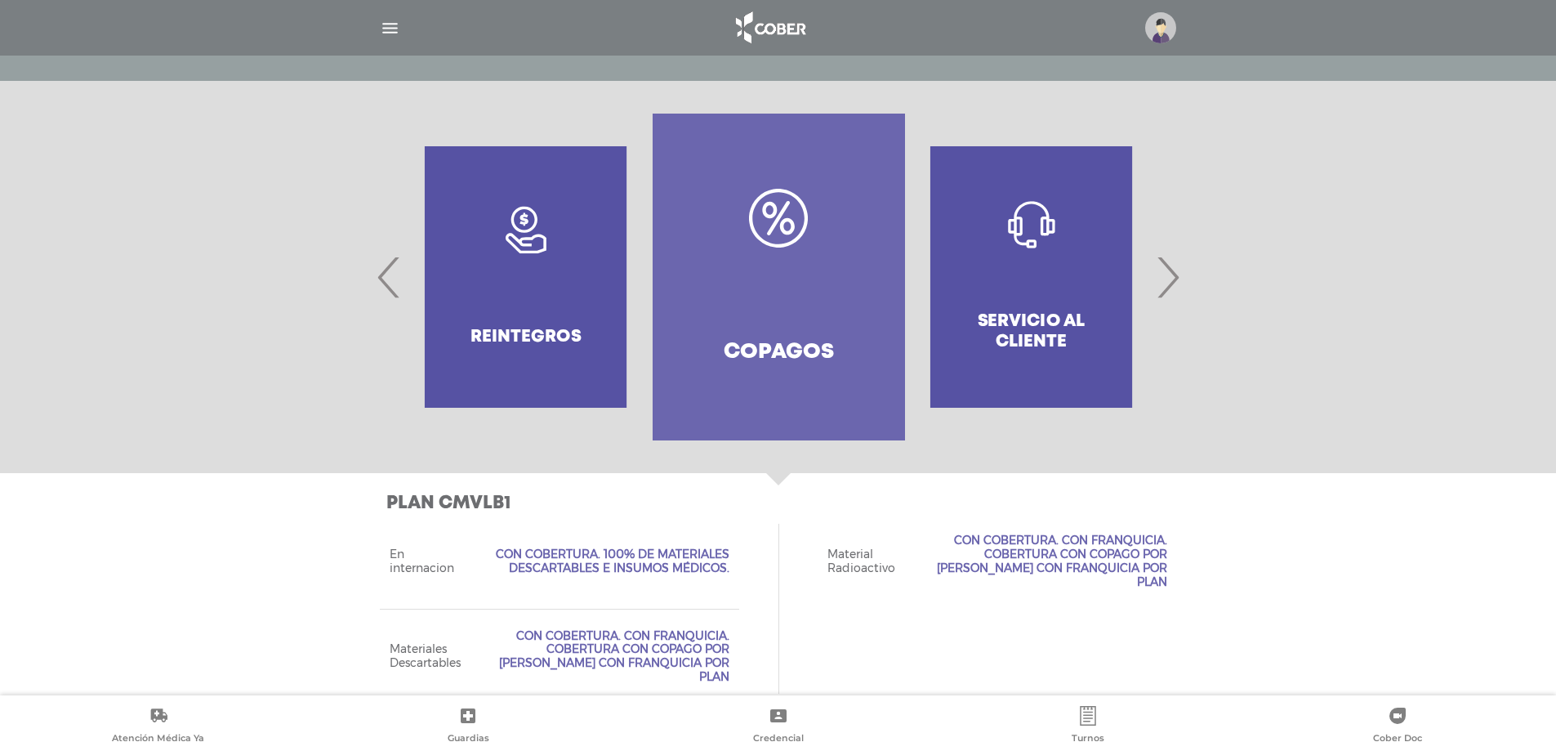
click at [1165, 275] on span "›" at bounding box center [1168, 277] width 32 height 88
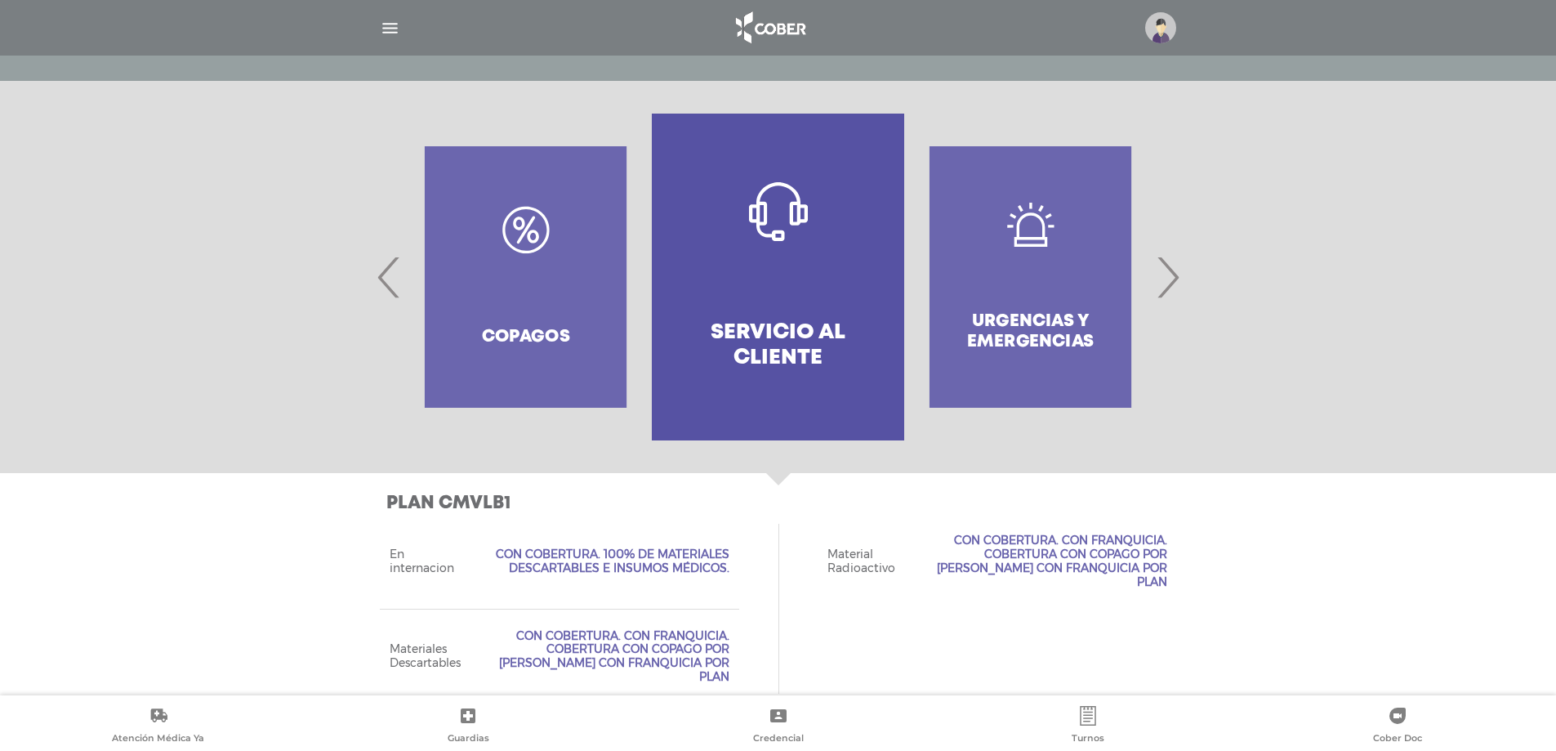
click at [1165, 275] on span "›" at bounding box center [1168, 277] width 32 height 88
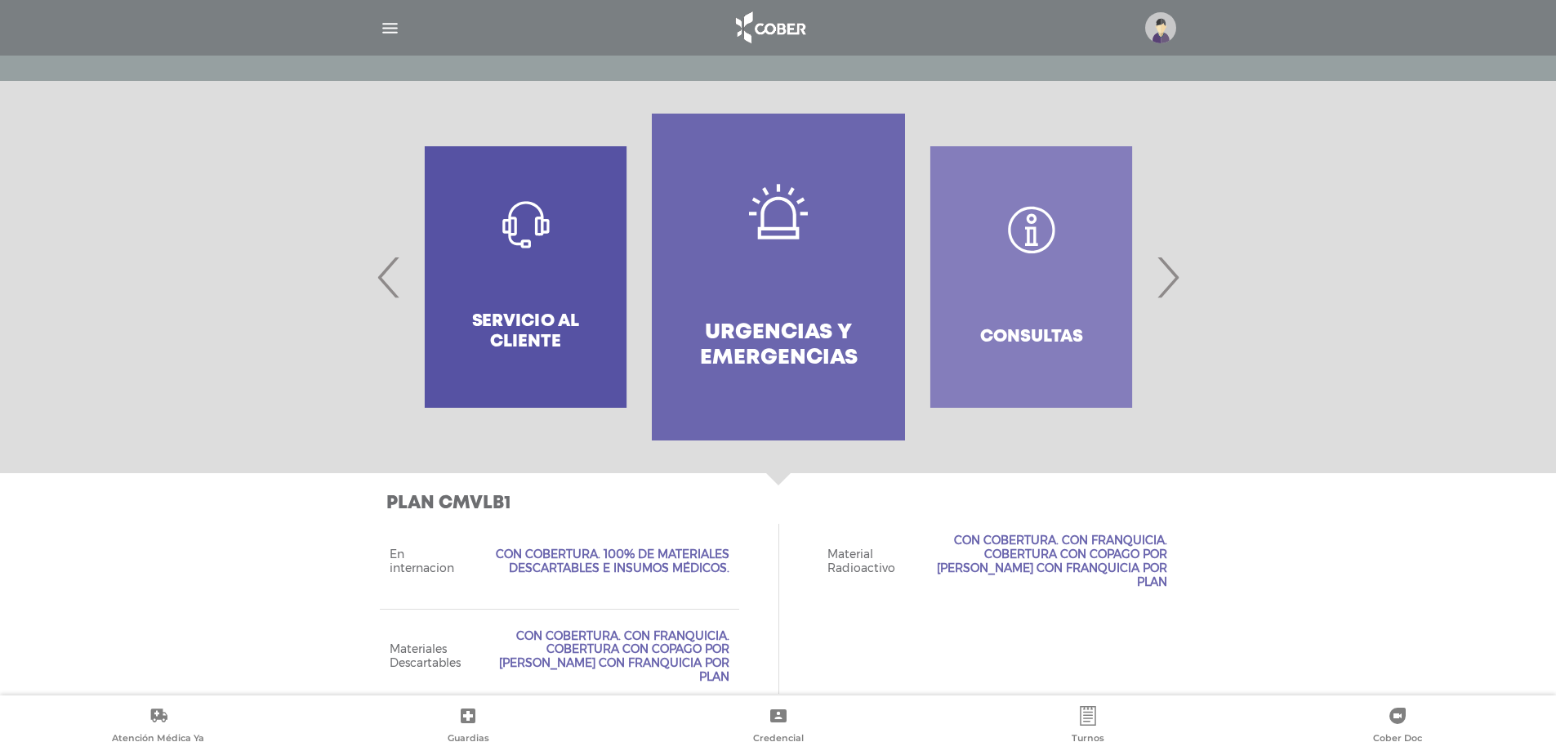
click at [1165, 275] on span "›" at bounding box center [1168, 277] width 32 height 88
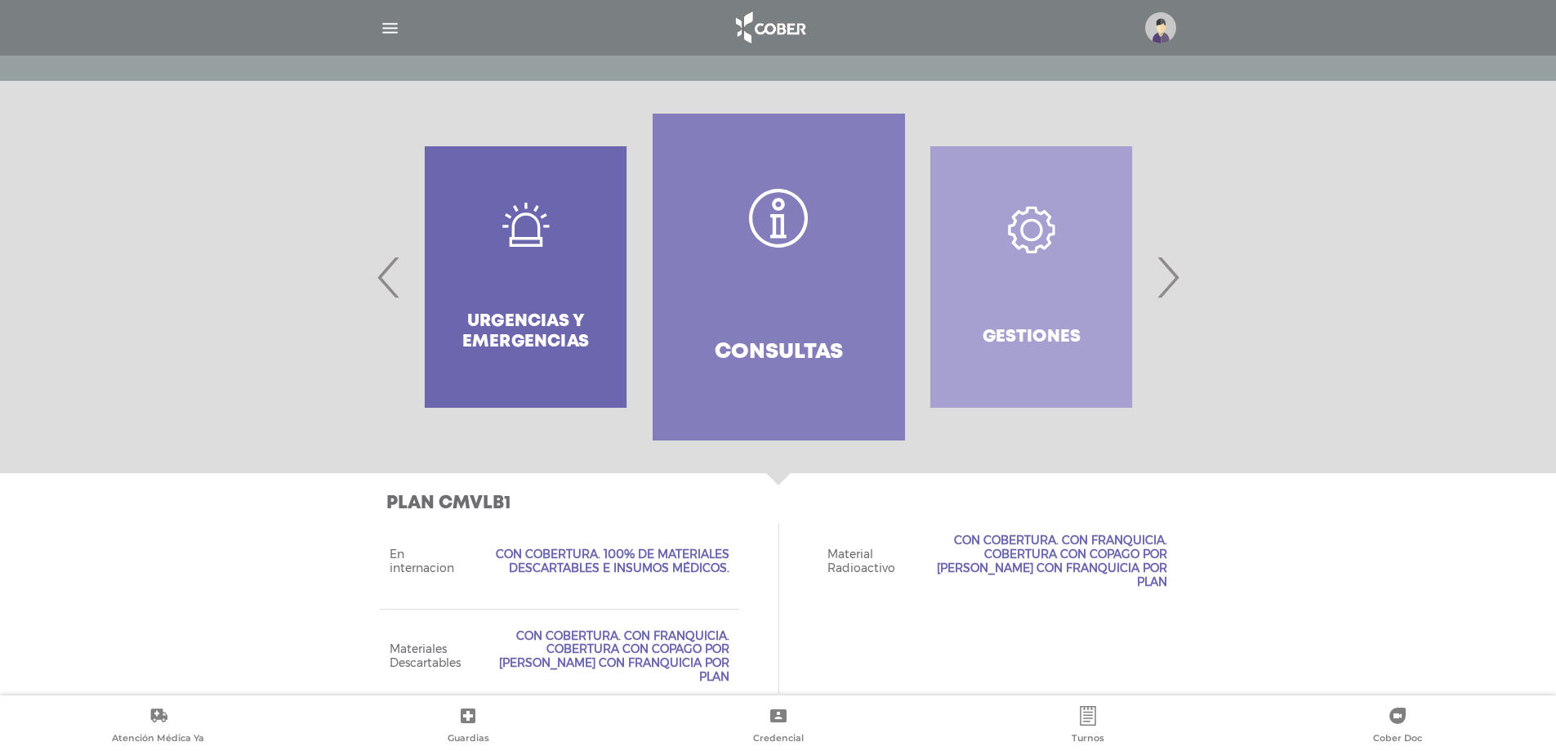
click at [1165, 275] on span "›" at bounding box center [1168, 277] width 32 height 88
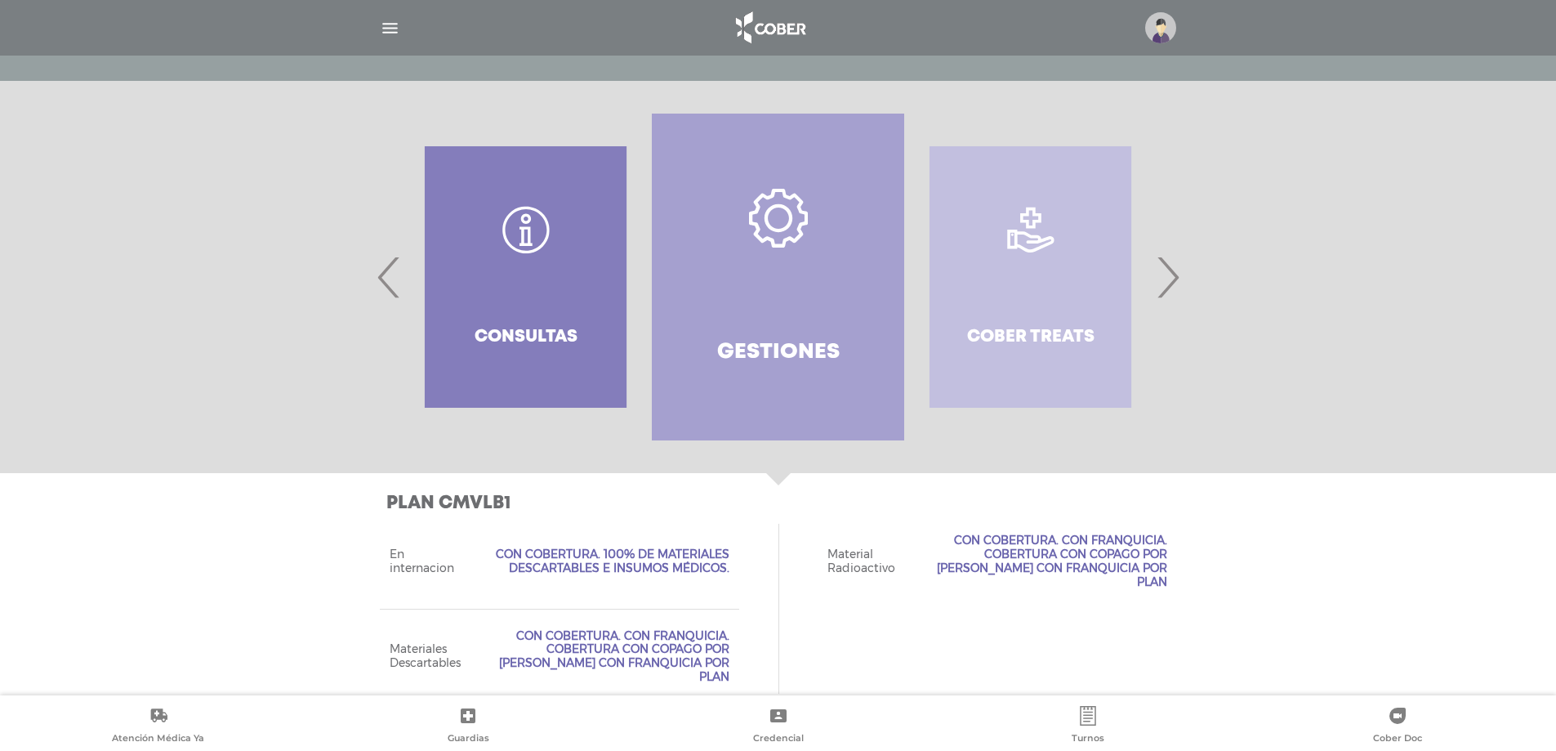
click at [1165, 275] on span "›" at bounding box center [1168, 277] width 32 height 88
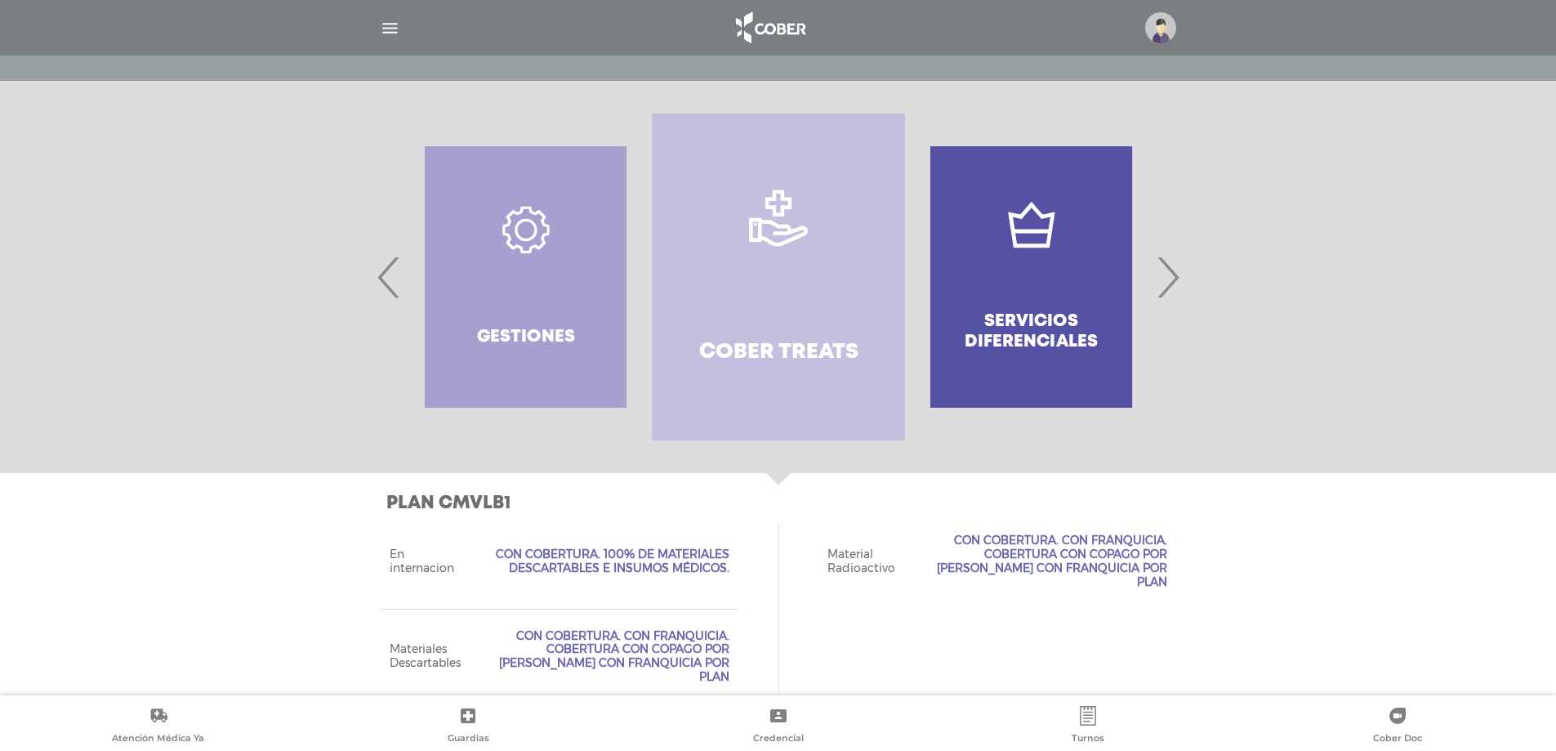
click at [759, 287] on link "Cober Treats" at bounding box center [778, 277] width 252 height 327
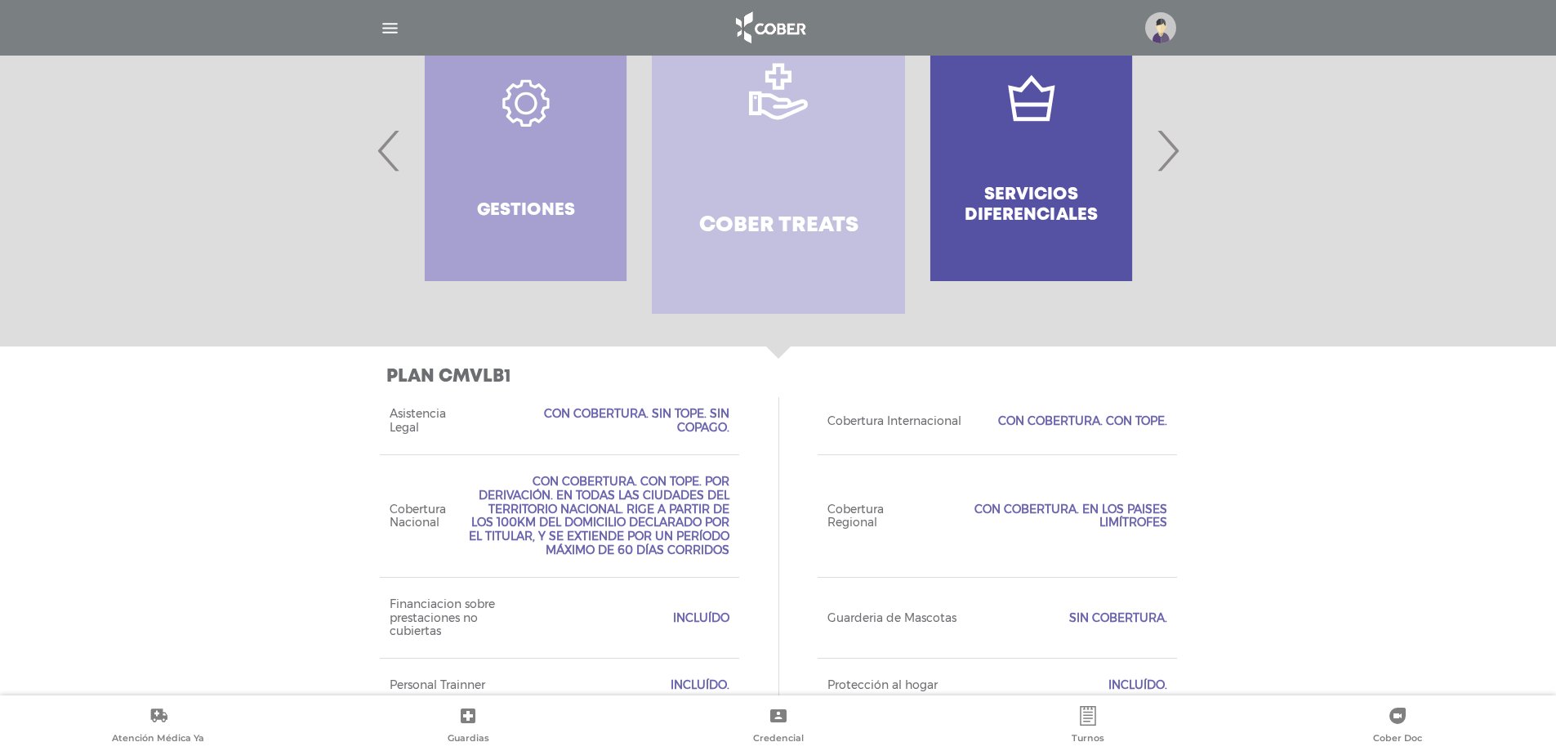
scroll to position [214, 0]
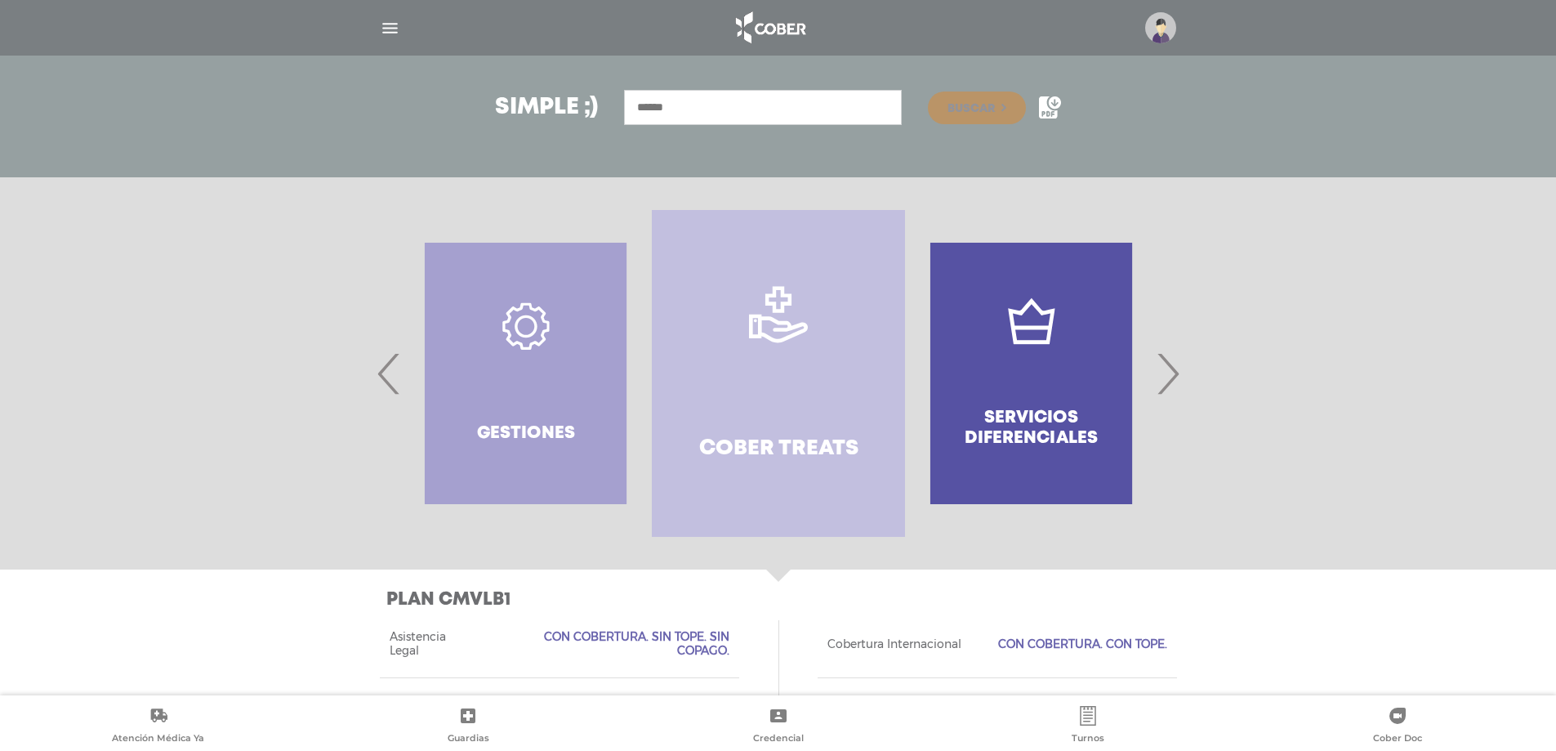
click at [1167, 381] on span "›" at bounding box center [1168, 373] width 32 height 88
